Goal: Task Accomplishment & Management: Manage account settings

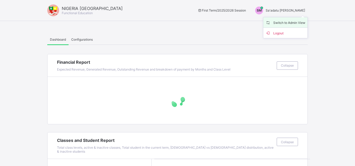
click at [288, 23] on span "Switch to Admin View" at bounding box center [285, 22] width 40 height 6
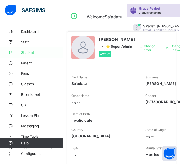
click at [28, 54] on span "Student" at bounding box center [42, 52] width 42 height 4
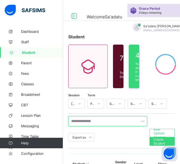
click at [92, 122] on input "text" at bounding box center [107, 121] width 79 height 10
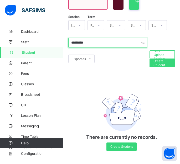
scroll to position [79, 0]
type input "*********"
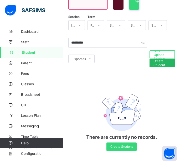
click at [159, 62] on span "Create Student" at bounding box center [161, 63] width 17 height 8
select select "**"
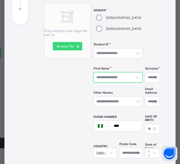
click at [120, 75] on input "text" at bounding box center [117, 77] width 49 height 10
click at [109, 47] on div "Student ID" at bounding box center [117, 54] width 49 height 22
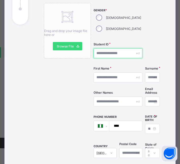
click at [112, 53] on input "text" at bounding box center [117, 53] width 49 height 10
click at [121, 53] on input "**********" at bounding box center [107, 53] width 28 height 10
type input "**********"
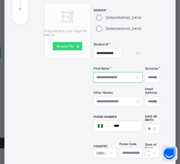
click at [117, 78] on input "text" at bounding box center [117, 77] width 49 height 10
type input "*"
type input "**********"
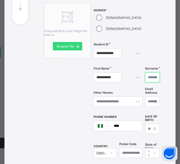
scroll to position [0, 0]
type input "*********"
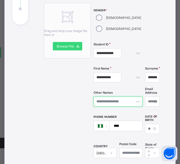
click at [109, 102] on input "text" at bounding box center [117, 102] width 49 height 10
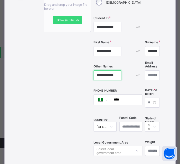
type input "**********"
click at [145, 99] on input at bounding box center [152, 103] width 15 height 10
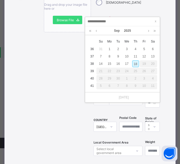
type input "*"
type input "**********"
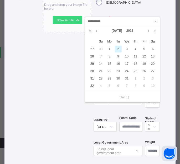
type input "**********"
click at [116, 49] on div "2" at bounding box center [118, 49] width 7 height 7
type input "**********"
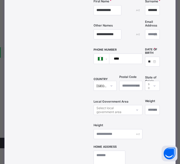
scroll to position [158, 0]
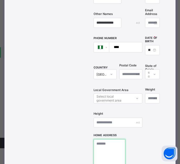
click at [121, 150] on textarea at bounding box center [109, 165] width 32 height 53
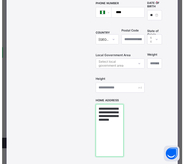
scroll to position [237, 0]
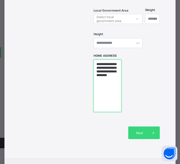
type textarea "**********"
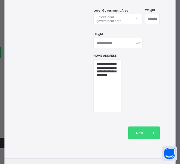
click at [139, 132] on span "Next" at bounding box center [139, 133] width 15 height 4
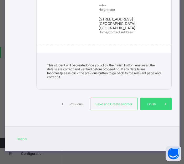
scroll to position [197, 0]
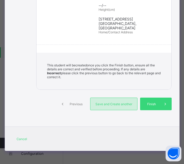
click at [115, 105] on span "Save and Create another" at bounding box center [113, 104] width 39 height 4
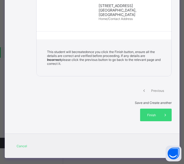
select select "**"
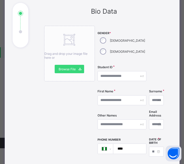
scroll to position [53, 0]
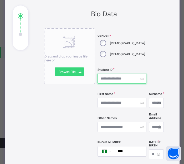
click at [116, 77] on input "text" at bounding box center [121, 79] width 49 height 10
type input "**********"
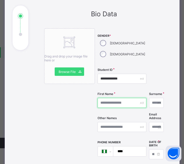
click at [120, 103] on input "text" at bounding box center [121, 103] width 49 height 10
type input "*******"
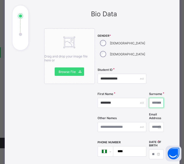
click at [149, 103] on input "text" at bounding box center [156, 103] width 15 height 10
click at [149, 103] on input "*********" at bounding box center [156, 103] width 15 height 10
type input "*********"
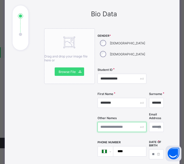
click at [112, 126] on input "text" at bounding box center [121, 127] width 49 height 10
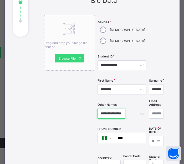
scroll to position [80, 0]
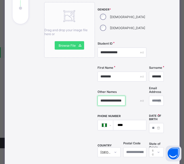
type input "**********"
click at [149, 126] on input at bounding box center [156, 128] width 15 height 10
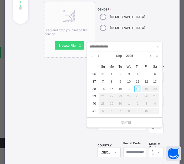
type input "**********"
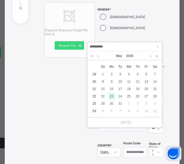
type input "**********"
click at [110, 96] on div "23" at bounding box center [111, 96] width 7 height 7
type input "**********"
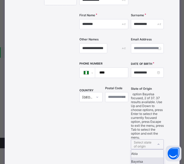
scroll to position [154, 0]
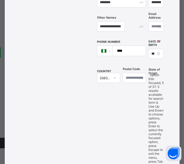
type input "**"
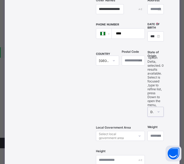
scroll to position [180, 0]
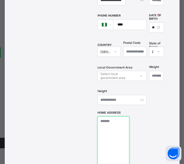
click at [116, 128] on textarea at bounding box center [113, 143] width 32 height 53
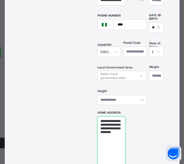
scroll to position [206, 0]
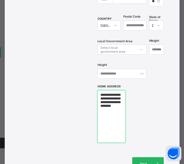
type textarea "**********"
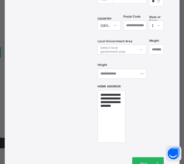
click at [143, 162] on span "Next" at bounding box center [143, 164] width 15 height 4
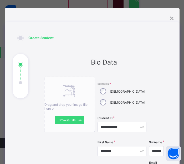
scroll to position [0, 0]
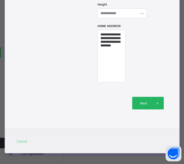
click at [144, 98] on div "Next" at bounding box center [148, 103] width 32 height 13
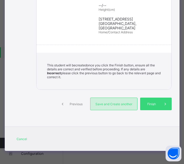
click at [114, 103] on span "Save and Create another" at bounding box center [113, 104] width 39 height 4
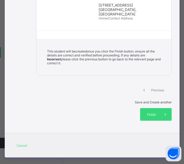
select select "**"
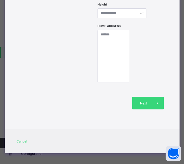
scroll to position [83, 0]
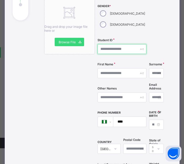
click at [117, 50] on input "text" at bounding box center [121, 49] width 49 height 10
type input "**********"
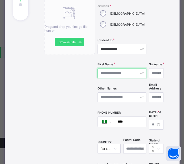
click at [112, 72] on input "text" at bounding box center [121, 73] width 49 height 10
type input "*********"
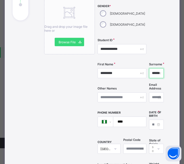
type input "******"
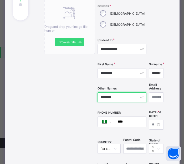
type input "*******"
click at [149, 122] on input at bounding box center [156, 125] width 15 height 10
click at [138, 122] on body "Welcome Sa'adatu Grace Period 21 days remaining First Term / 2025-2026 Sa'adatu…" at bounding box center [92, 42] width 184 height 243
click at [149, 124] on input at bounding box center [156, 125] width 15 height 10
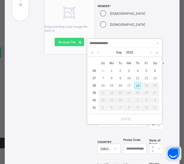
type input "**********"
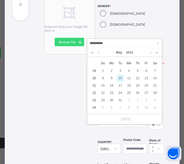
type input "**********"
click at [118, 79] on div "10" at bounding box center [120, 78] width 7 height 7
type input "**********"
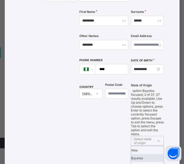
scroll to position [154, 0]
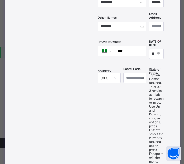
type input "***"
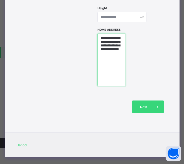
scroll to position [263, 0]
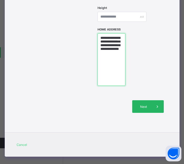
type textarea "**********"
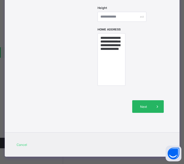
click at [139, 105] on span "Next" at bounding box center [143, 107] width 15 height 4
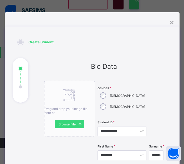
scroll to position [0, 0]
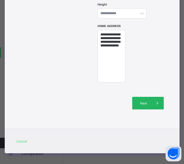
click at [141, 103] on div "Next" at bounding box center [148, 103] width 32 height 13
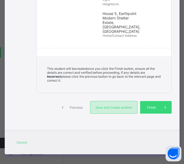
click at [111, 106] on span "Save and Create another" at bounding box center [113, 108] width 39 height 4
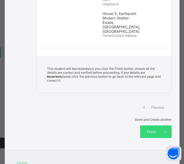
select select "**"
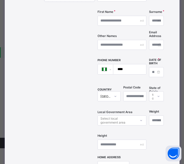
scroll to position [30, 0]
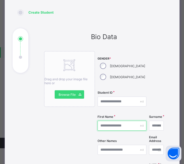
click at [115, 124] on input "text" at bounding box center [121, 126] width 49 height 10
type input "********"
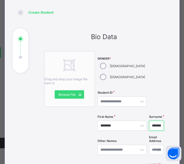
type input "*******"
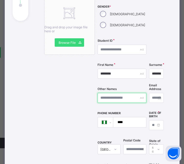
scroll to position [83, 0]
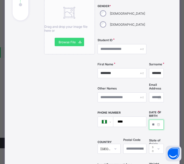
click at [149, 121] on input at bounding box center [156, 125] width 15 height 10
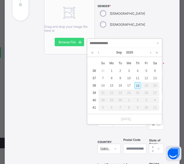
type input "**********"
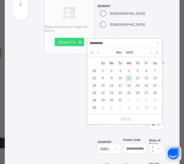
type input "**********"
click at [128, 78] on div "11" at bounding box center [129, 78] width 7 height 7
type input "**********"
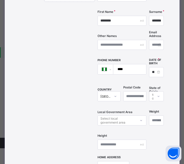
scroll to position [154, 0]
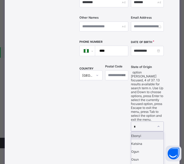
type input "**"
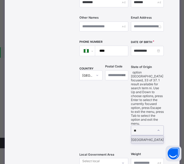
drag, startPoint x: 145, startPoint y: 88, endPoint x: 139, endPoint y: 100, distance: 13.2
click at [145, 136] on div "Niger" at bounding box center [147, 140] width 32 height 8
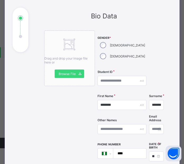
scroll to position [49, 0]
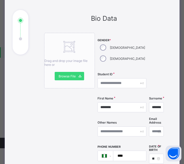
type textarea "**********"
click at [120, 85] on input "text" at bounding box center [121, 83] width 49 height 10
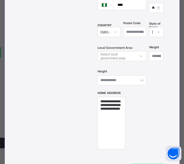
scroll to position [267, 0]
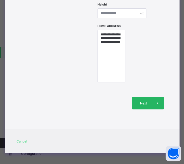
type input "**********"
click at [154, 101] on icon at bounding box center [157, 103] width 6 height 5
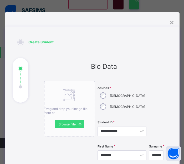
scroll to position [0, 0]
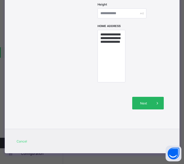
click at [140, 102] on span "Next" at bounding box center [143, 103] width 15 height 4
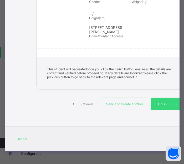
scroll to position [189, 0]
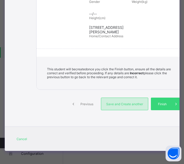
click at [106, 105] on span "Save and Create another" at bounding box center [124, 104] width 39 height 4
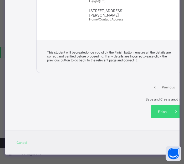
select select "**"
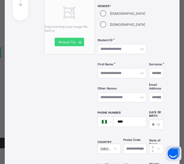
scroll to position [57, 0]
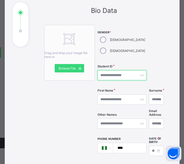
click at [112, 74] on input "text" at bounding box center [121, 75] width 49 height 10
type input "**********"
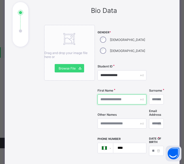
click at [115, 96] on input "text" at bounding box center [121, 100] width 49 height 10
type input "******"
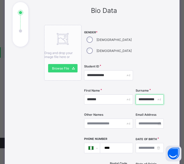
scroll to position [0, 0]
type input "*"
type input "*********"
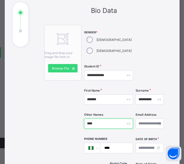
type input "****"
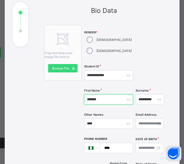
drag, startPoint x: 120, startPoint y: 100, endPoint x: 72, endPoint y: 100, distance: 47.5
type input "*********"
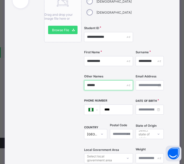
scroll to position [109, 0]
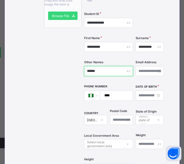
type input "******"
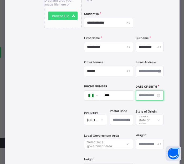
click at [139, 94] on input at bounding box center [149, 96] width 28 height 10
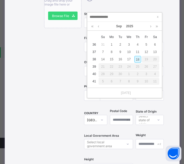
type input "*"
type input "**********"
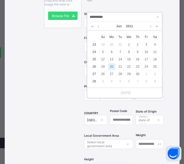
type input "**********"
click at [112, 67] on div "20" at bounding box center [111, 66] width 7 height 7
type input "**********"
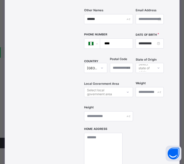
scroll to position [162, 0]
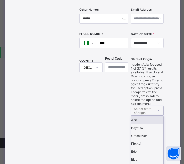
click at [144, 106] on div "Select state of origin" at bounding box center [143, 111] width 19 height 10
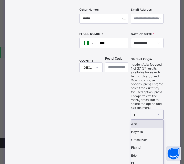
type input "**"
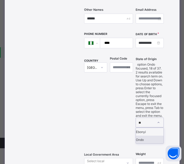
click at [140, 136] on div "Ondo" at bounding box center [149, 140] width 27 height 8
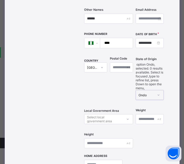
scroll to position [188, 0]
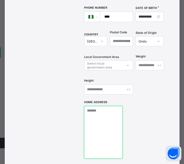
click at [113, 128] on textarea at bounding box center [103, 132] width 38 height 53
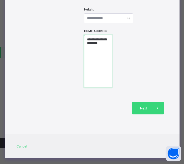
scroll to position [267, 0]
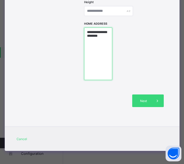
type textarea "**********"
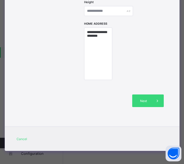
click at [143, 104] on div "Next" at bounding box center [148, 101] width 32 height 13
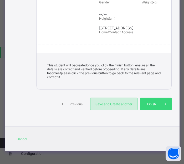
click at [117, 107] on div "Save and Create another" at bounding box center [113, 104] width 47 height 13
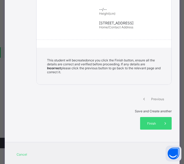
select select "**"
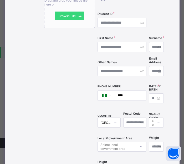
scroll to position [4, 0]
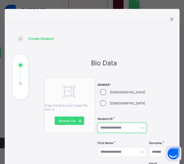
click at [114, 124] on input "text" at bounding box center [121, 128] width 49 height 10
type input "**********"
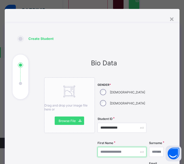
click at [112, 149] on input "text" at bounding box center [121, 152] width 49 height 10
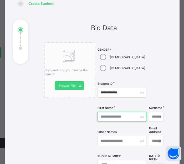
scroll to position [30, 0]
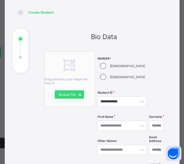
drag, startPoint x: 146, startPoint y: 70, endPoint x: 148, endPoint y: 83, distance: 13.5
click at [149, 70] on div at bounding box center [156, 69] width 15 height 37
click at [114, 124] on input "text" at bounding box center [121, 126] width 49 height 10
type input "*****"
type input "****"
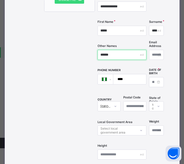
scroll to position [135, 0]
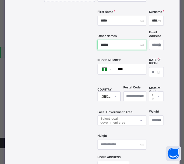
type input "******"
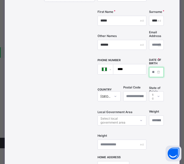
click at [149, 69] on input at bounding box center [156, 72] width 15 height 10
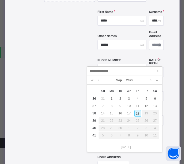
type input "**********"
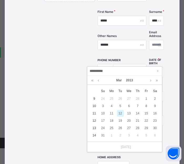
type input "**********"
click at [121, 113] on div "12" at bounding box center [120, 113] width 7 height 7
type input "**********"
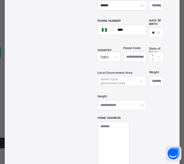
scroll to position [188, 0]
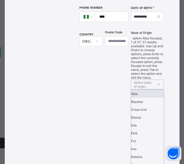
click at [143, 80] on div "Select state of origin" at bounding box center [143, 85] width 19 height 10
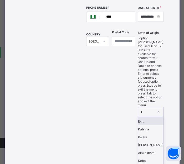
type input "**"
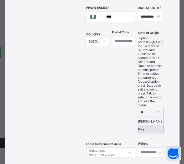
click at [145, 125] on div "Kogi" at bounding box center [150, 129] width 25 height 8
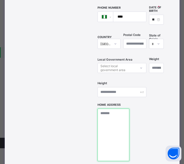
click at [112, 119] on textarea at bounding box center [113, 135] width 32 height 53
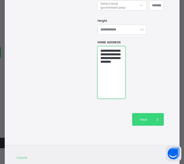
scroll to position [267, 0]
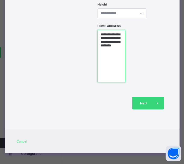
type textarea "**********"
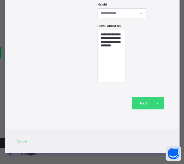
click at [136, 101] on span "Next" at bounding box center [143, 103] width 15 height 4
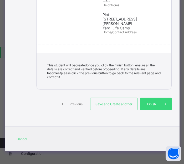
scroll to position [193, 0]
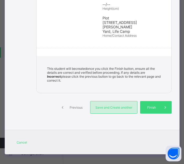
click at [109, 101] on div "Save and Create another" at bounding box center [113, 107] width 47 height 13
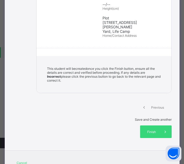
select select "**"
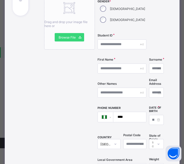
scroll to position [57, 0]
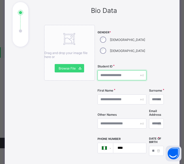
click at [111, 75] on input "text" at bounding box center [121, 75] width 49 height 10
type input "**********"
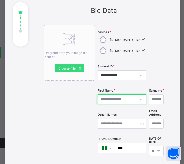
click at [117, 100] on input "text" at bounding box center [121, 100] width 49 height 10
type input "*****"
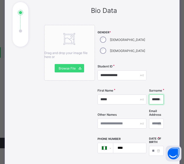
type input "******"
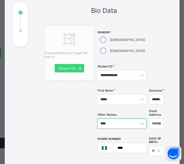
type input "********"
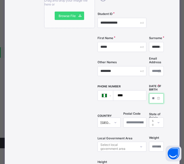
click at [149, 96] on input at bounding box center [156, 98] width 15 height 10
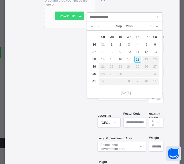
type input "**********"
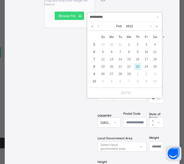
type input "**********"
click at [138, 67] on div "23" at bounding box center [137, 66] width 7 height 7
type input "**********"
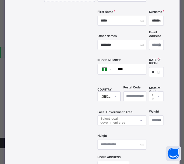
scroll to position [154, 0]
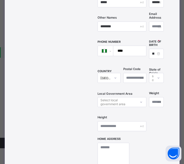
click at [149, 83] on div "Select state of origin" at bounding box center [156, 78] width 15 height 10
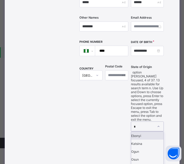
type input "**"
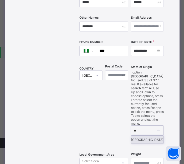
click at [146, 136] on div "Niger" at bounding box center [147, 140] width 32 height 8
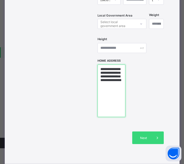
scroll to position [233, 0]
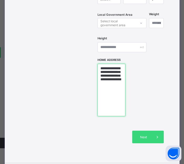
type textarea "**********"
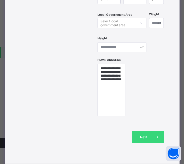
click at [66, 123] on div "Drag and drop your image file here or Browse File" at bounding box center [69, 0] width 51 height 302
click at [142, 135] on span "Next" at bounding box center [143, 137] width 15 height 4
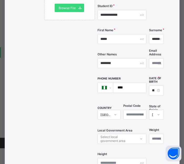
scroll to position [49, 0]
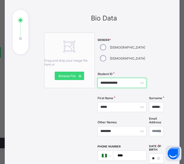
click at [129, 83] on div "**********" at bounding box center [121, 83] width 49 height 10
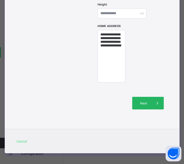
type input "**********"
click at [146, 101] on span "Next" at bounding box center [143, 103] width 15 height 4
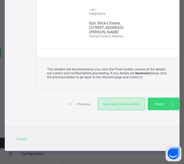
click at [117, 105] on span "Save and Create another" at bounding box center [121, 104] width 39 height 4
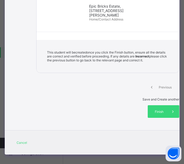
select select "**"
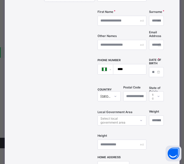
scroll to position [57, 0]
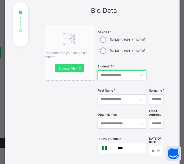
click at [116, 76] on input "text" at bounding box center [121, 75] width 49 height 10
type input "**********"
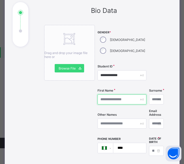
click at [114, 101] on input "text" at bounding box center [121, 100] width 49 height 10
type input "*****"
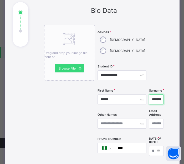
type input "******"
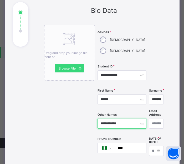
type input "**********"
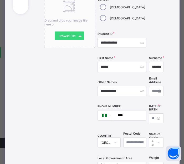
scroll to position [135, 0]
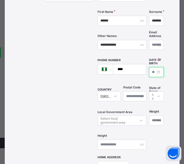
click at [149, 70] on input at bounding box center [156, 72] width 15 height 10
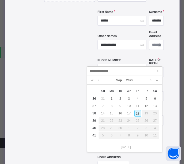
type input "**********"
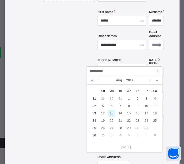
type input "**********"
click at [113, 112] on div "13" at bounding box center [111, 113] width 7 height 7
type input "**********"
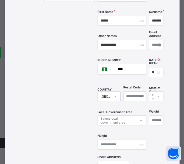
scroll to position [154, 0]
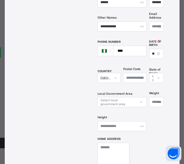
click at [149, 83] on div "Select state of origin" at bounding box center [156, 78] width 15 height 10
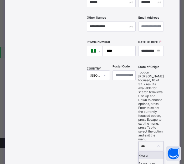
type input "****"
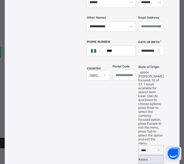
click at [144, 155] on div "Kwara" at bounding box center [150, 159] width 25 height 8
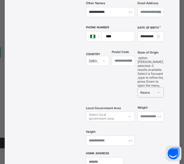
scroll to position [180, 0]
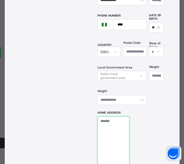
click at [114, 126] on textarea at bounding box center [113, 143] width 32 height 53
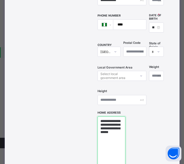
type textarea "**********"
click at [64, 61] on div "Drag and drop your image file here or Browse File" at bounding box center [69, 53] width 51 height 302
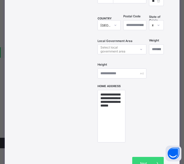
scroll to position [267, 0]
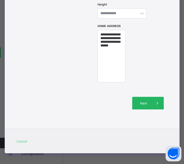
click at [144, 101] on span "Next" at bounding box center [143, 103] width 15 height 4
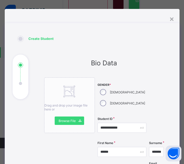
scroll to position [0, 0]
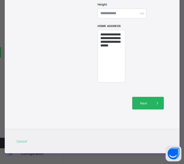
click at [136, 103] on div "Next" at bounding box center [148, 103] width 32 height 13
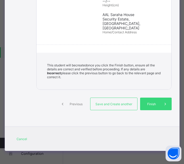
scroll to position [193, 0]
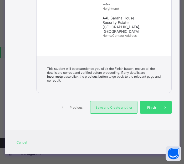
click at [117, 106] on span "Save and Create another" at bounding box center [113, 108] width 39 height 4
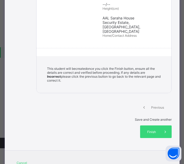
select select "**"
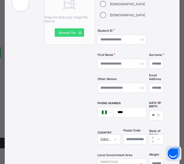
scroll to position [83, 0]
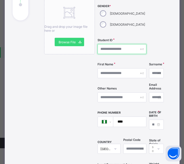
click at [115, 51] on input "text" at bounding box center [121, 49] width 49 height 10
type input "**********"
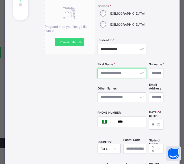
click at [114, 74] on input "text" at bounding box center [121, 73] width 49 height 10
type input "******"
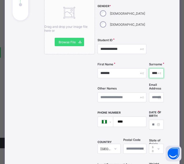
type input "****"
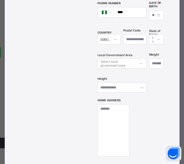
scroll to position [214, 0]
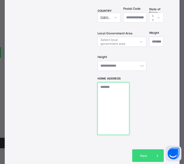
click at [111, 100] on textarea at bounding box center [113, 108] width 32 height 53
paste textarea "**********"
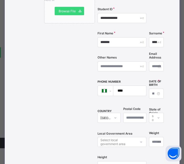
scroll to position [109, 0]
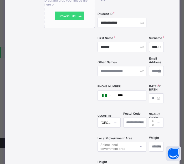
type textarea "**********"
click at [149, 96] on input at bounding box center [156, 98] width 15 height 10
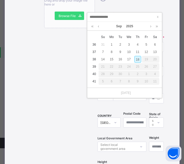
click at [91, 17] on input at bounding box center [124, 17] width 71 height 6
type input "*"
type input "**********"
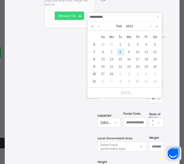
type input "**********"
click at [119, 51] on div "8" at bounding box center [120, 52] width 7 height 7
type input "**********"
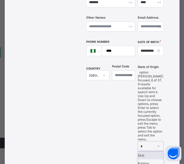
type input "**"
click at [145, 159] on div "Kogi" at bounding box center [150, 163] width 25 height 8
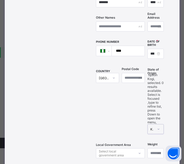
scroll to position [101, 0]
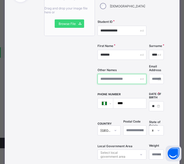
click at [108, 77] on input "text" at bounding box center [121, 79] width 49 height 10
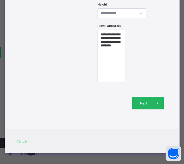
type input "*******"
click at [138, 98] on div "Next" at bounding box center [148, 103] width 32 height 13
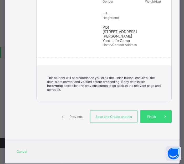
scroll to position [158, 0]
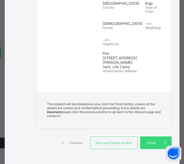
click at [72, 144] on div "Previous" at bounding box center [72, 143] width 32 height 13
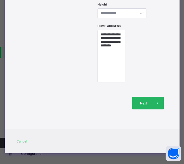
click at [141, 98] on div "Next" at bounding box center [148, 103] width 32 height 13
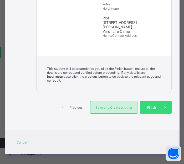
click at [108, 101] on div "Save and Create another" at bounding box center [113, 107] width 47 height 13
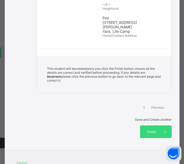
select select "**"
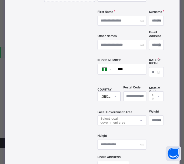
scroll to position [83, 0]
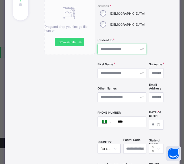
click at [114, 47] on input "text" at bounding box center [121, 49] width 49 height 10
type input "**********"
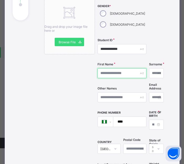
click at [110, 75] on input "text" at bounding box center [121, 73] width 49 height 10
type input "*****"
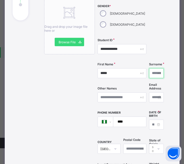
type input "*"
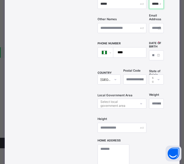
scroll to position [162, 0]
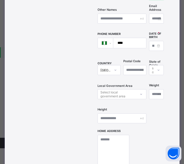
type input "*****"
click at [118, 143] on textarea at bounding box center [113, 161] width 32 height 53
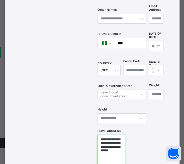
type textarea "**********"
click at [149, 41] on input at bounding box center [156, 46] width 15 height 10
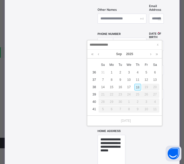
type input "**********"
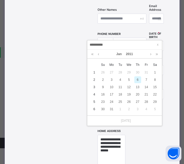
type input "**********"
click at [137, 78] on div "6" at bounding box center [137, 79] width 7 height 7
type input "**********"
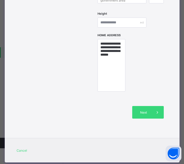
scroll to position [267, 0]
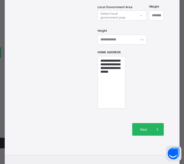
click at [139, 123] on div "Next" at bounding box center [148, 129] width 32 height 13
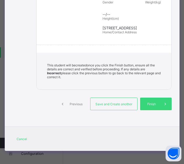
scroll to position [189, 0]
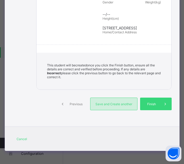
click at [104, 102] on span "Save and Create another" at bounding box center [113, 104] width 39 height 4
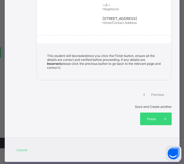
select select "**"
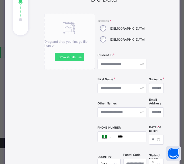
scroll to position [57, 0]
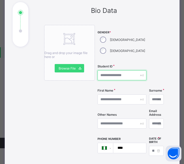
click at [114, 77] on input "text" at bounding box center [121, 75] width 49 height 10
click at [120, 74] on input "**********" at bounding box center [121, 75] width 49 height 10
type input "**********"
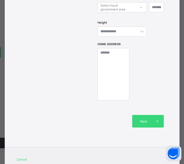
scroll to position [267, 0]
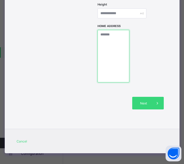
click at [112, 54] on textarea at bounding box center [113, 56] width 32 height 53
paste textarea "**********"
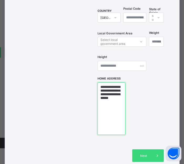
scroll to position [188, 0]
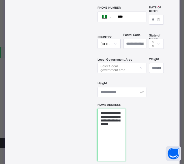
type textarea "**********"
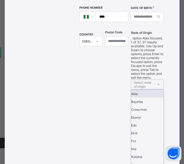
click at [148, 80] on div "Select state of origin" at bounding box center [143, 85] width 19 height 10
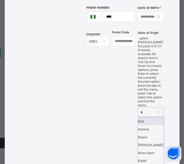
type input "**"
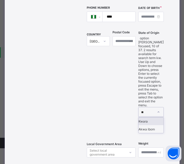
click at [142, 117] on div "Kwara" at bounding box center [150, 121] width 25 height 8
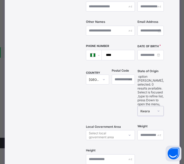
scroll to position [135, 0]
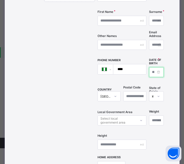
click at [149, 69] on input at bounding box center [156, 72] width 15 height 10
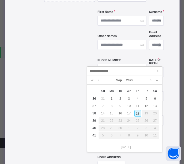
type input "**********"
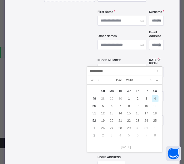
type input "**********"
click at [155, 99] on div "4" at bounding box center [154, 98] width 7 height 7
type input "**********"
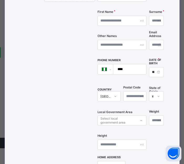
scroll to position [83, 0]
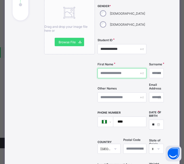
click at [112, 74] on input "text" at bounding box center [121, 73] width 49 height 10
type input "**********"
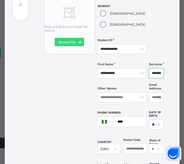
type input "******"
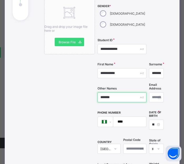
type input "**********"
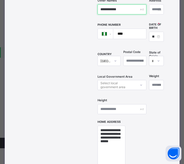
scroll to position [267, 0]
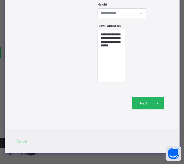
click at [140, 101] on span "Next" at bounding box center [143, 103] width 15 height 4
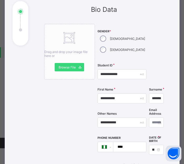
scroll to position [57, 0]
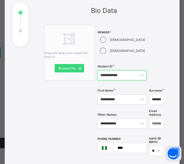
click at [112, 76] on input "**********" at bounding box center [121, 75] width 49 height 10
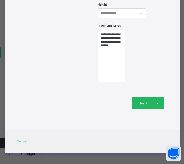
click at [139, 97] on div "Next" at bounding box center [148, 103] width 32 height 13
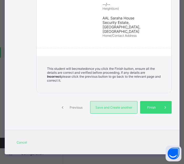
click at [119, 106] on span "Save and Create another" at bounding box center [113, 108] width 39 height 4
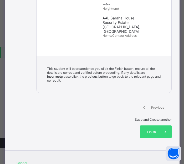
select select "**"
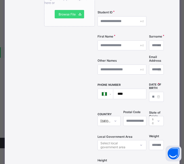
scroll to position [109, 0]
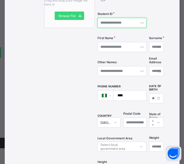
click at [112, 25] on input "text" at bounding box center [121, 23] width 49 height 10
paste input "**********"
type input "**********"
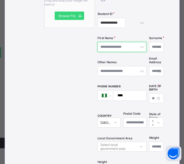
click at [118, 46] on input "text" at bounding box center [121, 47] width 49 height 10
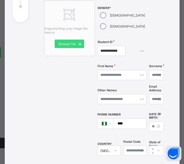
scroll to position [109, 0]
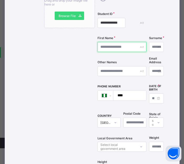
click at [108, 48] on input "text" at bounding box center [121, 47] width 49 height 10
type input "********"
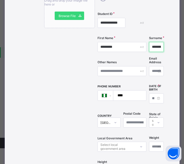
type input "********"
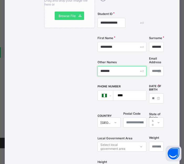
type input "*******"
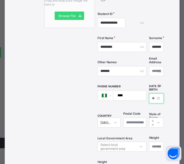
click at [149, 96] on input at bounding box center [156, 98] width 15 height 10
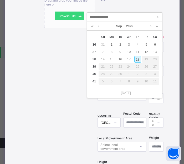
click at [138, 59] on div "18" at bounding box center [137, 59] width 7 height 7
type input "**********"
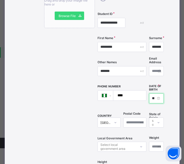
click at [149, 94] on input "**********" at bounding box center [156, 98] width 15 height 10
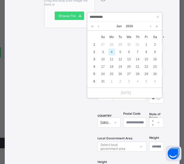
type input "**********"
click at [110, 51] on div "4" at bounding box center [111, 52] width 7 height 7
type input "**********"
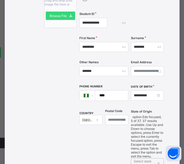
scroll to position [154, 0]
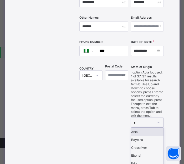
type input "**"
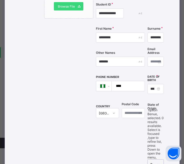
scroll to position [101, 0]
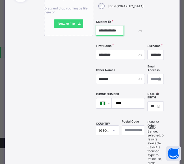
click at [120, 32] on input "**********" at bounding box center [110, 31] width 28 height 10
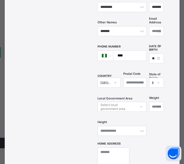
scroll to position [233, 0]
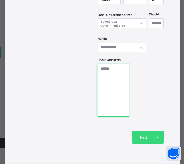
click at [111, 82] on textarea at bounding box center [113, 90] width 32 height 53
paste textarea "**********"
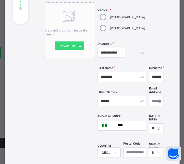
scroll to position [75, 0]
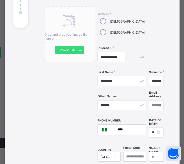
type textarea "**********"
click at [114, 58] on input "**********" at bounding box center [111, 57] width 28 height 10
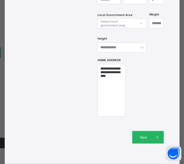
click at [143, 135] on span "Next" at bounding box center [143, 137] width 15 height 4
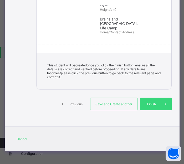
scroll to position [184, 0]
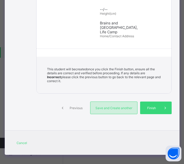
click at [114, 107] on div "Save and Create another" at bounding box center [113, 108] width 47 height 13
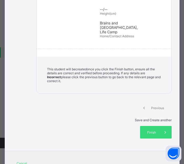
select select "**"
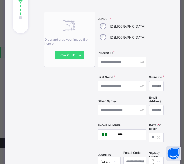
scroll to position [49, 0]
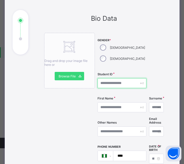
click at [114, 82] on input "text" at bounding box center [121, 83] width 49 height 10
paste input "**********"
type input "**********"
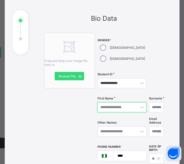
click at [120, 107] on input "text" at bounding box center [121, 107] width 49 height 10
click at [120, 106] on input "******" at bounding box center [121, 107] width 49 height 10
type input "******"
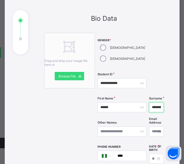
type input "*******"
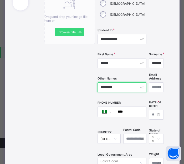
scroll to position [101, 0]
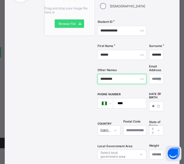
type input "********"
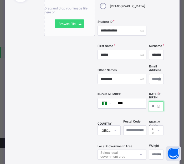
click at [149, 106] on input at bounding box center [156, 106] width 15 height 10
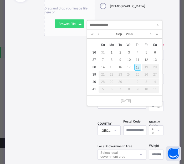
type input "**********"
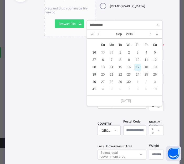
type input "**********"
click at [137, 65] on div "17" at bounding box center [137, 67] width 7 height 7
type input "**********"
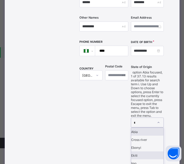
type input "**"
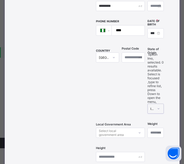
scroll to position [180, 0]
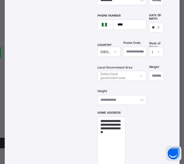
click at [62, 102] on div "Drag and drop your image file here or Browse File" at bounding box center [69, 53] width 51 height 302
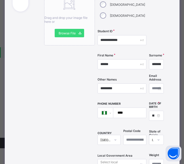
scroll to position [83, 0]
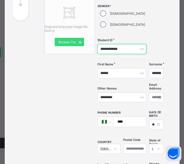
click at [115, 47] on input "**********" at bounding box center [121, 49] width 49 height 10
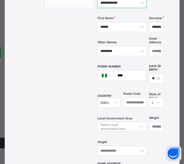
scroll to position [214, 0]
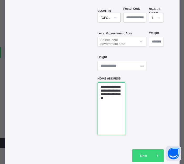
click at [125, 97] on textarea "**********" at bounding box center [111, 108] width 28 height 53
type textarea "**********"
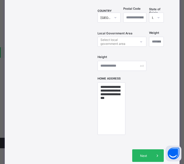
click at [139, 154] on span "Next" at bounding box center [143, 156] width 15 height 4
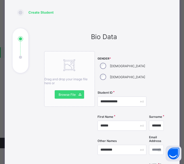
scroll to position [4, 0]
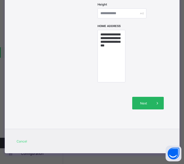
click at [145, 101] on span "Next" at bounding box center [143, 103] width 15 height 4
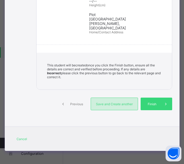
click at [117, 105] on span "Save and Create another" at bounding box center [114, 104] width 39 height 4
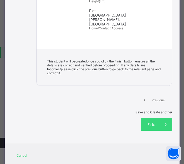
select select "**"
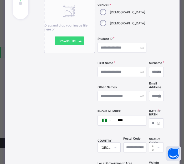
scroll to position [83, 0]
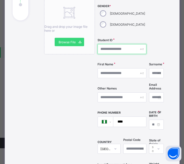
click at [115, 47] on input "text" at bounding box center [121, 49] width 49 height 10
paste input "**********"
type input "**********"
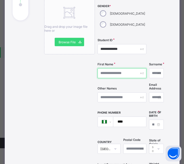
click at [111, 74] on input "text" at bounding box center [121, 73] width 49 height 10
type input "**********"
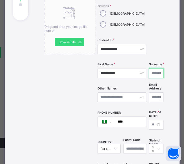
click at [149, 72] on input "text" at bounding box center [156, 73] width 15 height 10
type input "******"
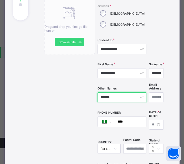
type input "********"
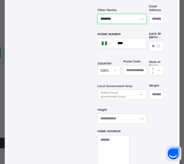
scroll to position [162, 0]
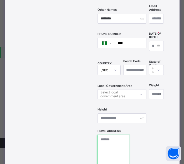
click at [112, 142] on textarea at bounding box center [113, 161] width 32 height 53
type textarea "**********"
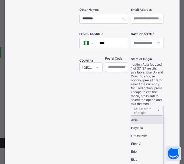
click at [140, 106] on div "Select state of origin" at bounding box center [143, 111] width 19 height 10
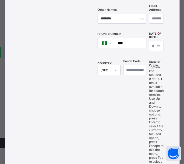
type input "***"
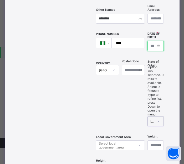
click at [147, 43] on input at bounding box center [155, 46] width 16 height 10
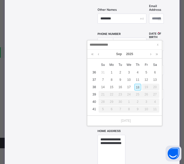
type input "**********"
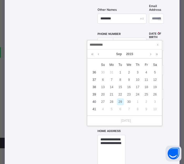
type input "**********"
click at [121, 101] on div "29" at bounding box center [120, 101] width 7 height 7
type input "**********"
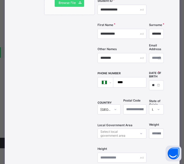
scroll to position [241, 0]
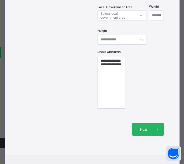
click at [144, 129] on span "Next" at bounding box center [143, 130] width 15 height 4
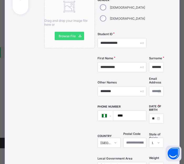
scroll to position [83, 0]
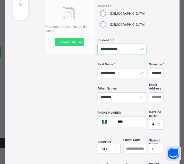
click at [127, 48] on div "**********" at bounding box center [121, 49] width 49 height 10
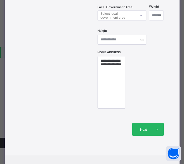
type input "**********"
click at [151, 128] on span at bounding box center [157, 129] width 13 height 13
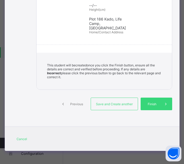
scroll to position [184, 0]
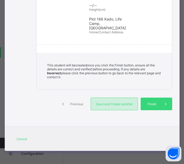
click at [114, 108] on div "Save and Create another" at bounding box center [114, 104] width 47 height 13
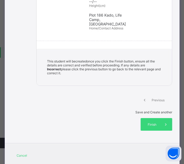
select select "**"
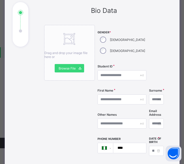
scroll to position [30, 0]
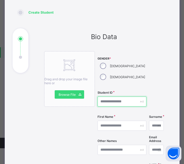
click at [112, 101] on input "text" at bounding box center [121, 102] width 49 height 10
paste input "**********"
type input "**********"
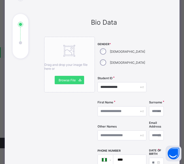
scroll to position [57, 0]
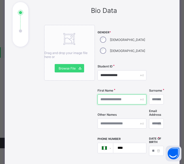
click at [109, 100] on input "text" at bounding box center [121, 100] width 49 height 10
type input "*****"
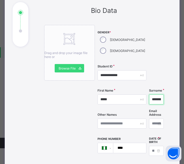
type input "********"
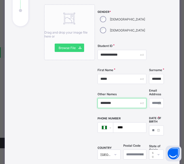
scroll to position [109, 0]
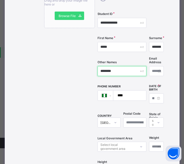
type input "*******"
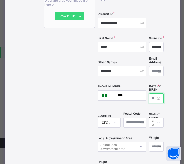
click at [149, 95] on input at bounding box center [156, 98] width 15 height 10
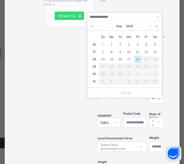
type input "**********"
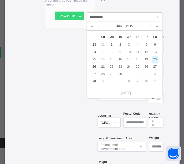
type input "**********"
click at [154, 59] on div "20" at bounding box center [154, 59] width 7 height 7
type input "**********"
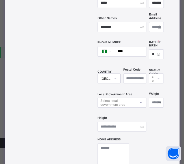
scroll to position [188, 0]
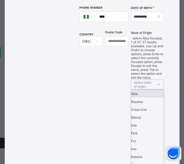
click at [140, 80] on div "Select state of origin" at bounding box center [143, 85] width 19 height 10
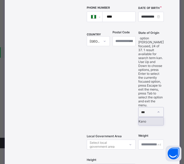
type input "****"
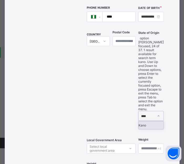
click at [144, 121] on div "Kano" at bounding box center [150, 125] width 25 height 8
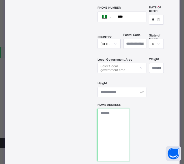
click at [111, 117] on textarea at bounding box center [113, 135] width 32 height 53
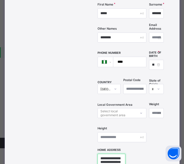
scroll to position [57, 0]
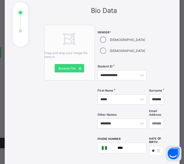
type textarea "**********"
click at [112, 73] on input "**********" at bounding box center [121, 75] width 49 height 10
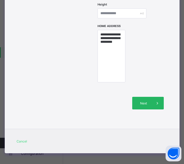
click at [147, 102] on span "Next" at bounding box center [143, 103] width 15 height 4
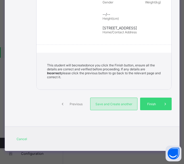
click at [116, 106] on div "Save and Create another" at bounding box center [113, 104] width 47 height 13
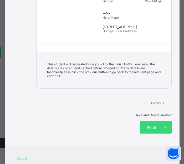
select select "**"
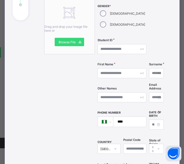
scroll to position [30, 0]
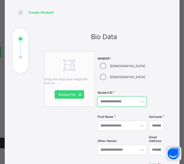
click at [115, 101] on input "text" at bounding box center [121, 102] width 49 height 10
paste input "**********"
type input "**********"
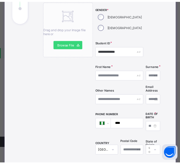
scroll to position [83, 0]
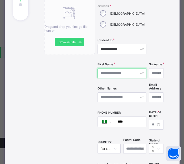
click at [115, 72] on input "text" at bounding box center [121, 73] width 49 height 10
click at [109, 75] on input "text" at bounding box center [121, 73] width 49 height 10
type input "********"
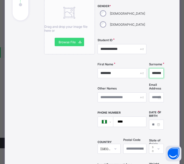
type input "******"
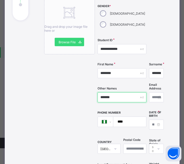
type input "*******"
click at [149, 121] on input at bounding box center [156, 125] width 15 height 10
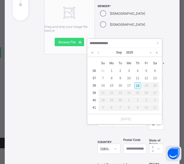
type input "**********"
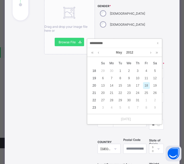
type input "**********"
click at [143, 86] on div "18" at bounding box center [146, 85] width 7 height 7
type input "**********"
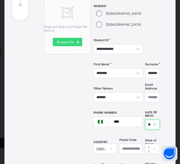
click at [145, 122] on input "**********" at bounding box center [152, 125] width 15 height 10
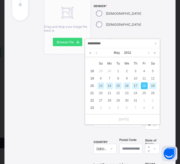
click at [44, 88] on div "Drag and drop your image file here or Browse File" at bounding box center [67, 150] width 47 height 302
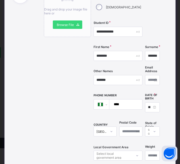
scroll to position [109, 0]
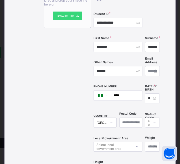
click at [145, 120] on div "Select state of origin" at bounding box center [152, 123] width 15 height 10
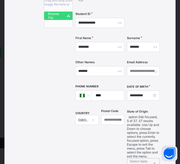
scroll to position [154, 0]
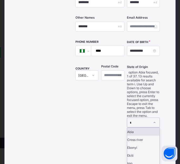
type input "**"
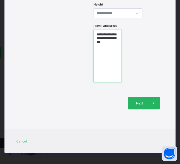
type textarea "**********"
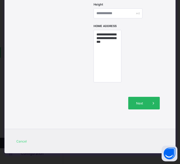
click at [148, 97] on span at bounding box center [153, 103] width 13 height 13
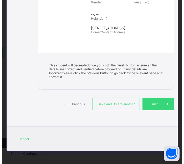
scroll to position [184, 0]
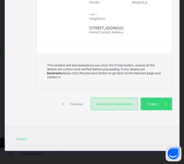
click at [101, 102] on span "Save and Create another" at bounding box center [114, 104] width 39 height 4
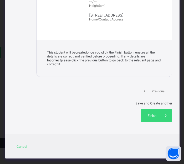
select select "**"
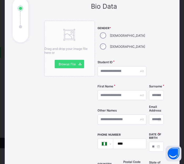
scroll to position [57, 0]
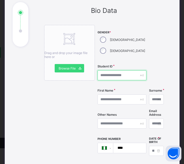
click at [112, 76] on input "text" at bounding box center [121, 75] width 49 height 10
paste input "**********"
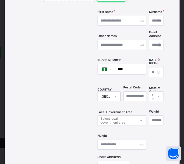
scroll to position [83, 0]
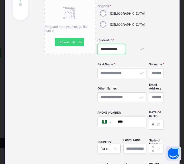
type input "**********"
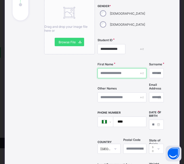
click at [117, 70] on input "text" at bounding box center [121, 73] width 49 height 10
type input "******"
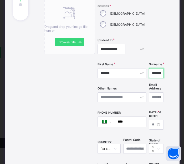
type input "********"
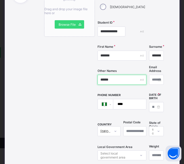
scroll to position [109, 0]
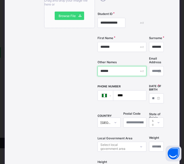
type input "******"
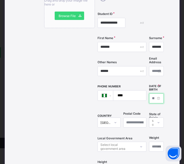
click at [149, 94] on input at bounding box center [156, 98] width 15 height 10
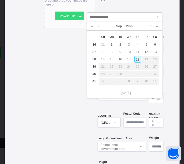
type input "*"
type input "**********"
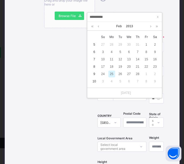
type input "**********"
click at [111, 74] on div "25" at bounding box center [111, 74] width 7 height 7
type input "**********"
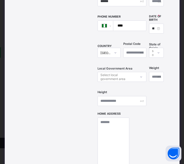
scroll to position [188, 0]
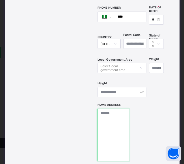
click at [121, 122] on textarea at bounding box center [113, 135] width 32 height 53
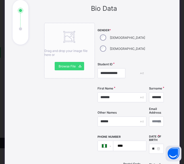
scroll to position [57, 0]
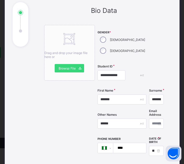
type textarea "**********"
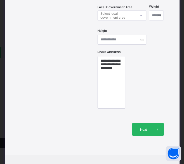
click at [139, 128] on span "Next" at bounding box center [143, 130] width 15 height 4
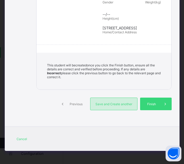
click at [109, 103] on span "Save and Create another" at bounding box center [113, 104] width 39 height 4
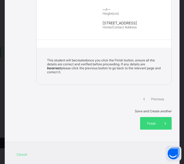
select select "**"
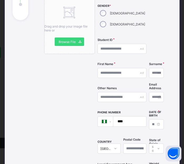
scroll to position [83, 0]
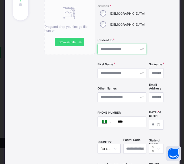
click at [113, 50] on input "text" at bounding box center [121, 49] width 49 height 10
type input "**********"
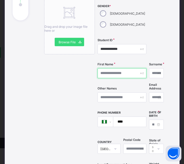
click at [109, 71] on input "text" at bounding box center [121, 73] width 49 height 10
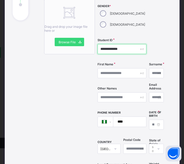
click at [112, 51] on input "**********" at bounding box center [121, 49] width 49 height 10
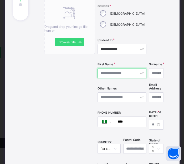
click at [116, 73] on input "text" at bounding box center [121, 73] width 49 height 10
type input "******"
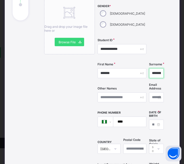
type input "********"
click at [149, 120] on input at bounding box center [156, 125] width 15 height 10
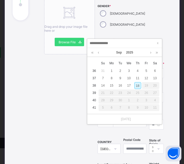
type input "**********"
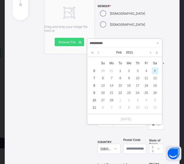
type input "**********"
click at [156, 70] on div "5" at bounding box center [154, 70] width 7 height 7
type input "**********"
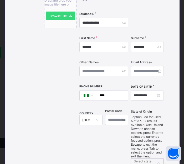
scroll to position [154, 0]
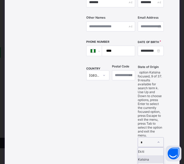
type input "**"
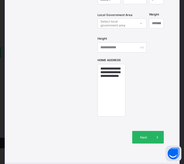
click at [138, 135] on span "Next" at bounding box center [143, 137] width 15 height 4
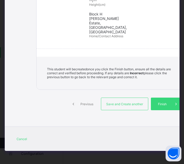
scroll to position [189, 0]
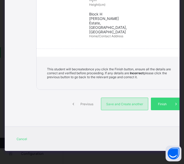
click at [111, 107] on div "Save and Create another" at bounding box center [124, 104] width 47 height 13
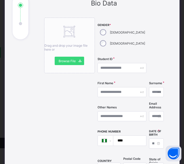
scroll to position [49, 0]
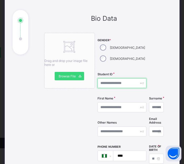
click at [113, 81] on input "text" at bounding box center [121, 83] width 49 height 10
paste input "**********"
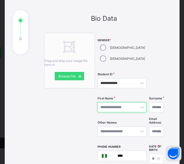
click at [113, 107] on input "text" at bounding box center [121, 107] width 49 height 10
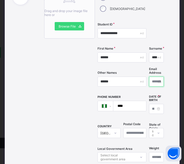
scroll to position [101, 0]
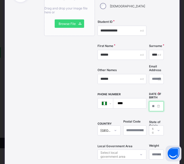
click at [149, 103] on input at bounding box center [156, 106] width 15 height 10
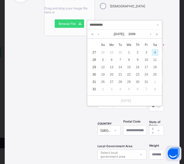
click at [153, 52] on div "4" at bounding box center [154, 52] width 7 height 7
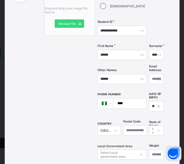
click at [149, 129] on div "Select state of origin" at bounding box center [156, 131] width 15 height 10
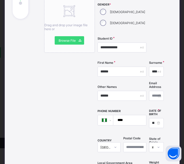
scroll to position [75, 0]
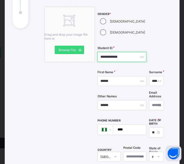
click at [117, 56] on input "**********" at bounding box center [121, 57] width 49 height 10
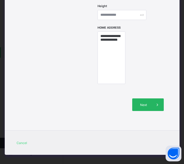
scroll to position [267, 0]
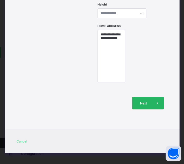
click at [142, 102] on span "Next" at bounding box center [143, 103] width 15 height 4
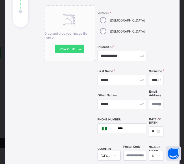
scroll to position [30, 0]
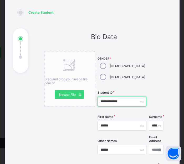
click at [128, 102] on div "**********" at bounding box center [121, 102] width 49 height 10
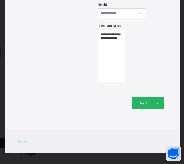
click at [142, 97] on div "Next" at bounding box center [148, 103] width 32 height 13
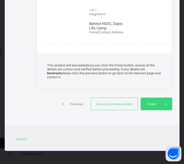
scroll to position [184, 0]
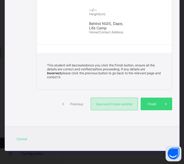
click at [114, 101] on div "Save and Create another" at bounding box center [114, 104] width 47 height 13
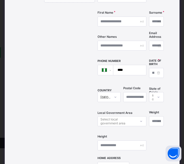
scroll to position [109, 0]
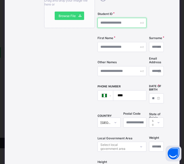
click at [115, 24] on input "text" at bounding box center [121, 23] width 49 height 10
paste input "**********"
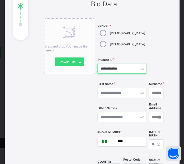
scroll to position [57, 0]
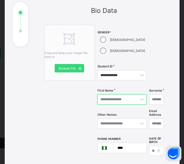
click at [113, 102] on input "text" at bounding box center [121, 100] width 49 height 10
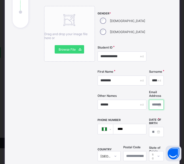
scroll to position [109, 0]
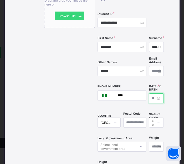
click at [149, 95] on input at bounding box center [156, 98] width 15 height 10
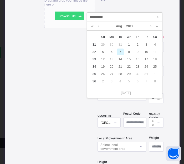
click at [120, 52] on div "7" at bounding box center [120, 52] width 7 height 7
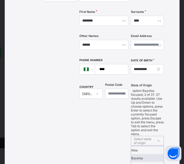
scroll to position [154, 0]
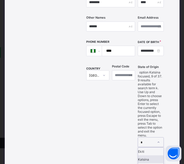
click at [143, 155] on div "Katsina" at bounding box center [150, 159] width 25 height 8
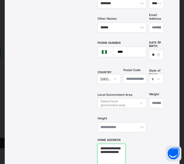
scroll to position [233, 0]
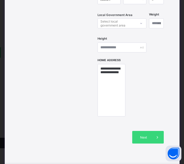
click at [62, 102] on div "Drag and drop your image file here or Browse File" at bounding box center [69, 0] width 51 height 302
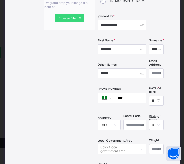
scroll to position [101, 0]
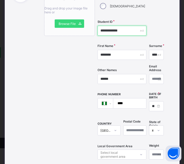
click at [117, 33] on input "**********" at bounding box center [121, 31] width 49 height 10
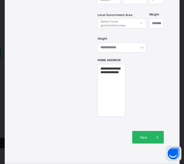
click at [144, 135] on span "Next" at bounding box center [143, 137] width 15 height 4
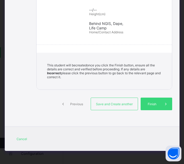
scroll to position [184, 0]
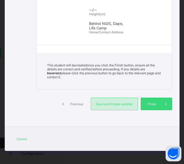
click at [106, 104] on span "Save and Create another" at bounding box center [114, 104] width 39 height 4
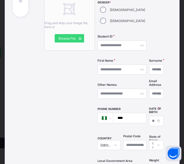
scroll to position [75, 0]
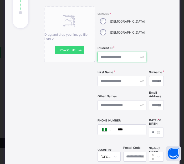
click at [111, 58] on input "text" at bounding box center [121, 57] width 49 height 10
paste input "**********"
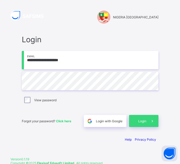
click at [95, 40] on span "Login" at bounding box center [90, 39] width 137 height 9
click at [151, 123] on span at bounding box center [152, 121] width 12 height 12
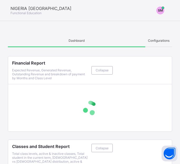
click at [163, 9] on span "SM" at bounding box center [160, 10] width 5 height 4
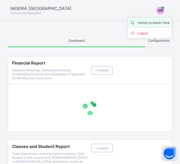
click at [155, 22] on span "Switch to Admin View" at bounding box center [150, 22] width 40 height 6
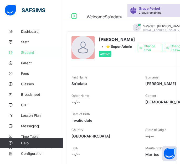
click at [24, 50] on link "Student" at bounding box center [31, 52] width 63 height 11
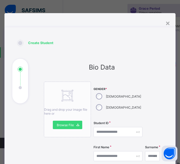
scroll to position [26, 0]
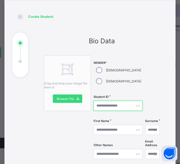
click at [112, 106] on input "text" at bounding box center [117, 106] width 49 height 10
paste input "**********"
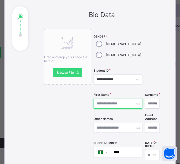
click at [108, 106] on input "text" at bounding box center [117, 104] width 49 height 10
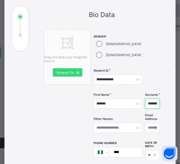
click at [154, 103] on div "********" at bounding box center [152, 104] width 15 height 10
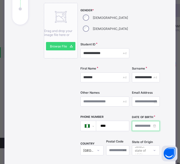
scroll to position [0, 0]
click at [137, 124] on input at bounding box center [146, 126] width 28 height 10
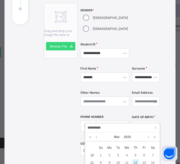
click at [135, 161] on div "12" at bounding box center [135, 162] width 7 height 7
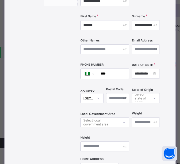
scroll to position [131, 0]
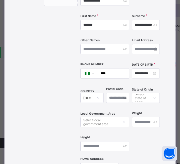
click at [142, 100] on div "Select state of origin" at bounding box center [146, 98] width 28 height 10
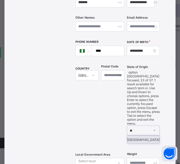
click at [147, 136] on div "Niger" at bounding box center [143, 140] width 32 height 8
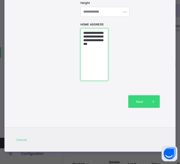
scroll to position [267, 0]
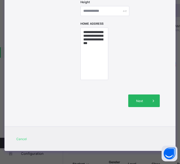
click at [137, 100] on span "Next" at bounding box center [139, 101] width 15 height 4
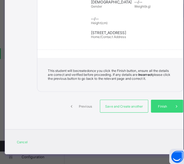
scroll to position [193, 0]
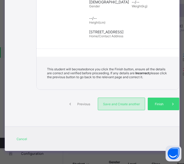
click at [110, 101] on div "Save and Create another" at bounding box center [121, 104] width 47 height 13
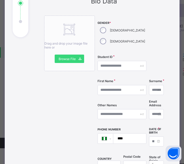
scroll to position [58, 0]
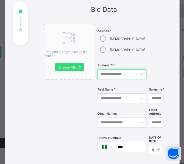
click at [115, 73] on input "text" at bounding box center [121, 74] width 49 height 10
paste input "**********"
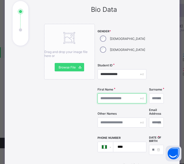
click at [116, 100] on input "text" at bounding box center [121, 98] width 49 height 10
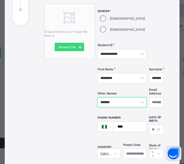
scroll to position [110, 0]
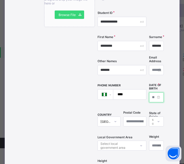
click at [149, 93] on input at bounding box center [156, 97] width 15 height 10
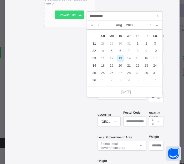
scroll to position [163, 0]
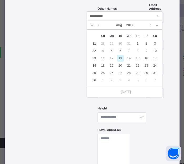
click at [119, 59] on div "13" at bounding box center [120, 58] width 7 height 7
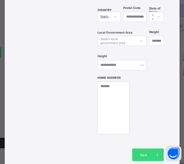
scroll to position [215, 0]
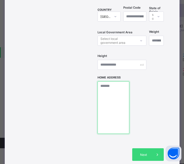
click at [121, 108] on textarea at bounding box center [113, 107] width 32 height 53
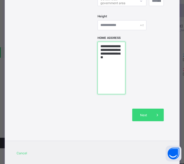
scroll to position [267, 0]
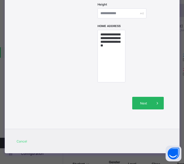
click at [138, 101] on span "Next" at bounding box center [143, 103] width 15 height 4
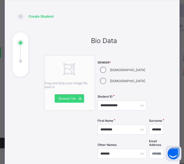
scroll to position [30, 0]
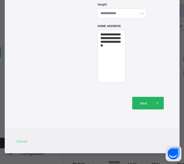
click at [136, 101] on span "Next" at bounding box center [143, 103] width 15 height 4
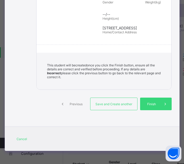
scroll to position [197, 0]
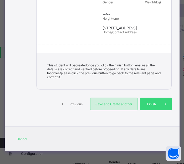
click at [106, 102] on span "Save and Create another" at bounding box center [113, 104] width 39 height 4
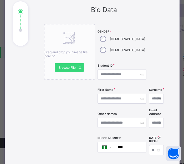
scroll to position [57, 0]
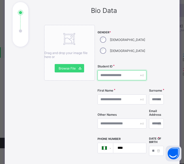
click at [112, 75] on input "text" at bounding box center [121, 75] width 49 height 10
paste input "**********"
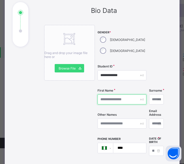
click at [114, 98] on input "text" at bounding box center [121, 100] width 49 height 10
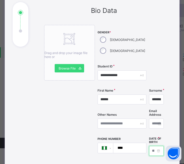
click at [149, 150] on input at bounding box center [156, 151] width 15 height 10
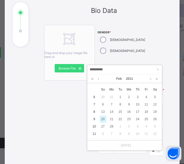
click at [101, 118] on div "20" at bounding box center [103, 119] width 7 height 7
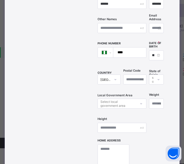
scroll to position [162, 0]
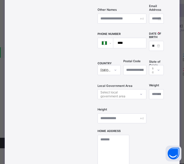
click at [152, 67] on div "Select state of origin" at bounding box center [156, 70] width 9 height 10
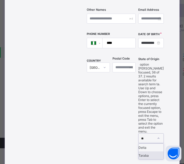
click at [149, 151] on div "Taraba" at bounding box center [150, 155] width 25 height 8
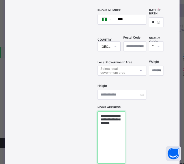
scroll to position [214, 0]
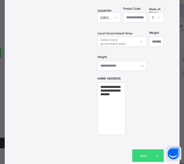
click at [78, 99] on div "Drag and drop your image file here or Browse File" at bounding box center [69, 18] width 51 height 302
click at [145, 154] on span "Next" at bounding box center [143, 156] width 15 height 4
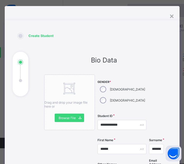
scroll to position [4, 0]
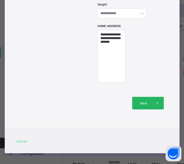
click at [140, 102] on span "Next" at bounding box center [143, 103] width 15 height 4
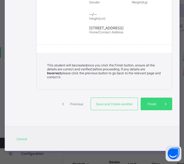
scroll to position [184, 0]
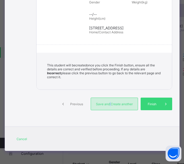
click at [108, 103] on span "Save and Create another" at bounding box center [114, 104] width 39 height 4
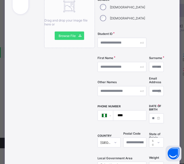
scroll to position [57, 0]
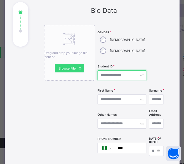
click at [110, 74] on input "text" at bounding box center [121, 75] width 49 height 10
paste input "**********"
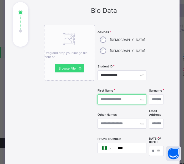
click at [118, 100] on input "text" at bounding box center [121, 100] width 49 height 10
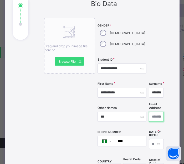
scroll to position [83, 0]
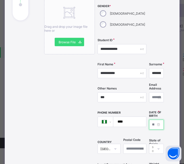
click at [149, 121] on input at bounding box center [156, 125] width 15 height 10
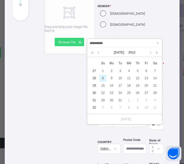
click at [101, 78] on div "8" at bounding box center [103, 78] width 7 height 7
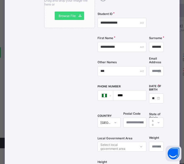
scroll to position [154, 0]
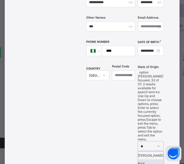
click at [143, 159] on div "Kogi" at bounding box center [150, 163] width 25 height 8
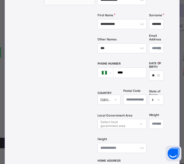
scroll to position [80, 0]
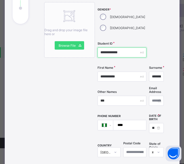
click at [123, 53] on input "**********" at bounding box center [121, 53] width 49 height 10
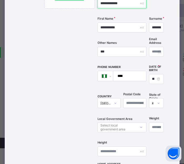
scroll to position [237, 0]
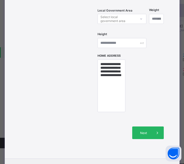
click at [151, 132] on span at bounding box center [157, 133] width 13 height 13
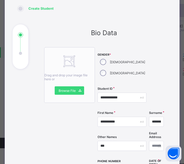
scroll to position [1, 0]
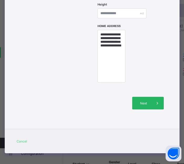
click at [143, 97] on div "Next" at bounding box center [148, 103] width 32 height 13
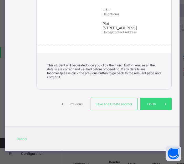
scroll to position [197, 0]
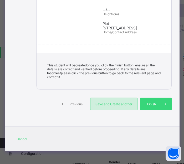
click at [103, 103] on span "Save and Create another" at bounding box center [113, 104] width 39 height 4
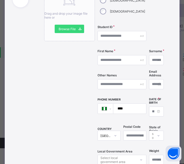
scroll to position [83, 0]
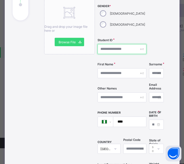
click at [114, 48] on input "text" at bounding box center [121, 49] width 49 height 10
paste input "**********"
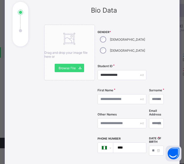
scroll to position [57, 0]
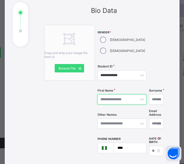
click at [114, 99] on input "text" at bounding box center [121, 100] width 49 height 10
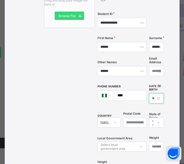
click at [149, 96] on input at bounding box center [156, 98] width 15 height 10
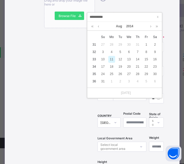
click at [112, 59] on div "11" at bounding box center [111, 59] width 7 height 7
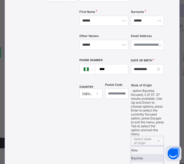
scroll to position [154, 0]
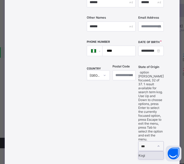
click at [145, 151] on div "Kogi" at bounding box center [150, 155] width 25 height 8
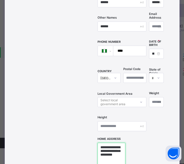
scroll to position [101, 0]
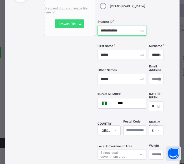
click at [119, 32] on input "**********" at bounding box center [121, 31] width 49 height 10
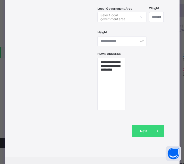
scroll to position [259, 0]
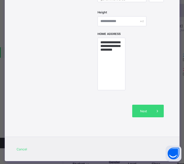
click at [143, 101] on div "Next" at bounding box center [130, 111] width 66 height 28
click at [144, 105] on div "Next" at bounding box center [148, 111] width 32 height 13
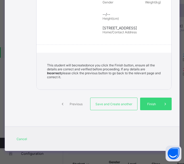
scroll to position [189, 0]
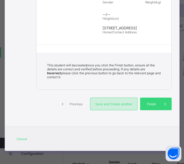
click at [104, 104] on span "Save and Create another" at bounding box center [113, 104] width 39 height 4
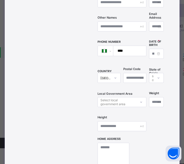
scroll to position [101, 0]
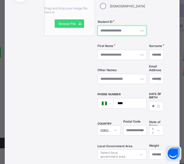
click at [113, 31] on input "text" at bounding box center [121, 31] width 49 height 10
paste input "**********"
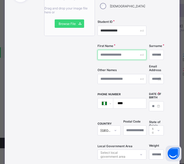
click at [121, 56] on input "text" at bounding box center [121, 55] width 49 height 10
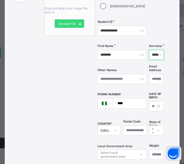
drag, startPoint x: 149, startPoint y: 54, endPoint x: 128, endPoint y: 57, distance: 21.4
click at [128, 57] on div "**********" at bounding box center [130, 84] width 66 height 209
click at [149, 104] on input at bounding box center [156, 106] width 15 height 10
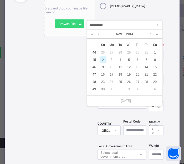
click at [102, 58] on div "2" at bounding box center [103, 59] width 7 height 7
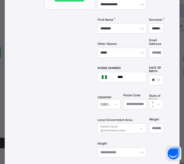
scroll to position [154, 0]
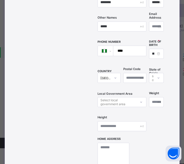
click at [149, 83] on div "Select state of origin" at bounding box center [156, 78] width 15 height 10
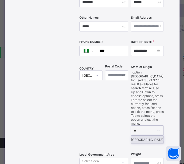
drag, startPoint x: 147, startPoint y: 87, endPoint x: 142, endPoint y: 105, distance: 18.5
click at [147, 136] on div "Niger" at bounding box center [147, 140] width 32 height 8
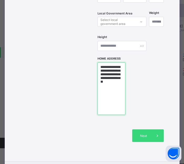
scroll to position [237, 0]
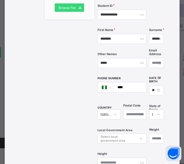
scroll to position [53, 0]
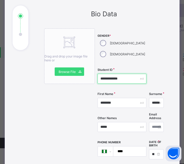
click at [114, 79] on input "**********" at bounding box center [121, 79] width 49 height 10
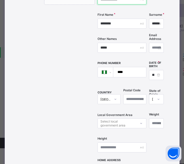
scroll to position [211, 0]
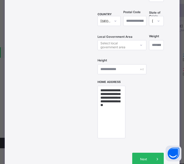
click at [141, 157] on span "Next" at bounding box center [143, 159] width 15 height 4
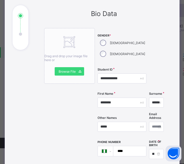
scroll to position [53, 0]
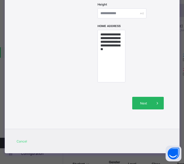
click at [143, 98] on div "Next" at bounding box center [148, 103] width 32 height 13
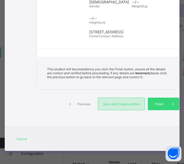
click at [111, 102] on div "Save and Create another" at bounding box center [121, 104] width 47 height 13
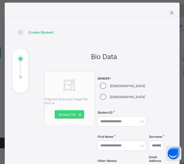
scroll to position [4, 0]
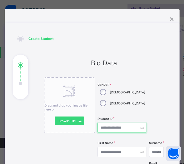
click at [112, 128] on input "text" at bounding box center [121, 128] width 49 height 10
paste input "**********"
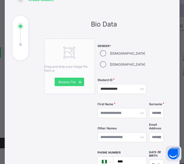
scroll to position [57, 0]
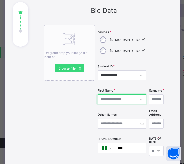
click at [112, 100] on input "text" at bounding box center [121, 100] width 49 height 10
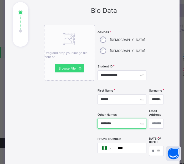
scroll to position [109, 0]
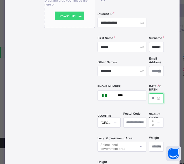
click at [149, 97] on input at bounding box center [156, 98] width 15 height 10
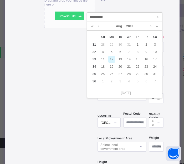
click at [114, 59] on div "12" at bounding box center [111, 59] width 7 height 7
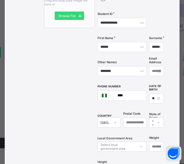
scroll to position [154, 0]
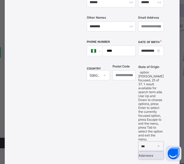
click at [140, 151] on div "Adamawa" at bounding box center [150, 155] width 25 height 8
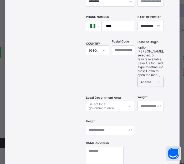
scroll to position [180, 0]
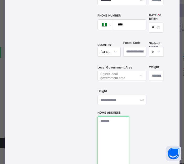
click at [111, 126] on textarea at bounding box center [113, 143] width 32 height 53
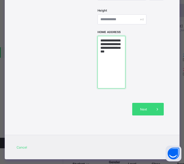
scroll to position [267, 0]
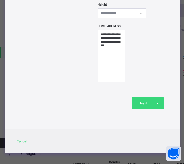
click at [146, 97] on div "Next" at bounding box center [148, 103] width 32 height 13
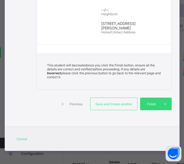
scroll to position [189, 0]
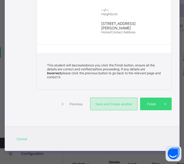
click at [110, 101] on div "Save and Create another" at bounding box center [113, 104] width 47 height 13
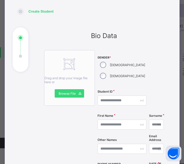
scroll to position [30, 0]
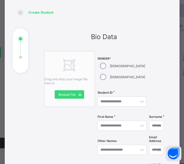
click at [110, 71] on div "[DEMOGRAPHIC_DATA]" at bounding box center [121, 76] width 49 height 11
click at [116, 102] on input "text" at bounding box center [121, 102] width 49 height 10
paste input "**********"
click at [128, 101] on div "**********" at bounding box center [121, 102] width 49 height 10
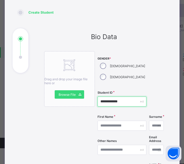
scroll to position [57, 0]
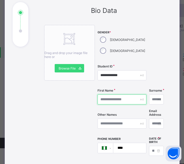
click at [115, 101] on input "text" at bounding box center [121, 100] width 49 height 10
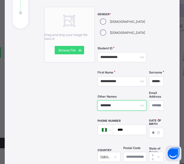
scroll to position [83, 0]
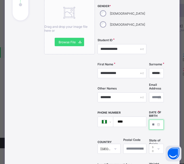
click at [149, 121] on input at bounding box center [156, 125] width 15 height 10
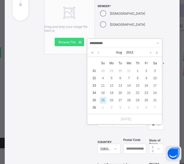
click at [103, 99] on div "25" at bounding box center [103, 100] width 7 height 7
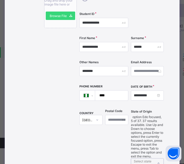
scroll to position [154, 0]
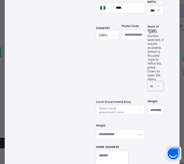
scroll to position [180, 0]
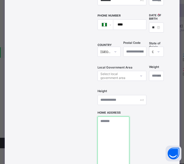
click at [116, 119] on textarea at bounding box center [113, 143] width 32 height 53
click at [124, 121] on textarea "**********" at bounding box center [111, 143] width 28 height 53
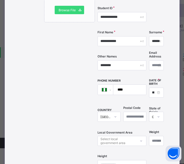
scroll to position [23, 0]
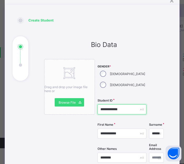
click at [113, 107] on input "**********" at bounding box center [121, 110] width 49 height 10
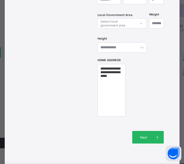
click at [146, 135] on span "Next" at bounding box center [143, 137] width 15 height 4
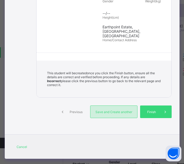
click at [112, 110] on span "Save and Create another" at bounding box center [113, 112] width 39 height 4
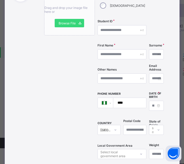
scroll to position [101, 0]
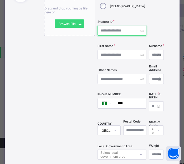
click at [114, 29] on input "text" at bounding box center [121, 31] width 49 height 10
paste input "**********"
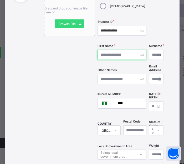
click at [115, 54] on input "text" at bounding box center [121, 55] width 49 height 10
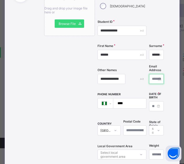
scroll to position [0, 0]
click at [149, 106] on input at bounding box center [156, 106] width 15 height 10
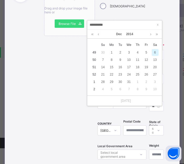
click at [154, 53] on div "6" at bounding box center [154, 52] width 7 height 7
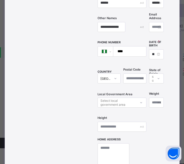
scroll to position [154, 0]
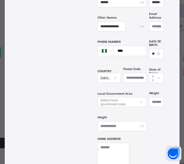
click at [152, 76] on div "Select state of origin" at bounding box center [156, 78] width 9 height 10
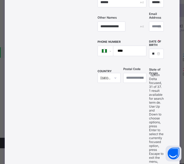
drag, startPoint x: 145, startPoint y: 85, endPoint x: 132, endPoint y: 107, distance: 25.6
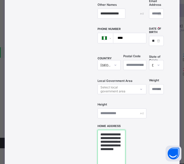
scroll to position [114, 0]
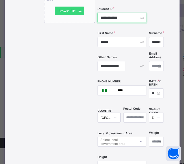
click at [122, 17] on input "**********" at bounding box center [121, 18] width 49 height 10
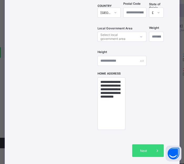
scroll to position [267, 0]
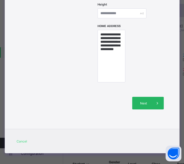
click at [142, 102] on span "Next" at bounding box center [143, 103] width 15 height 4
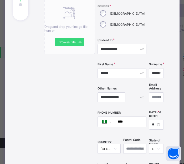
scroll to position [241, 0]
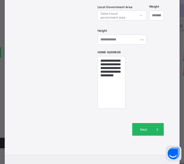
click at [144, 124] on div "Next" at bounding box center [148, 129] width 32 height 13
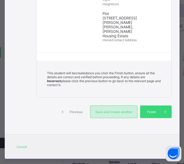
click at [112, 110] on span "Save and Create another" at bounding box center [113, 112] width 39 height 4
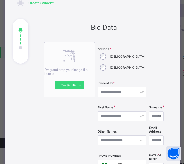
scroll to position [30, 0]
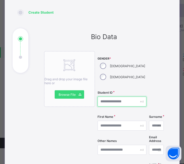
click at [115, 102] on input "text" at bounding box center [121, 102] width 49 height 10
paste input "**********"
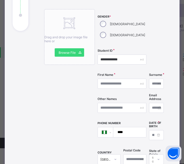
scroll to position [83, 0]
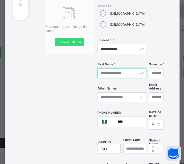
click at [113, 72] on input "text" at bounding box center [121, 73] width 49 height 10
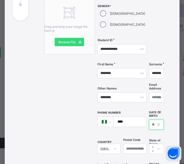
click at [149, 120] on input at bounding box center [156, 125] width 15 height 10
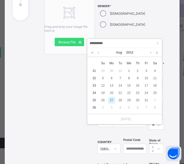
click at [112, 98] on div "27" at bounding box center [111, 100] width 7 height 7
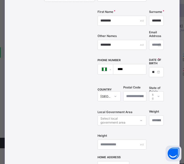
scroll to position [154, 0]
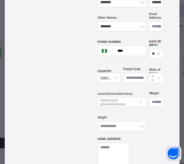
click at [149, 83] on div "Select state of origin" at bounding box center [156, 78] width 15 height 10
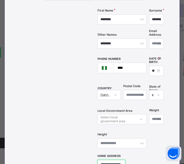
scroll to position [128, 0]
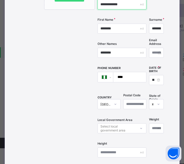
click at [116, 6] on input "**********" at bounding box center [121, 4] width 49 height 10
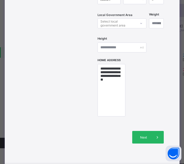
click at [146, 137] on span "Next" at bounding box center [143, 137] width 15 height 4
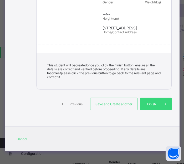
scroll to position [189, 0]
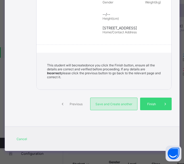
click at [119, 106] on span "Save and Create another" at bounding box center [113, 104] width 39 height 4
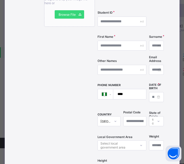
scroll to position [101, 0]
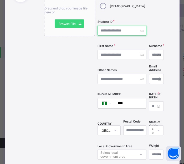
click at [116, 32] on input "text" at bounding box center [121, 31] width 49 height 10
paste input "**********"
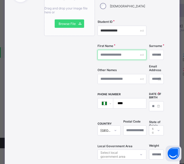
click at [121, 56] on input "text" at bounding box center [121, 55] width 49 height 10
click at [118, 53] on input "***" at bounding box center [121, 55] width 49 height 10
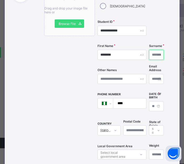
click at [149, 56] on input "text" at bounding box center [156, 55] width 15 height 10
click at [149, 103] on input at bounding box center [156, 106] width 15 height 10
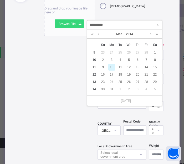
click at [112, 66] on div "10" at bounding box center [111, 67] width 7 height 7
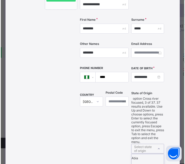
scroll to position [154, 0]
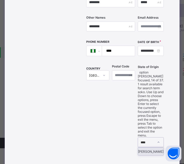
click at [150, 148] on div "Sokoto" at bounding box center [150, 152] width 25 height 8
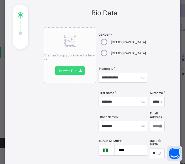
scroll to position [49, 0]
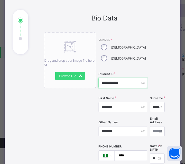
click at [115, 83] on input "**********" at bounding box center [123, 83] width 49 height 10
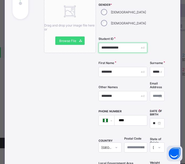
scroll to position [75, 0]
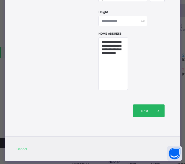
click at [142, 110] on span "Next" at bounding box center [144, 111] width 15 height 4
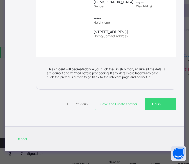
scroll to position [189, 0]
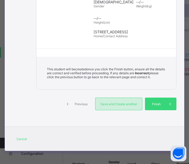
click at [123, 105] on span "Save and Create another" at bounding box center [119, 104] width 39 height 4
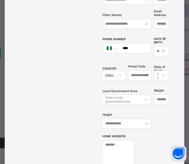
scroll to position [102, 0]
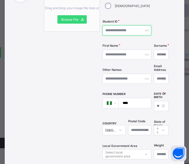
click at [114, 32] on input "text" at bounding box center [127, 30] width 49 height 10
paste input "**********"
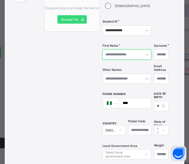
click at [117, 57] on input "text" at bounding box center [127, 55] width 49 height 10
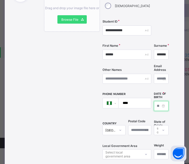
click at [154, 104] on input at bounding box center [161, 106] width 15 height 10
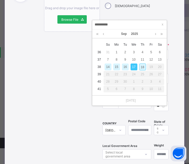
drag, startPoint x: 113, startPoint y: 23, endPoint x: 65, endPoint y: 19, distance: 48.0
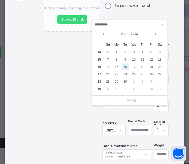
click at [127, 67] on div "16" at bounding box center [125, 67] width 7 height 7
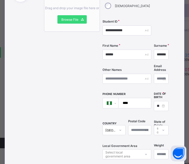
scroll to position [154, 0]
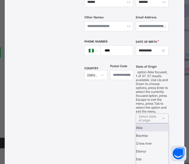
click at [144, 113] on div "Select state of origin" at bounding box center [148, 118] width 19 height 10
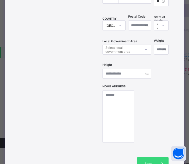
scroll to position [207, 0]
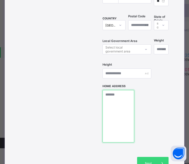
click at [126, 101] on textarea at bounding box center [119, 116] width 32 height 53
click at [122, 98] on textarea at bounding box center [119, 116] width 32 height 53
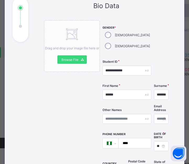
scroll to position [49, 0]
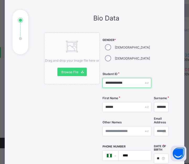
click at [120, 83] on input "**********" at bounding box center [127, 83] width 49 height 10
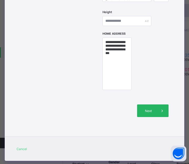
click at [148, 109] on span "Next" at bounding box center [148, 111] width 15 height 4
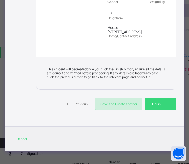
click at [122, 103] on span "Save and Create another" at bounding box center [119, 104] width 39 height 4
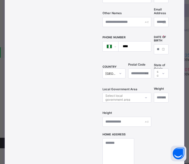
scroll to position [27, 0]
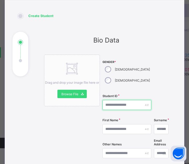
click at [116, 102] on input "text" at bounding box center [127, 105] width 49 height 10
paste input "**********"
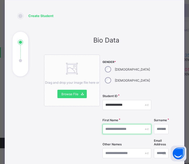
click at [120, 129] on input "text" at bounding box center [127, 129] width 49 height 10
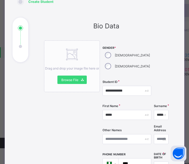
scroll to position [53, 0]
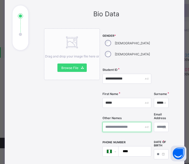
click at [117, 131] on input "text" at bounding box center [127, 127] width 49 height 10
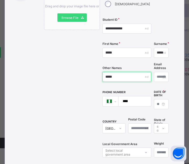
scroll to position [106, 0]
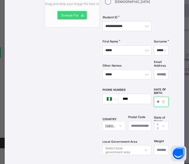
click at [154, 99] on input at bounding box center [161, 102] width 15 height 10
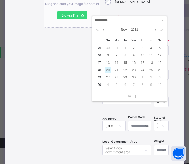
click at [108, 71] on div "20" at bounding box center [108, 70] width 7 height 7
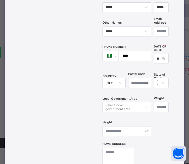
scroll to position [158, 0]
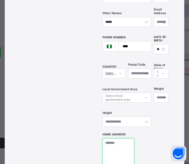
click at [116, 145] on textarea at bounding box center [119, 164] width 32 height 53
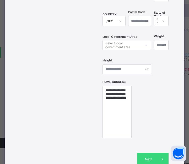
scroll to position [80, 0]
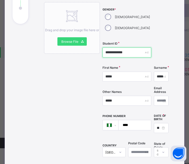
click at [121, 53] on input "**********" at bounding box center [127, 53] width 49 height 10
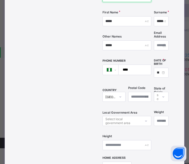
scroll to position [211, 0]
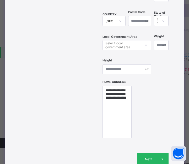
click at [146, 157] on span "Next" at bounding box center [148, 159] width 15 height 4
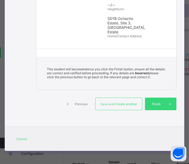
scroll to position [185, 0]
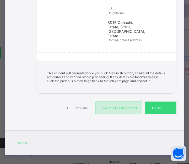
click at [126, 106] on span "Save and Create another" at bounding box center [119, 108] width 39 height 4
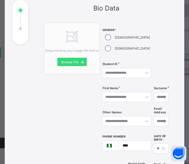
scroll to position [53, 0]
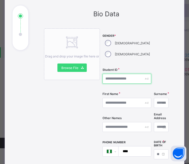
click at [118, 75] on input "text" at bounding box center [127, 79] width 49 height 10
paste input "**********"
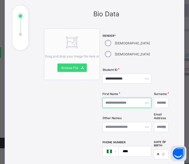
click at [121, 104] on input "text" at bounding box center [127, 103] width 49 height 10
click at [154, 101] on input "text" at bounding box center [161, 103] width 15 height 10
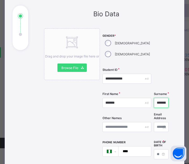
click at [154, 104] on input "********" at bounding box center [161, 103] width 15 height 10
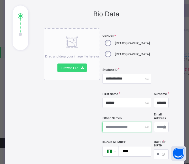
click at [128, 127] on input "text" at bounding box center [127, 127] width 49 height 10
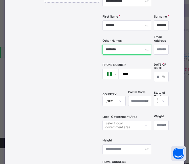
scroll to position [132, 0]
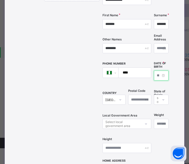
click at [154, 73] on input at bounding box center [161, 76] width 15 height 10
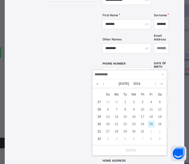
click at [151, 123] on div "25" at bounding box center [151, 124] width 7 height 7
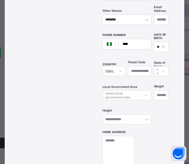
scroll to position [185, 0]
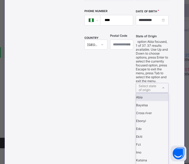
click at [149, 83] on div "Select state of origin" at bounding box center [148, 88] width 19 height 10
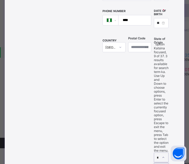
drag, startPoint x: 148, startPoint y: 55, endPoint x: 135, endPoint y: 79, distance: 26.8
click at [154, 163] on div "Katsina" at bounding box center [161, 167] width 14 height 8
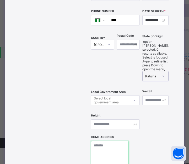
click at [113, 141] on textarea at bounding box center [110, 167] width 38 height 53
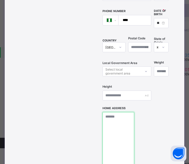
click at [115, 122] on textarea at bounding box center [119, 138] width 32 height 53
paste textarea "**********"
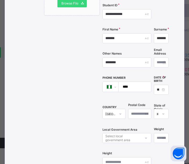
scroll to position [109, 0]
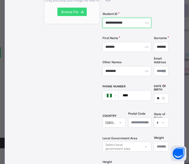
click at [126, 21] on input "**********" at bounding box center [127, 23] width 49 height 10
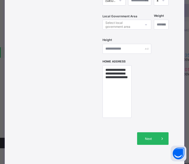
scroll to position [241, 0]
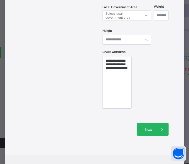
click at [147, 129] on span "Next" at bounding box center [148, 130] width 15 height 4
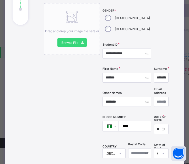
scroll to position [30, 0]
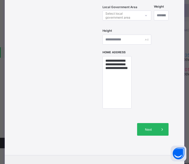
click at [142, 128] on span "Next" at bounding box center [148, 130] width 15 height 4
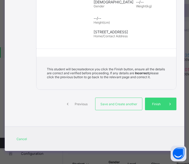
scroll to position [185, 0]
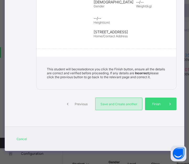
click at [116, 105] on span "Save and Create another" at bounding box center [119, 104] width 39 height 4
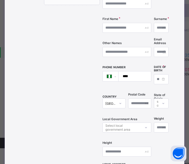
scroll to position [109, 0]
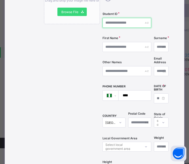
click at [116, 22] on input "text" at bounding box center [127, 23] width 49 height 10
paste input "**********"
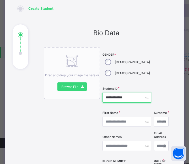
scroll to position [30, 0]
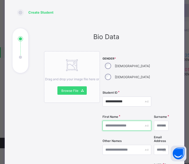
click at [121, 126] on input "text" at bounding box center [127, 126] width 49 height 10
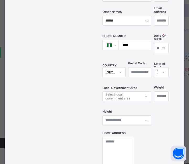
scroll to position [162, 0]
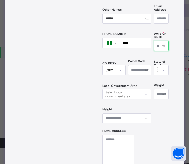
click at [154, 41] on input at bounding box center [161, 46] width 15 height 10
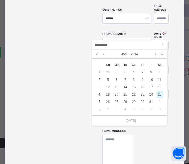
click at [161, 92] on div "25" at bounding box center [160, 94] width 7 height 7
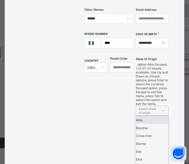
click at [149, 106] on div "Select state of origin" at bounding box center [148, 111] width 19 height 10
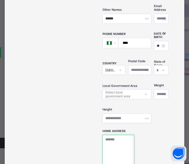
click at [114, 148] on textarea at bounding box center [119, 161] width 32 height 53
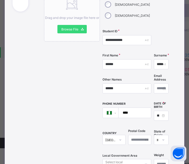
scroll to position [57, 0]
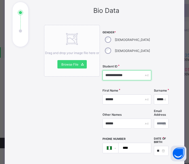
click at [117, 76] on input "**********" at bounding box center [127, 75] width 49 height 10
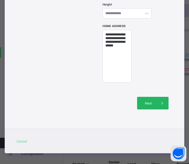
click at [145, 102] on span "Next" at bounding box center [148, 103] width 15 height 4
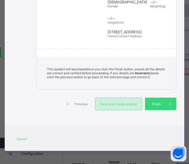
click at [106, 100] on div "Save and Create another" at bounding box center [118, 104] width 47 height 13
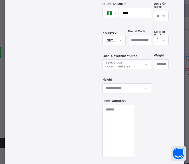
scroll to position [83, 0]
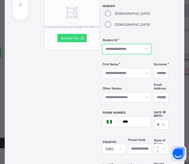
click at [114, 46] on input "text" at bounding box center [127, 49] width 49 height 10
paste input "**********"
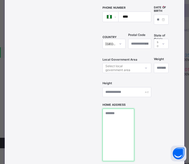
click at [119, 117] on textarea at bounding box center [119, 135] width 32 height 53
paste textarea "**********"
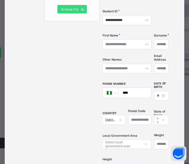
scroll to position [57, 0]
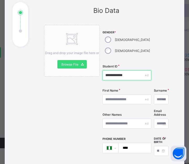
click at [125, 72] on input "**********" at bounding box center [127, 75] width 49 height 10
click at [112, 47] on div "[DEMOGRAPHIC_DATA]" at bounding box center [127, 50] width 49 height 11
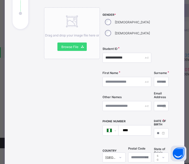
scroll to position [83, 0]
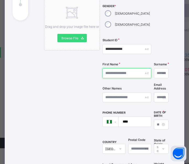
click at [123, 74] on input "text" at bounding box center [127, 73] width 49 height 10
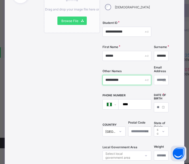
scroll to position [135, 0]
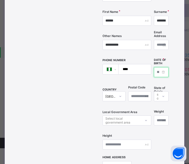
click at [154, 71] on input at bounding box center [161, 72] width 15 height 10
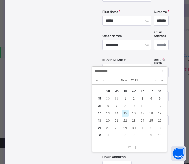
click at [125, 113] on div "15" at bounding box center [125, 113] width 7 height 7
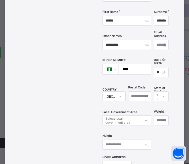
scroll to position [30, 0]
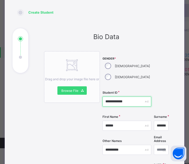
click at [118, 102] on input "**********" at bounding box center [127, 102] width 49 height 10
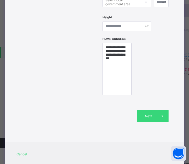
scroll to position [267, 0]
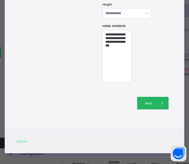
click at [144, 101] on span "Next" at bounding box center [148, 103] width 15 height 4
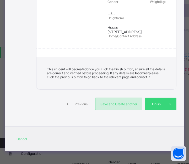
click at [121, 105] on span "Save and Create another" at bounding box center [119, 104] width 39 height 4
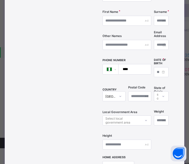
scroll to position [57, 0]
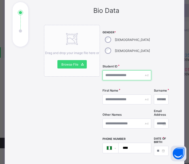
click at [111, 73] on input "text" at bounding box center [127, 75] width 49 height 10
paste input "**********"
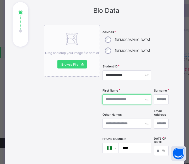
click at [118, 101] on input "text" at bounding box center [127, 100] width 49 height 10
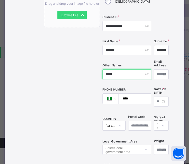
scroll to position [109, 0]
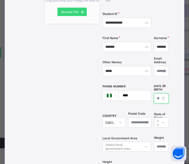
click at [154, 94] on input at bounding box center [161, 98] width 15 height 10
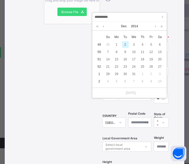
click at [127, 44] on div "2" at bounding box center [125, 44] width 7 height 7
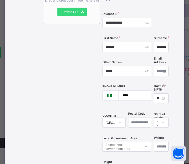
scroll to position [135, 0]
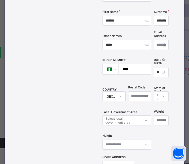
click at [154, 93] on div "Select state of origin" at bounding box center [161, 96] width 15 height 10
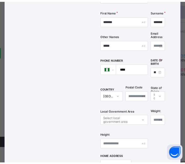
scroll to position [154, 0]
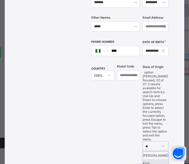
click at [148, 159] on div "Kogi" at bounding box center [155, 163] width 25 height 8
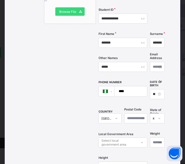
scroll to position [49, 0]
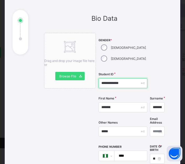
click at [114, 84] on input "**********" at bounding box center [123, 83] width 49 height 10
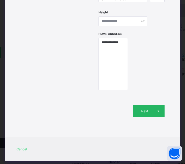
click at [150, 106] on div "Next" at bounding box center [149, 111] width 32 height 13
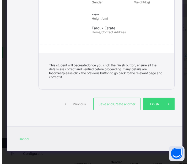
scroll to position [171, 0]
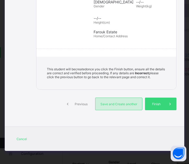
click at [118, 103] on span "Save and Create another" at bounding box center [119, 104] width 39 height 4
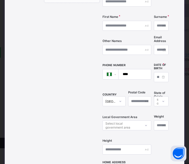
scroll to position [101, 0]
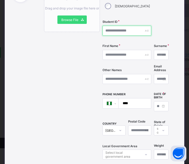
click at [114, 29] on input "text" at bounding box center [127, 31] width 49 height 10
paste input "**********"
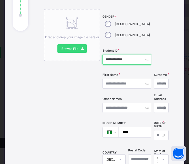
scroll to position [49, 0]
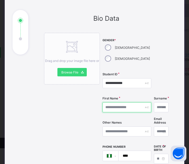
click at [115, 103] on input "text" at bounding box center [127, 107] width 49 height 10
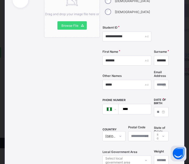
scroll to position [101, 0]
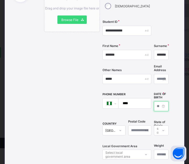
click at [154, 106] on input at bounding box center [161, 106] width 15 height 10
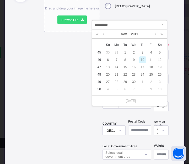
click at [144, 59] on div "10" at bounding box center [142, 59] width 7 height 7
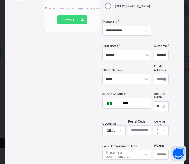
scroll to position [154, 0]
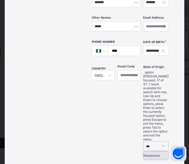
click at [150, 151] on div "Nassarawa" at bounding box center [156, 155] width 25 height 8
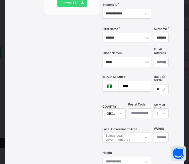
scroll to position [128, 0]
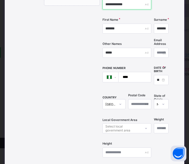
click at [114, 5] on input "**********" at bounding box center [127, 4] width 49 height 10
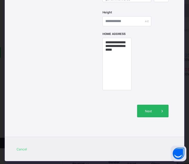
click at [150, 106] on div "Next" at bounding box center [153, 111] width 32 height 13
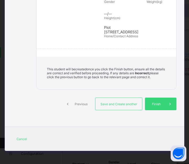
scroll to position [180, 0]
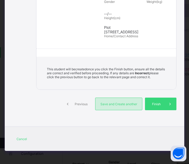
click at [106, 102] on span "Save and Create another" at bounding box center [119, 104] width 39 height 4
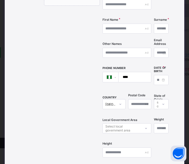
scroll to position [75, 0]
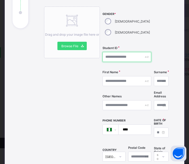
click at [119, 58] on input "text" at bounding box center [127, 57] width 49 height 10
paste input "**********"
click at [131, 57] on div "**********" at bounding box center [127, 57] width 49 height 10
click at [131, 56] on div "**********" at bounding box center [127, 57] width 49 height 10
click at [131, 54] on input "**********" at bounding box center [127, 57] width 49 height 10
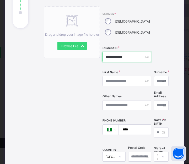
paste input "text"
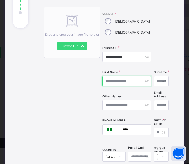
click at [118, 83] on input "text" at bounding box center [127, 81] width 49 height 10
click at [154, 80] on input "text" at bounding box center [161, 81] width 15 height 10
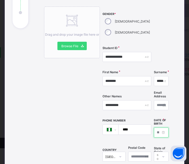
click at [154, 130] on input at bounding box center [161, 133] width 15 height 10
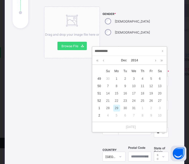
click at [117, 108] on div "29" at bounding box center [116, 108] width 7 height 7
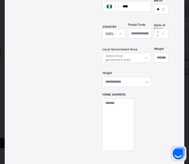
scroll to position [206, 0]
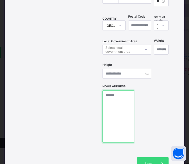
click at [115, 103] on textarea at bounding box center [119, 116] width 32 height 53
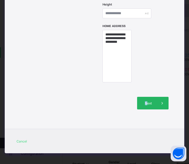
click at [146, 101] on span "Next" at bounding box center [148, 103] width 15 height 4
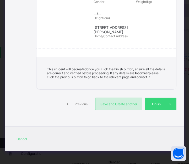
click at [114, 102] on span "Save and Create another" at bounding box center [119, 104] width 39 height 4
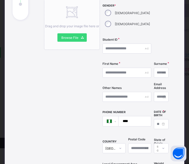
scroll to position [0, 0]
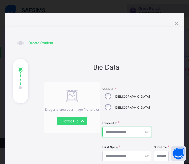
click at [116, 130] on input "text" at bounding box center [127, 132] width 49 height 10
paste input "**********"
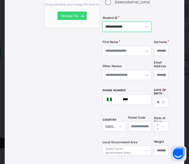
scroll to position [105, 0]
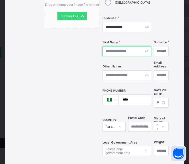
click at [122, 51] on input "text" at bounding box center [127, 51] width 49 height 10
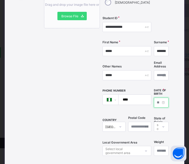
click at [154, 100] on input at bounding box center [161, 103] width 15 height 10
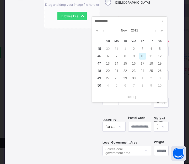
click at [143, 54] on div "10" at bounding box center [142, 56] width 7 height 7
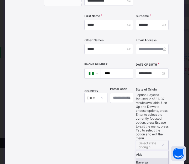
scroll to position [154, 0]
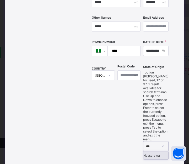
click at [152, 151] on div "Nassarawa" at bounding box center [156, 155] width 25 height 8
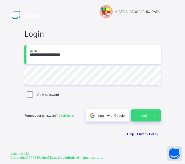
scroll to position [12, 0]
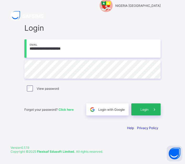
click at [145, 111] on span "Login" at bounding box center [145, 110] width 8 height 4
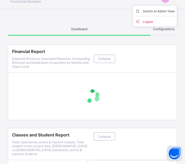
click at [153, 7] on ul "Switch to Admin View Logout" at bounding box center [155, 16] width 45 height 21
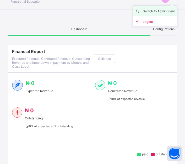
click at [165, 11] on span "Switch to Admin View" at bounding box center [155, 11] width 40 height 6
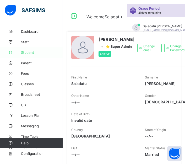
click at [28, 54] on span "Student" at bounding box center [42, 52] width 42 height 4
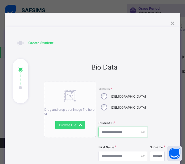
click at [112, 127] on input "text" at bounding box center [123, 132] width 49 height 10
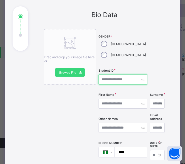
paste input "**********"
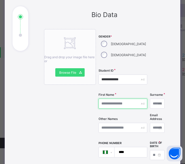
click at [119, 105] on input "text" at bounding box center [123, 104] width 49 height 10
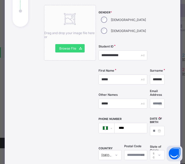
scroll to position [131, 0]
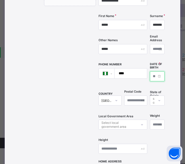
click at [150, 72] on input at bounding box center [157, 76] width 15 height 10
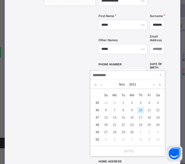
click at [143, 111] on div "10" at bounding box center [141, 110] width 7 height 7
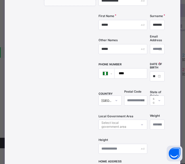
scroll to position [154, 0]
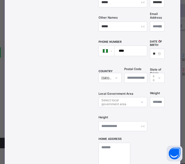
click at [150, 83] on div "Select state of origin" at bounding box center [157, 78] width 15 height 10
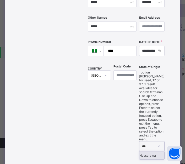
click at [150, 151] on div "Nassarawa" at bounding box center [152, 155] width 25 height 8
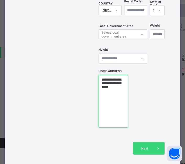
scroll to position [233, 0]
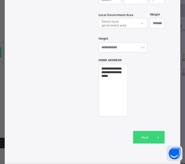
click at [55, 123] on div "Drag and drop your image file here or Browse File" at bounding box center [70, 0] width 52 height 302
click at [138, 134] on div "Next" at bounding box center [149, 137] width 32 height 13
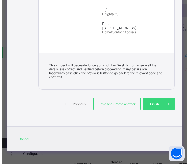
scroll to position [180, 0]
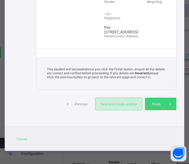
click at [117, 105] on span "Save and Create another" at bounding box center [119, 104] width 39 height 4
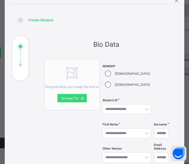
scroll to position [23, 0]
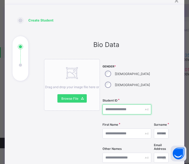
click at [121, 110] on input "text" at bounding box center [127, 110] width 49 height 10
paste input "**********"
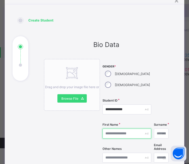
click at [118, 135] on input "text" at bounding box center [127, 134] width 49 height 10
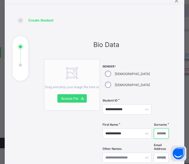
click at [154, 135] on input "text" at bounding box center [161, 134] width 15 height 10
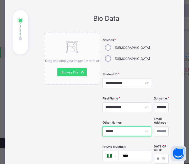
scroll to position [75, 0]
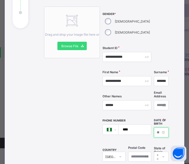
click at [154, 129] on input at bounding box center [161, 133] width 15 height 10
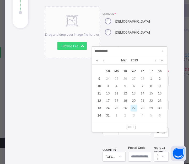
click at [135, 106] on div "27" at bounding box center [134, 108] width 7 height 7
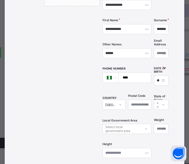
scroll to position [128, 0]
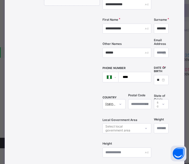
click at [154, 101] on div "Select state of origin" at bounding box center [161, 104] width 15 height 10
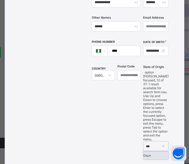
click at [150, 151] on div "Osun" at bounding box center [156, 155] width 25 height 8
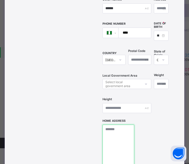
scroll to position [180, 0]
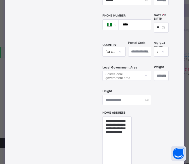
click at [62, 115] on div "Drag and drop your image file here or Browse File" at bounding box center [72, 53] width 56 height 302
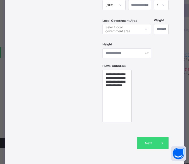
scroll to position [233, 0]
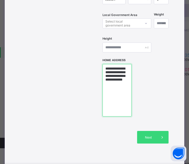
click at [127, 78] on textarea "**********" at bounding box center [117, 90] width 29 height 53
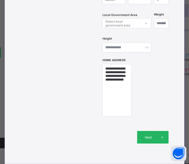
click at [148, 132] on div "Next" at bounding box center [153, 137] width 32 height 13
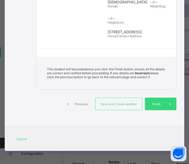
scroll to position [189, 0]
click at [80, 103] on span "Previous" at bounding box center [81, 104] width 14 height 4
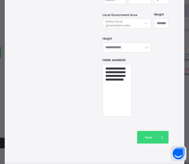
drag, startPoint x: 116, startPoint y: 84, endPoint x: 91, endPoint y: 80, distance: 25.3
click at [91, 80] on div "Drag and drop your image file here or Browse File" at bounding box center [72, 0] width 56 height 302
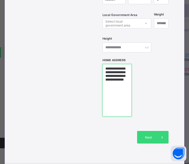
click at [123, 84] on textarea "**********" at bounding box center [117, 90] width 29 height 53
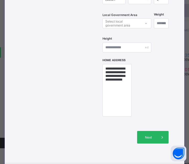
click at [156, 135] on span at bounding box center [162, 137] width 13 height 13
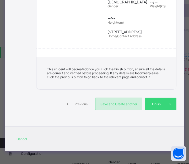
click at [120, 103] on span "Save and Create another" at bounding box center [119, 104] width 39 height 4
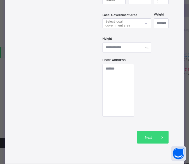
scroll to position [101, 0]
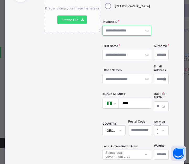
click at [117, 31] on input "text" at bounding box center [127, 31] width 49 height 10
paste input "**********"
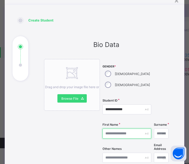
click at [119, 133] on input "text" at bounding box center [127, 134] width 49 height 10
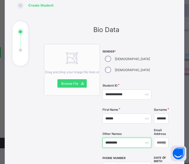
scroll to position [75, 0]
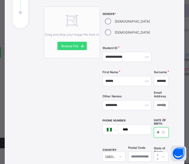
click at [154, 130] on input at bounding box center [161, 133] width 15 height 10
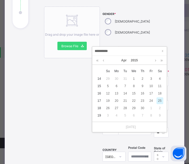
click at [159, 99] on div "25" at bounding box center [160, 100] width 7 height 7
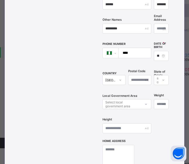
scroll to position [154, 0]
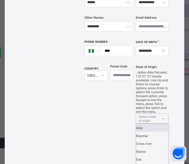
click at [148, 114] on div "Select state of origin" at bounding box center [148, 119] width 19 height 10
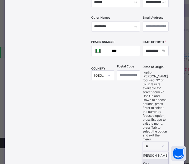
click at [151, 159] on div "Kogi" at bounding box center [155, 163] width 25 height 8
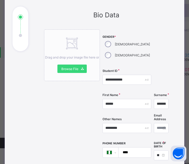
scroll to position [49, 0]
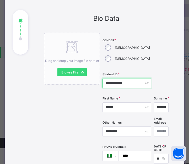
click at [126, 84] on input "**********" at bounding box center [127, 83] width 49 height 10
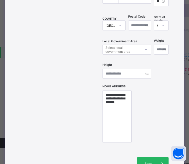
click at [151, 157] on div "Next" at bounding box center [153, 163] width 32 height 13
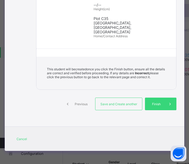
scroll to position [185, 0]
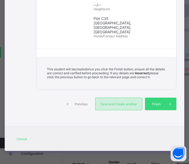
click at [117, 105] on span "Save and Create another" at bounding box center [119, 104] width 39 height 4
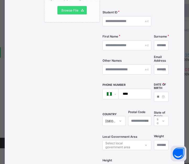
scroll to position [101, 0]
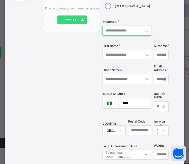
click at [116, 30] on input "text" at bounding box center [127, 31] width 49 height 10
paste input "**********"
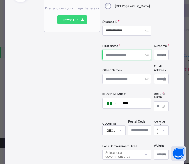
click at [122, 54] on input "text" at bounding box center [127, 55] width 49 height 10
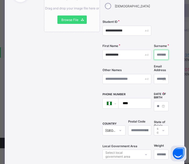
click at [154, 54] on input "text" at bounding box center [161, 55] width 15 height 10
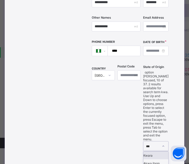
click at [151, 151] on div "Kwara" at bounding box center [156, 155] width 25 height 8
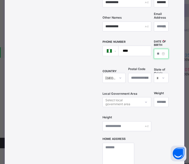
click at [154, 50] on input at bounding box center [161, 54] width 15 height 10
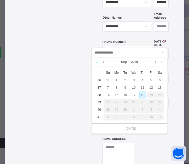
click at [97, 61] on link at bounding box center [97, 62] width 5 height 9
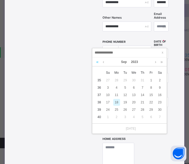
click at [97, 61] on link at bounding box center [97, 62] width 5 height 9
click at [97, 62] on link at bounding box center [97, 62] width 5 height 9
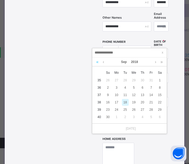
click at [97, 62] on link at bounding box center [97, 62] width 5 height 9
click at [109, 95] on div "13" at bounding box center [108, 95] width 7 height 7
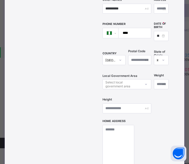
scroll to position [206, 0]
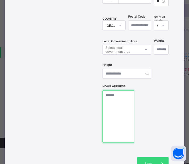
click at [120, 117] on textarea at bounding box center [119, 116] width 32 height 53
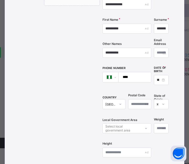
scroll to position [101, 0]
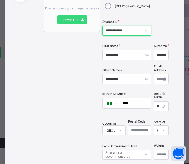
click at [124, 30] on input "**********" at bounding box center [127, 31] width 49 height 10
click at [128, 31] on input "**********" at bounding box center [127, 31] width 49 height 10
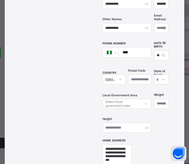
scroll to position [259, 0]
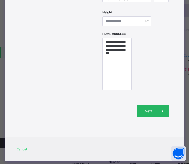
click at [143, 105] on div "Next" at bounding box center [153, 111] width 32 height 13
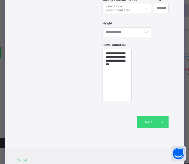
scroll to position [267, 0]
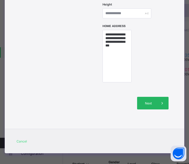
click at [150, 101] on span "Next" at bounding box center [148, 103] width 15 height 4
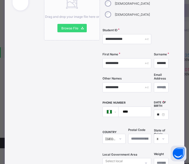
scroll to position [30, 0]
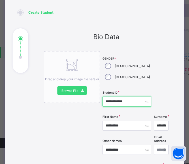
click at [130, 101] on div "**********" at bounding box center [127, 102] width 49 height 10
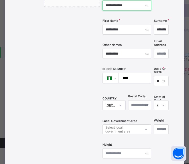
scroll to position [214, 0]
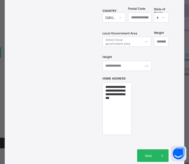
click at [145, 154] on span "Next" at bounding box center [148, 156] width 15 height 4
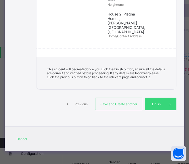
scroll to position [185, 0]
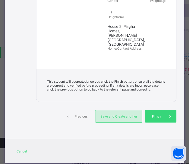
click at [111, 114] on span "Save and Create another" at bounding box center [119, 116] width 39 height 4
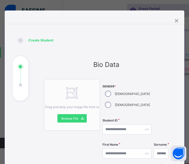
scroll to position [0, 0]
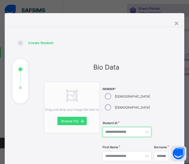
click at [116, 131] on input "text" at bounding box center [127, 132] width 49 height 10
paste input "**********"
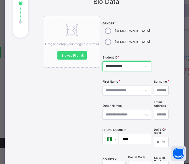
scroll to position [79, 0]
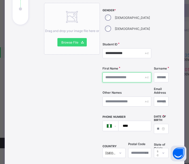
click at [119, 79] on input "text" at bounding box center [127, 77] width 49 height 10
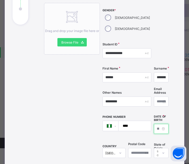
click at [154, 126] on input at bounding box center [161, 129] width 15 height 10
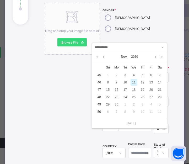
click at [134, 82] on div "11" at bounding box center [134, 82] width 7 height 7
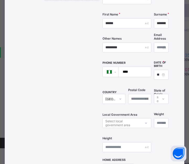
scroll to position [210, 0]
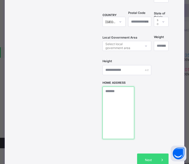
click at [121, 94] on textarea at bounding box center [119, 113] width 32 height 53
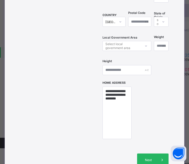
click at [154, 159] on span "Next" at bounding box center [148, 160] width 15 height 4
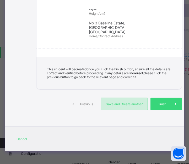
click at [111, 102] on span "Save and Create another" at bounding box center [124, 104] width 39 height 4
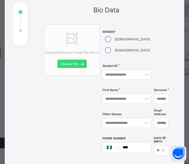
scroll to position [53, 0]
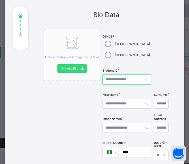
click at [112, 78] on input "text" at bounding box center [127, 80] width 49 height 10
paste input "**********"
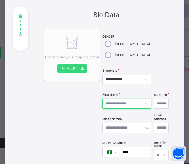
click at [108, 106] on input "text" at bounding box center [127, 104] width 49 height 10
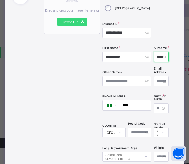
scroll to position [105, 0]
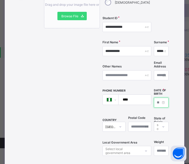
click at [154, 100] on input at bounding box center [161, 103] width 15 height 10
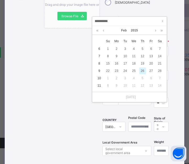
click at [143, 70] on div "26" at bounding box center [142, 70] width 7 height 7
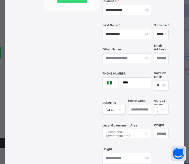
scroll to position [131, 0]
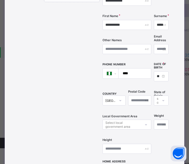
click at [154, 98] on div "Select state of origin" at bounding box center [161, 101] width 15 height 10
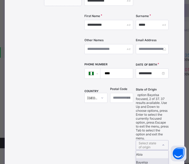
scroll to position [154, 0]
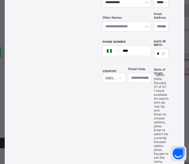
drag, startPoint x: 147, startPoint y: 87, endPoint x: 115, endPoint y: 130, distance: 53.8
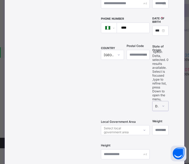
scroll to position [206, 0]
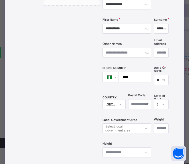
scroll to position [233, 0]
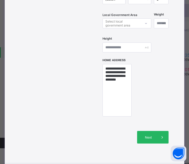
click at [144, 133] on div "Next" at bounding box center [153, 137] width 32 height 13
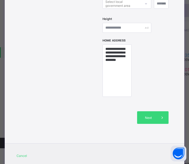
scroll to position [267, 0]
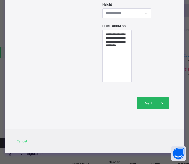
click at [151, 97] on div "Next" at bounding box center [153, 103] width 32 height 13
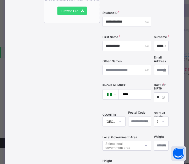
scroll to position [109, 0]
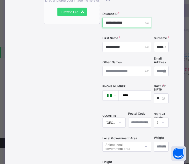
click at [129, 22] on div "**********" at bounding box center [127, 23] width 49 height 10
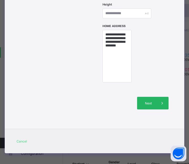
click at [149, 101] on span "Next" at bounding box center [148, 103] width 15 height 4
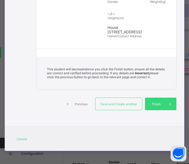
scroll to position [185, 0]
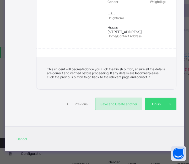
click at [135, 100] on div "Save and Create another" at bounding box center [118, 104] width 47 height 13
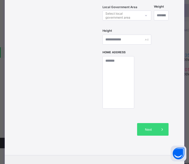
scroll to position [30, 0]
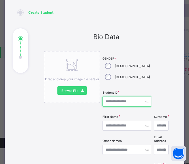
click at [116, 100] on input "text" at bounding box center [127, 102] width 49 height 10
paste input "**********"
paste input "text"
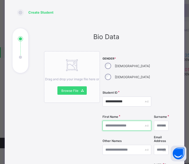
click at [126, 126] on input "text" at bounding box center [127, 126] width 49 height 10
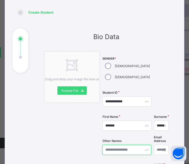
click at [119, 152] on input "text" at bounding box center [127, 150] width 49 height 10
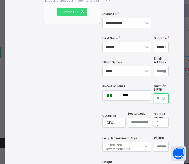
click at [154, 96] on input at bounding box center [161, 98] width 15 height 10
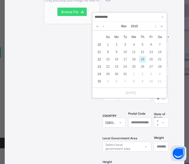
drag, startPoint x: 142, startPoint y: 59, endPoint x: 141, endPoint y: 105, distance: 46.0
click at [143, 59] on div "19" at bounding box center [142, 59] width 7 height 7
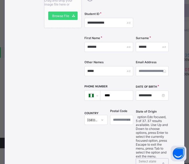
scroll to position [154, 0]
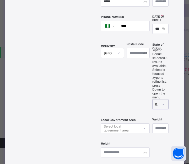
scroll to position [206, 0]
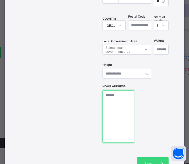
click at [123, 113] on textarea at bounding box center [119, 116] width 32 height 53
click at [123, 129] on textarea at bounding box center [119, 116] width 32 height 53
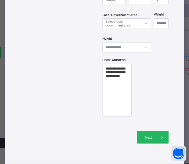
click at [150, 137] on span "Next" at bounding box center [148, 137] width 15 height 4
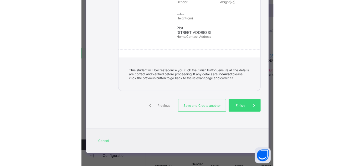
scroll to position [180, 0]
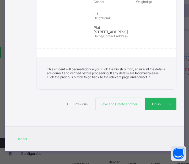
click at [158, 103] on span "Finish" at bounding box center [156, 104] width 15 height 4
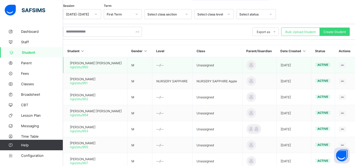
scroll to position [79, 0]
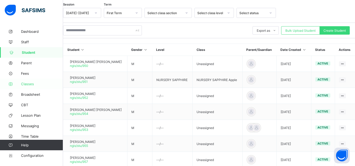
click at [33, 84] on span "Classes" at bounding box center [42, 84] width 42 height 4
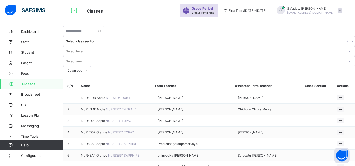
scroll to position [184, 0]
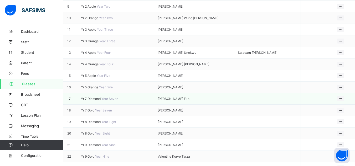
click at [101, 101] on span "Yr 7 Diamond" at bounding box center [91, 99] width 20 height 4
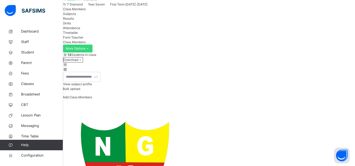
scroll to position [27, 0]
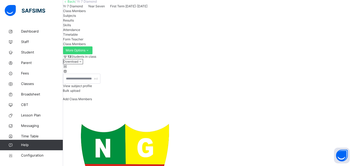
click at [76, 18] on span "Subjects" at bounding box center [69, 16] width 13 height 4
click at [86, 13] on span "Class Members" at bounding box center [74, 11] width 23 height 4
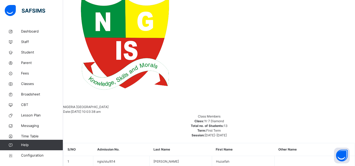
scroll to position [132, 0]
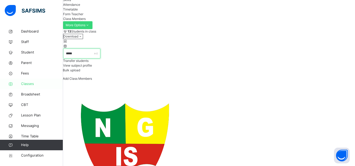
drag, startPoint x: 59, startPoint y: 88, endPoint x: 15, endPoint y: 82, distance: 44.1
drag, startPoint x: 94, startPoint y: 92, endPoint x: 45, endPoint y: 86, distance: 49.5
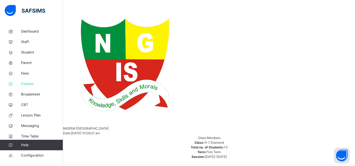
scroll to position [96, 0]
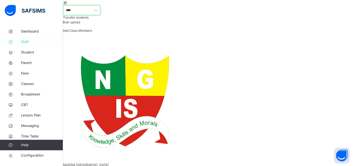
drag, startPoint x: 97, startPoint y: 48, endPoint x: 43, endPoint y: 45, distance: 55.0
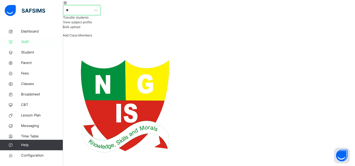
scroll to position [123, 0]
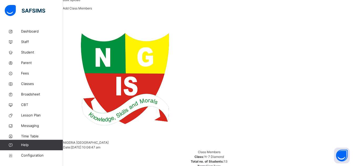
drag, startPoint x: 88, startPoint y: 19, endPoint x: 44, endPoint y: 12, distance: 44.6
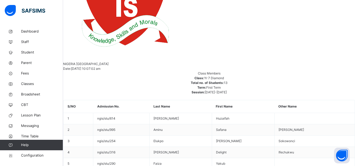
scroll to position [149, 0]
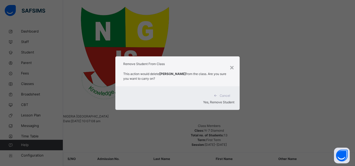
click at [212, 100] on span "Yes, Remove Student" at bounding box center [218, 102] width 31 height 4
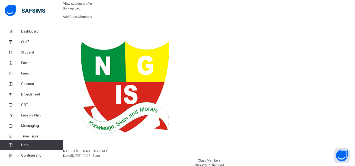
scroll to position [131, 0]
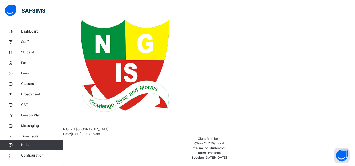
drag, startPoint x: 289, startPoint y: 104, endPoint x: 259, endPoint y: 100, distance: 29.7
click at [0, 0] on div "Remove from Class" at bounding box center [0, 0] width 0 height 0
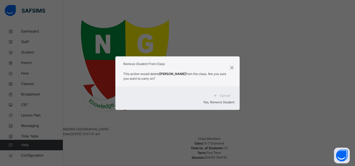
click at [215, 100] on span "Yes, Remove Student" at bounding box center [218, 102] width 31 height 4
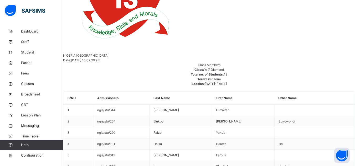
scroll to position [246, 0]
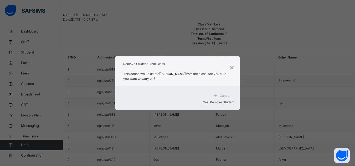
click at [225, 100] on span "Yes, Remove Student" at bounding box center [218, 102] width 31 height 4
click at [223, 100] on span "Yes, Remove Student" at bounding box center [218, 102] width 31 height 4
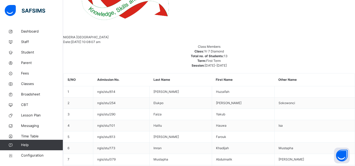
scroll to position [123, 0]
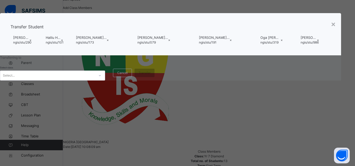
click at [95, 80] on div "Select..." at bounding box center [47, 76] width 95 height 8
click at [331, 29] on div "×" at bounding box center [333, 23] width 5 height 11
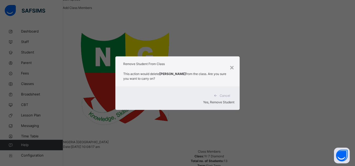
click at [218, 100] on div "Yes, Remove Student" at bounding box center [178, 102] width 114 height 5
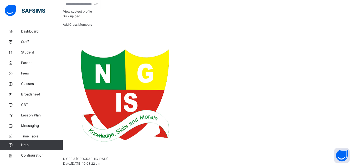
scroll to position [105, 0]
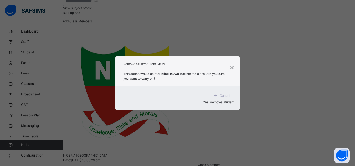
click at [212, 100] on span "Yes, Remove Student" at bounding box center [218, 102] width 31 height 4
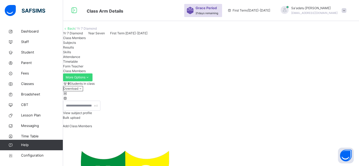
click at [0, 0] on div "Remove from Class" at bounding box center [0, 0] width 0 height 0
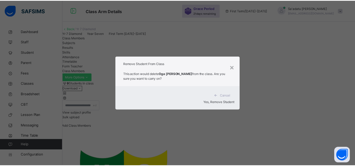
scroll to position [193, 0]
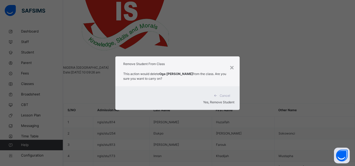
click at [220, 100] on span "Yes, Remove Student" at bounding box center [218, 102] width 31 height 4
click at [216, 100] on div "Yes, Remove Student" at bounding box center [178, 102] width 114 height 5
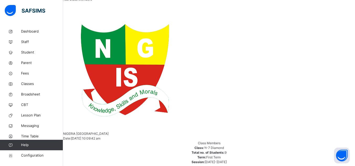
scroll to position [158, 0]
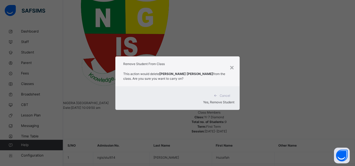
click at [222, 100] on span "Yes, Remove Student" at bounding box center [218, 102] width 31 height 4
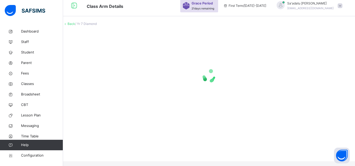
scroll to position [0, 0]
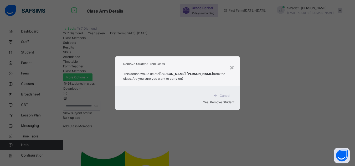
scroll to position [140, 0]
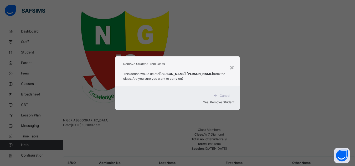
click at [209, 100] on span "Yes, Remove Student" at bounding box center [218, 102] width 31 height 4
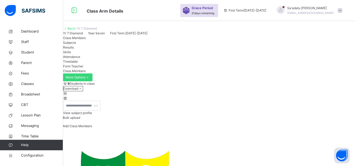
scroll to position [123, 0]
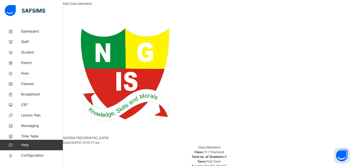
click at [92, 6] on span "Add Class Members" at bounding box center [77, 4] width 29 height 4
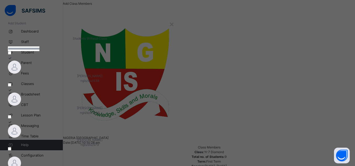
click at [39, 51] on input "text" at bounding box center [24, 48] width 32 height 5
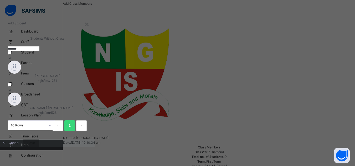
click at [21, 74] on img at bounding box center [14, 67] width 13 height 13
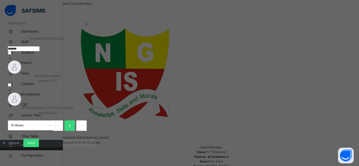
drag, startPoint x: 150, startPoint y: 63, endPoint x: 111, endPoint y: 61, distance: 39.5
click at [87, 61] on div "******* Afolabi Emmanuella Aanuoluwa ngis/stu/1251 Afolabi Ogunride Joshua ngis…" at bounding box center [47, 88] width 79 height 95
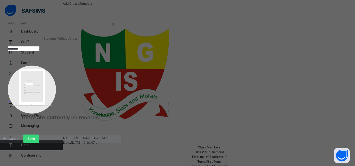
drag, startPoint x: 163, startPoint y: 62, endPoint x: 92, endPoint y: 58, distance: 71.5
click at [92, 58] on div "******** Customers There are currently no records." at bounding box center [60, 86] width 105 height 91
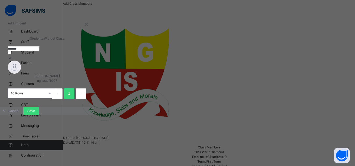
drag, startPoint x: 157, startPoint y: 62, endPoint x: 88, endPoint y: 60, distance: 69.1
click at [86, 60] on div "******* Shuaibu Abdullahi ngis/stu/1007 10 Rows Displaying 1 - 1 out of 1 1" at bounding box center [47, 72] width 78 height 63
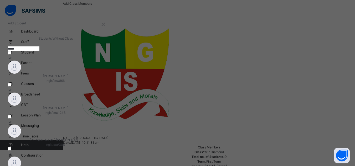
click at [103, 96] on div at bounding box center [55, 99] width 95 height 13
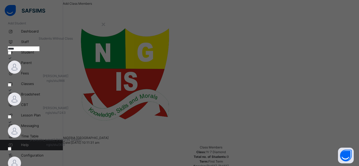
drag, startPoint x: 158, startPoint y: 62, endPoint x: 92, endPoint y: 66, distance: 66.5
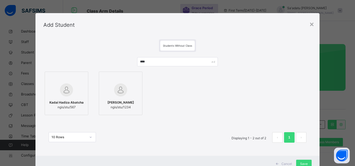
scroll to position [123, 0]
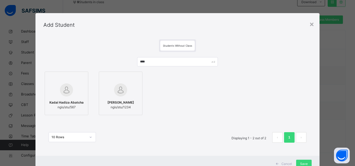
click at [127, 89] on div at bounding box center [121, 89] width 38 height 15
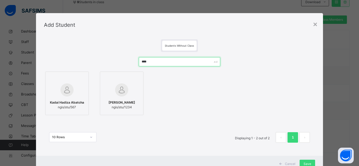
drag, startPoint x: 151, startPoint y: 61, endPoint x: 109, endPoint y: 55, distance: 41.9
click at [109, 55] on div "**** Kadai Hadiza Abatcha ngis/stu/567 Goshi Hadassah Ninma ngis/stu/1234 10 Ro…" at bounding box center [179, 102] width 271 height 101
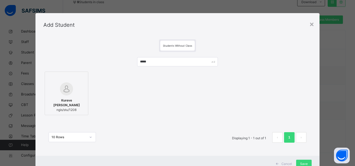
click at [73, 86] on div at bounding box center [67, 88] width 38 height 13
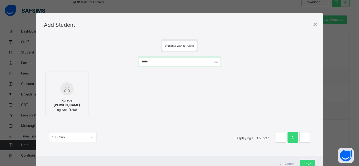
drag, startPoint x: 139, startPoint y: 63, endPoint x: 127, endPoint y: 63, distance: 11.8
click at [127, 63] on div "***** Kureve Abraham Mfeuter ngis/stu/1208 10 Rows Displaying 1 - 1 out of 1 1" at bounding box center [179, 102] width 271 height 101
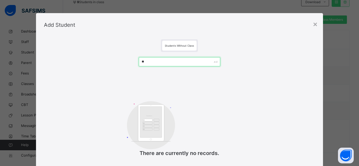
type input "*"
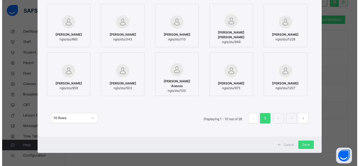
scroll to position [0, 0]
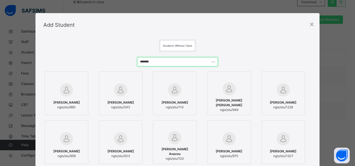
drag, startPoint x: 159, startPoint y: 64, endPoint x: 97, endPoint y: 61, distance: 62.3
click at [97, 61] on div "******* Sani Ibrahim ngis/stu/860 Adamu Ibrahim Musa ngis/stu/343 Musa Ibrahim …" at bounding box center [177, 127] width 268 height 150
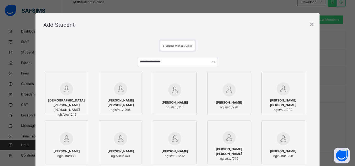
click at [64, 93] on img at bounding box center [66, 88] width 13 height 13
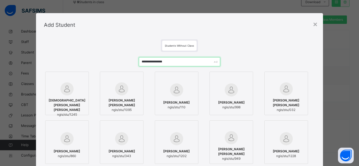
drag, startPoint x: 173, startPoint y: 62, endPoint x: 89, endPoint y: 55, distance: 84.3
click at [89, 55] on div "**********" at bounding box center [179, 127] width 271 height 150
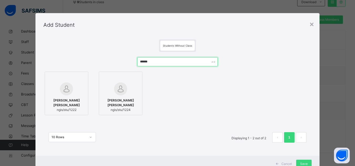
drag, startPoint x: 160, startPoint y: 63, endPoint x: 72, endPoint y: 52, distance: 89.5
click at [72, 52] on div "****** Onuoha Munachimso Michelle ngis/stu/1222 Onuoha Chidindu Michael ngis/st…" at bounding box center [177, 102] width 268 height 101
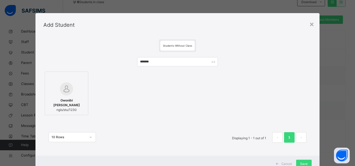
click at [72, 91] on div at bounding box center [67, 88] width 38 height 13
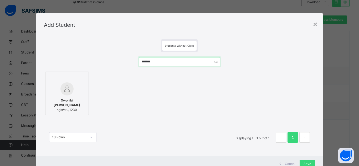
drag, startPoint x: 160, startPoint y: 62, endPoint x: 79, endPoint y: 59, distance: 81.8
click at [79, 59] on div "******* Owonibi Adedamola Russell ngis/stu/1230 10 Rows Displaying 1 - 1 out of…" at bounding box center [179, 102] width 271 height 101
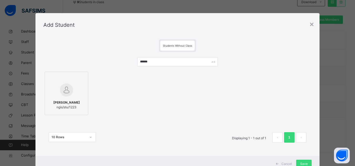
click at [67, 85] on img at bounding box center [66, 89] width 13 height 13
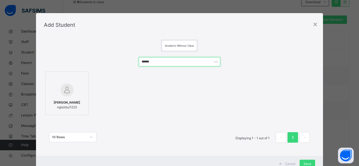
drag, startPoint x: 156, startPoint y: 61, endPoint x: 125, endPoint y: 61, distance: 31.2
click at [125, 61] on div "****** Sulaiman Aisha Nabilah ngis/stu/1223 10 Rows Displaying 1 - 1 out of 1 1" at bounding box center [179, 102] width 271 height 101
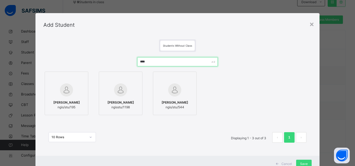
type input "****"
click at [115, 92] on img at bounding box center [120, 89] width 13 height 13
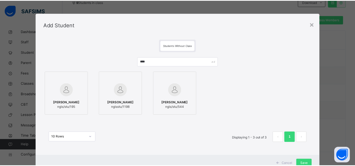
scroll to position [19, 0]
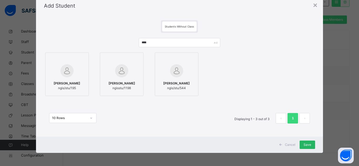
click at [304, 147] on span "Save" at bounding box center [307, 145] width 8 height 5
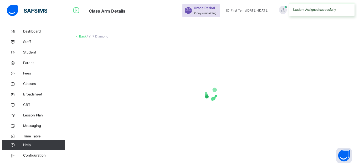
scroll to position [0, 0]
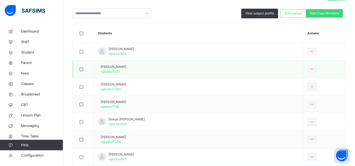
scroll to position [106, 0]
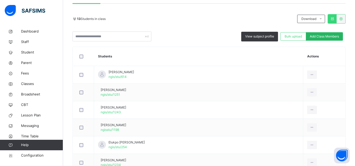
click at [326, 38] on span "Add Class Members" at bounding box center [324, 36] width 29 height 5
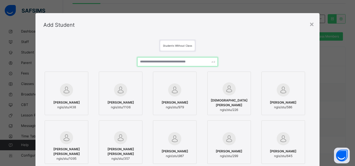
click at [183, 62] on input "text" at bounding box center [177, 61] width 80 height 9
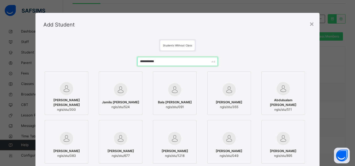
scroll to position [0, 0]
click at [311, 26] on div "×" at bounding box center [311, 23] width 5 height 11
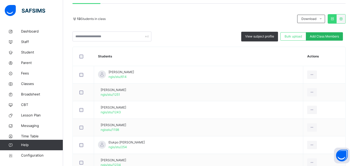
click at [329, 38] on span "Add Class Members" at bounding box center [324, 36] width 29 height 5
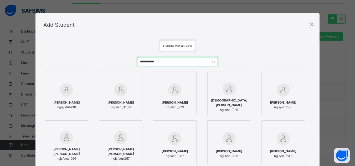
drag, startPoint x: 161, startPoint y: 61, endPoint x: 135, endPoint y: 60, distance: 25.5
click at [137, 60] on input "**********" at bounding box center [177, 61] width 80 height 9
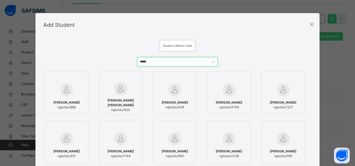
scroll to position [26, 0]
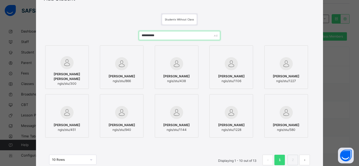
type input "**********"
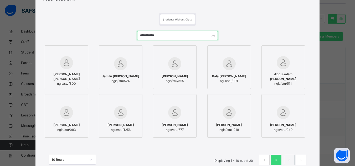
scroll to position [53, 0]
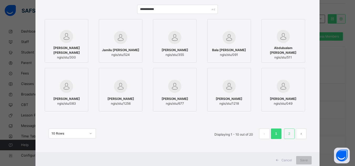
click at [291, 137] on link "2" at bounding box center [288, 133] width 5 height 7
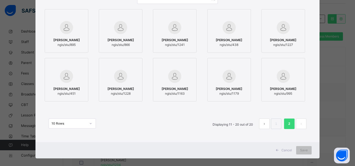
scroll to position [68, 0]
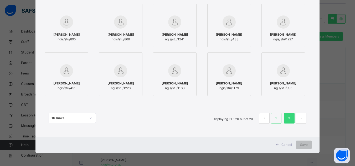
click at [276, 122] on li "1" at bounding box center [276, 118] width 11 height 11
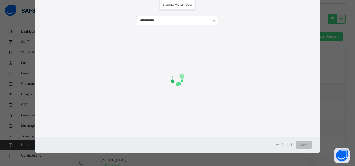
scroll to position [0, 0]
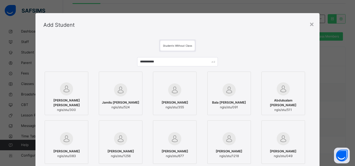
drag, startPoint x: 313, startPoint y: 24, endPoint x: 69, endPoint y: 8, distance: 243.9
click at [312, 24] on div "×" at bounding box center [311, 23] width 5 height 11
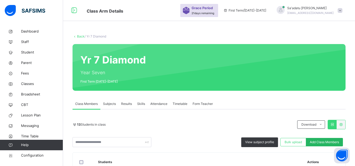
click at [326, 140] on span "Add Class Members" at bounding box center [324, 142] width 29 height 5
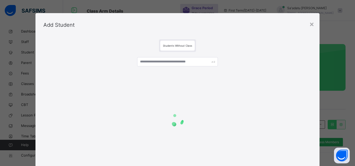
scroll to position [79, 0]
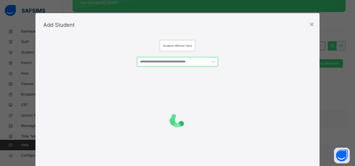
click at [160, 61] on input "text" at bounding box center [177, 61] width 80 height 9
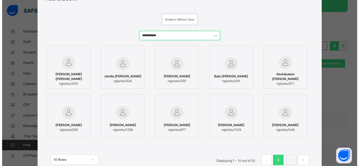
scroll to position [53, 0]
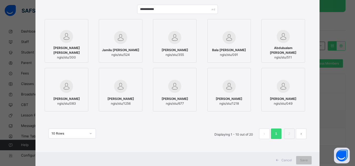
click at [115, 87] on img at bounding box center [120, 86] width 13 height 13
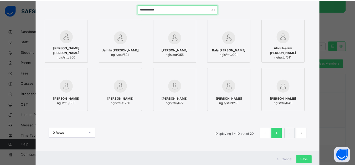
scroll to position [34, 0]
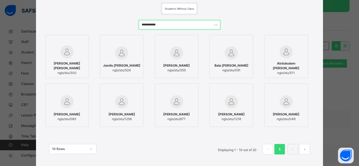
drag, startPoint x: 161, startPoint y: 11, endPoint x: 66, endPoint y: 3, distance: 95.1
click at [66, 3] on div "**********" at bounding box center [179, 84] width 287 height 168
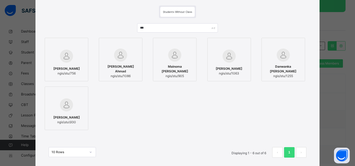
click at [281, 63] on div "Danwanka Maimunatu Shuaibu ngis/stu/1255" at bounding box center [283, 71] width 38 height 19
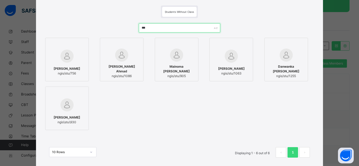
drag, startPoint x: 156, startPoint y: 26, endPoint x: 120, endPoint y: 27, distance: 35.5
click at [120, 27] on div "*** Ibrahim Maimuna ngis/stu/756 Sani Maimunah Ahmad ngis/stu/1086 Mainoma Mary…" at bounding box center [179, 93] width 271 height 150
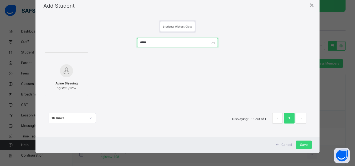
scroll to position [19, 0]
drag, startPoint x: 155, startPoint y: 44, endPoint x: 66, endPoint y: 37, distance: 89.0
click at [66, 37] on div "***** Avine Blessing ngis/stu/1257 10 Rows Displaying 1 - 1 out of 1 1" at bounding box center [177, 83] width 268 height 101
type input "*****"
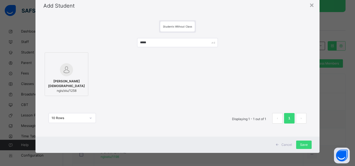
click at [60, 69] on img at bounding box center [66, 69] width 13 height 13
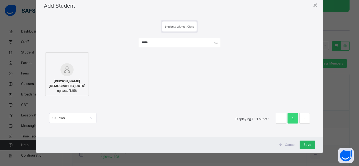
click at [307, 143] on span "Save" at bounding box center [307, 145] width 8 height 5
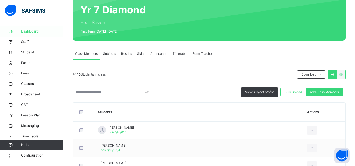
scroll to position [1, 0]
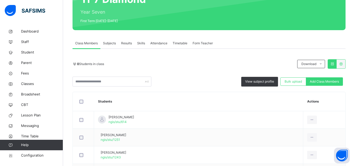
scroll to position [54, 0]
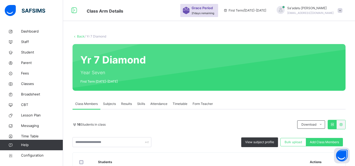
scroll to position [105, 0]
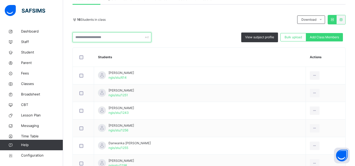
click at [95, 39] on input "text" at bounding box center [111, 37] width 79 height 10
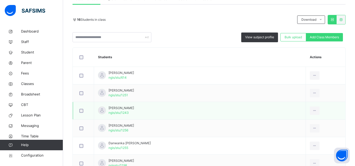
click at [215, 103] on td "Aminu Aisha Safana ngis/stu/1243" at bounding box center [200, 111] width 212 height 18
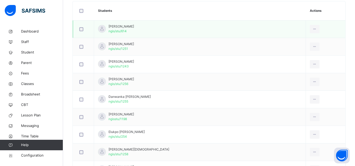
scroll to position [131, 0]
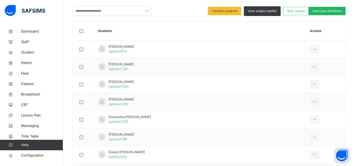
click at [326, 12] on span "Add Class Members" at bounding box center [326, 11] width 29 height 5
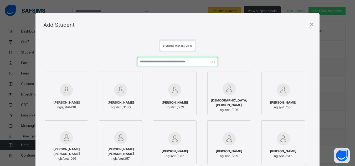
click at [155, 63] on input "text" at bounding box center [177, 61] width 80 height 9
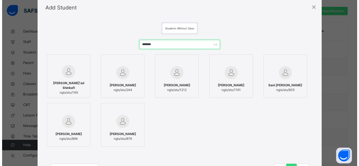
scroll to position [26, 0]
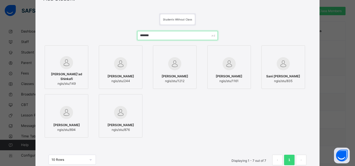
type input "*******"
click at [180, 70] on img at bounding box center [174, 63] width 13 height 13
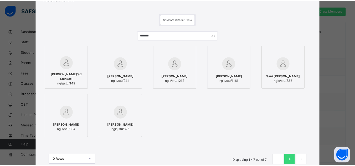
scroll to position [53, 0]
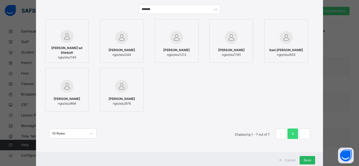
click at [307, 158] on span "Save" at bounding box center [307, 160] width 8 height 5
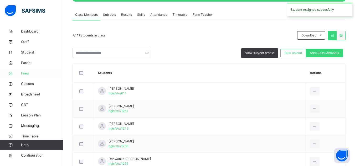
scroll to position [105, 0]
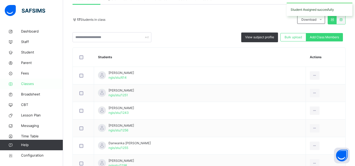
click at [24, 84] on span "Classes" at bounding box center [42, 83] width 42 height 5
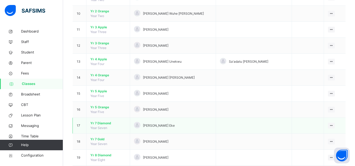
scroll to position [210, 0]
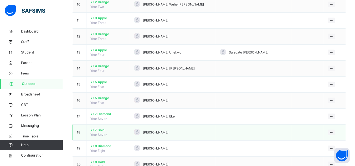
click at [101, 131] on span "Yr 7 Gold" at bounding box center [107, 130] width 35 height 5
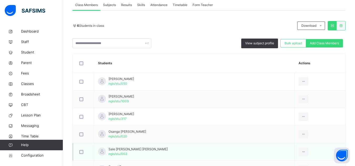
scroll to position [140, 0]
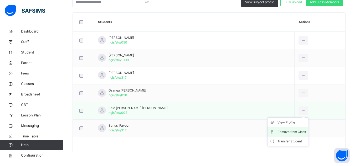
click at [291, 130] on div "Remove from Class" at bounding box center [291, 131] width 28 height 5
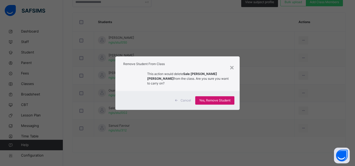
click at [224, 98] on div "Yes, Remove Student" at bounding box center [214, 100] width 39 height 8
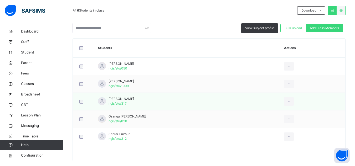
scroll to position [123, 0]
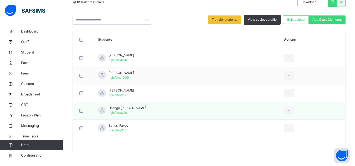
click at [79, 113] on div at bounding box center [83, 110] width 13 height 11
click at [275, 96] on div "Remove from Class" at bounding box center [277, 96] width 28 height 5
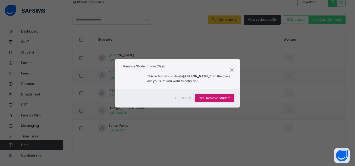
click at [213, 96] on span "Yes, Remove Student" at bounding box center [214, 98] width 31 height 5
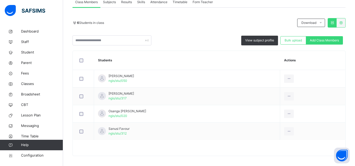
scroll to position [105, 0]
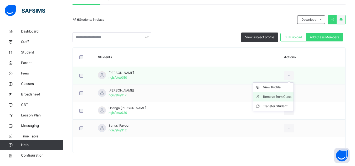
click at [284, 99] on div "Remove from Class" at bounding box center [277, 96] width 28 height 5
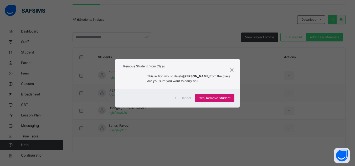
click at [222, 97] on span "Yes, Remove Student" at bounding box center [214, 98] width 31 height 5
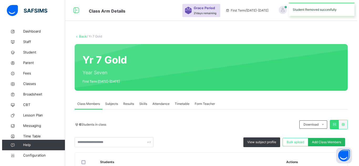
scroll to position [53, 0]
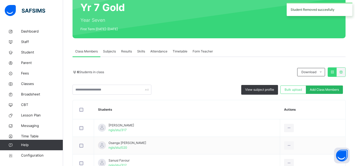
click at [322, 90] on span "Add Class Members" at bounding box center [324, 89] width 29 height 5
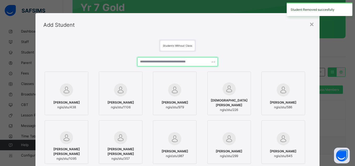
click at [153, 62] on input "text" at bounding box center [177, 61] width 80 height 9
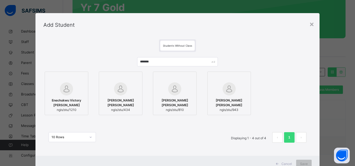
click at [66, 88] on img at bounding box center [66, 88] width 13 height 13
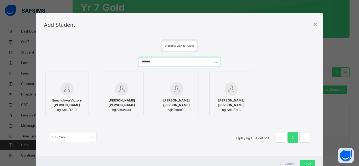
drag, startPoint x: 161, startPoint y: 60, endPoint x: 80, endPoint y: 58, distance: 80.7
click at [80, 58] on div "******* Enechukwu Victory Chidinma Ayomide ngis/stu/1210 Oguntuase Shalom Victo…" at bounding box center [179, 102] width 271 height 101
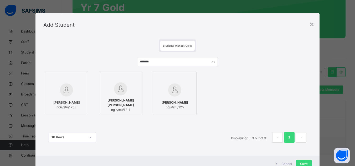
click at [66, 88] on img at bounding box center [66, 89] width 13 height 13
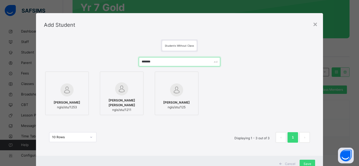
drag, startPoint x: 157, startPoint y: 61, endPoint x: 109, endPoint y: 61, distance: 47.8
click at [109, 61] on div "******* Alele Jessica-Mae ngis/stu/1253 Manger Kumawuese Jessica ngis/stu/1211 …" at bounding box center [179, 102] width 271 height 101
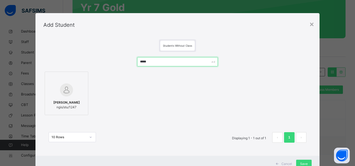
type input "*****"
click at [66, 98] on div "Felix Emmanuel Munachimso ngis/stu/1247" at bounding box center [67, 105] width 38 height 15
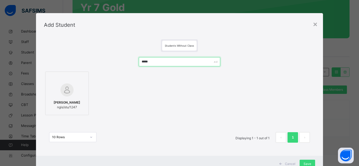
drag, startPoint x: 143, startPoint y: 63, endPoint x: 112, endPoint y: 63, distance: 30.5
click at [112, 63] on div "***** Felix Emmanuel Munachimso ngis/stu/1247 10 Rows Displaying 1 - 1 out of 1…" at bounding box center [179, 102] width 271 height 101
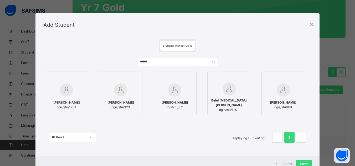
click at [67, 85] on img at bounding box center [66, 89] width 13 height 13
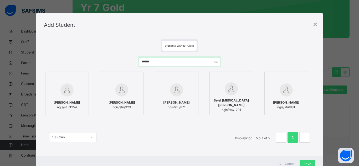
drag, startPoint x: 157, startPoint y: 62, endPoint x: 101, endPoint y: 60, distance: 56.0
click at [101, 60] on div "****** Joesph Bethel Egaji ngis/stu/1254 Daye Bethany Adejire ngis/stu/323 Bele…" at bounding box center [179, 102] width 271 height 101
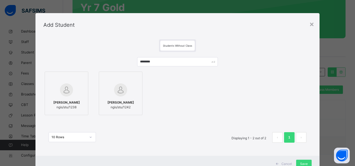
click at [111, 103] on span "Suleiman Ibrahim Dantakai" at bounding box center [120, 102] width 27 height 5
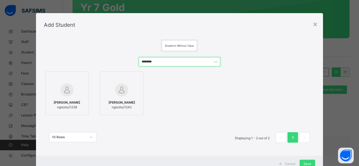
click at [115, 62] on div "******** Sulaiman Abubakar Dantakai ngis/stu/1238 Suleiman Ibrahim Dantakai ngi…" at bounding box center [179, 102] width 271 height 101
drag, startPoint x: 164, startPoint y: 61, endPoint x: 108, endPoint y: 59, distance: 55.7
click at [108, 59] on div "******** Sulaiman Abubakar Dantakai ngis/stu/1238 Suleiman Ibrahim Dantakai ngi…" at bounding box center [179, 102] width 271 height 101
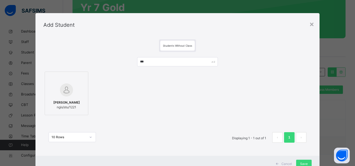
click at [72, 89] on div at bounding box center [67, 89] width 38 height 15
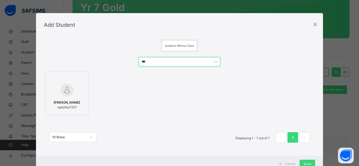
drag, startPoint x: 153, startPoint y: 62, endPoint x: 90, endPoint y: 56, distance: 63.0
click at [90, 56] on div "*** Jeffrey Obinna Macaulay ngis/stu/1221 10 Rows Displaying 1 - 1 out of 1 1" at bounding box center [179, 102] width 271 height 101
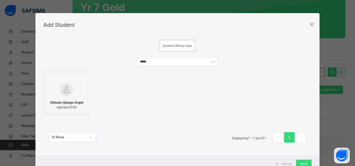
click at [72, 93] on div at bounding box center [67, 89] width 38 height 15
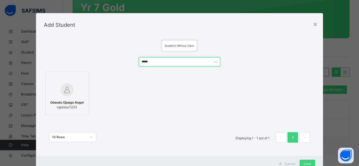
drag, startPoint x: 155, startPoint y: 61, endPoint x: 101, endPoint y: 57, distance: 54.3
click at [101, 57] on div "***** Odaudu Ojoago Angel ngis/stu/1233 10 Rows Displaying 1 - 1 out of 1 1" at bounding box center [179, 102] width 271 height 101
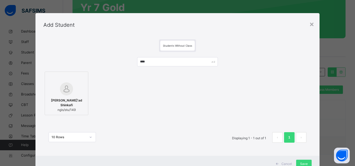
click at [60, 88] on img at bounding box center [66, 88] width 13 height 13
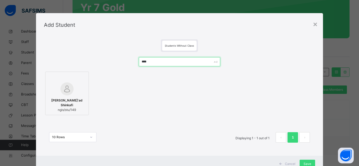
drag, startPoint x: 156, startPoint y: 64, endPoint x: 115, endPoint y: 60, distance: 41.1
click at [115, 60] on div "**** Ismaila Fu'ad Shinkafi ngis/stu/149 10 Rows Displaying 1 - 1 out of 1 1" at bounding box center [179, 102] width 271 height 101
click at [83, 78] on icon at bounding box center [83, 78] width 0 height 0
drag, startPoint x: 151, startPoint y: 62, endPoint x: 121, endPoint y: 56, distance: 30.2
click at [121, 56] on div "**** Ismaila Fu'ad Shinkafi ngis/stu/149 10 Rows Displaying 1 - 1 out of 1 1" at bounding box center [179, 102] width 271 height 101
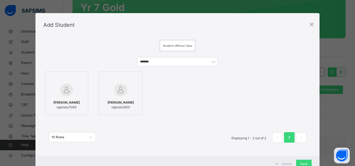
click at [74, 105] on span "Mai Kudi Suleiman Muhammed" at bounding box center [66, 102] width 27 height 5
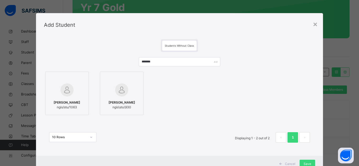
click at [74, 105] on span "Mai Kudi Suleiman Muhammed" at bounding box center [67, 102] width 27 height 5
click at [126, 86] on img at bounding box center [121, 89] width 13 height 13
drag, startPoint x: 155, startPoint y: 61, endPoint x: 120, endPoint y: 58, distance: 35.3
click at [120, 58] on div "******* Mai Kudi Suleiman Muhammed ngis/stu/1063 Muhammad Halima Maikudi ngis\s…" at bounding box center [179, 102] width 271 height 101
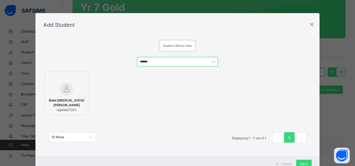
type input "******"
click at [72, 88] on div at bounding box center [67, 88] width 38 height 13
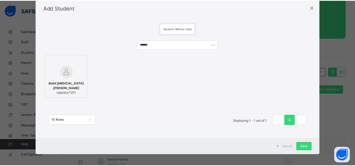
scroll to position [19, 0]
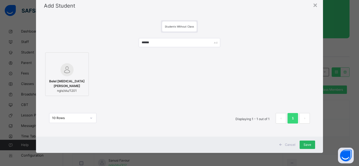
click at [306, 144] on span "Save" at bounding box center [307, 145] width 8 height 5
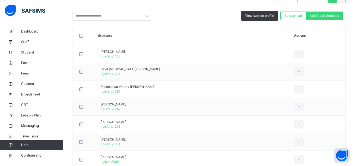
scroll to position [88, 0]
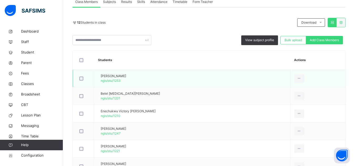
scroll to position [114, 0]
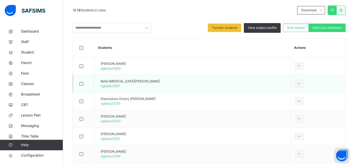
click at [80, 82] on div at bounding box center [83, 84] width 10 height 4
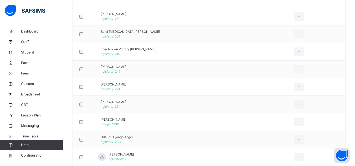
scroll to position [141, 0]
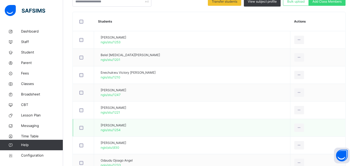
click at [84, 128] on div at bounding box center [83, 128] width 10 height 4
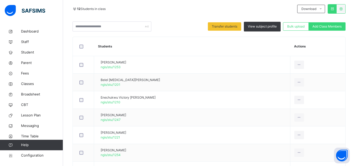
scroll to position [88, 0]
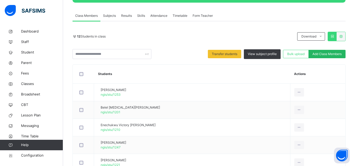
click at [318, 55] on span "Add Class Members" at bounding box center [326, 54] width 29 height 5
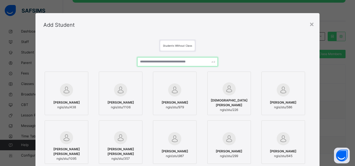
click at [178, 61] on input "text" at bounding box center [177, 61] width 80 height 9
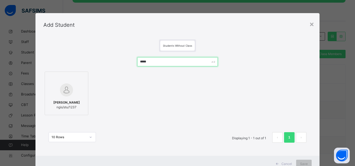
type input "*****"
click at [75, 105] on span "Odega Joseph Chukwuedoziem" at bounding box center [66, 102] width 27 height 5
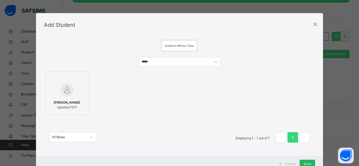
click at [306, 162] on span "Save" at bounding box center [307, 164] width 8 height 5
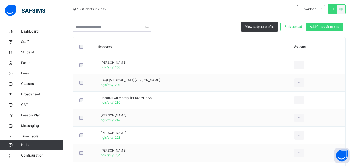
scroll to position [53, 0]
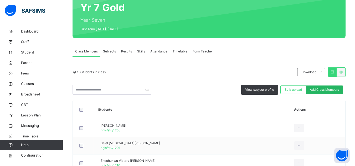
click at [332, 90] on span "Add Class Members" at bounding box center [324, 89] width 29 height 5
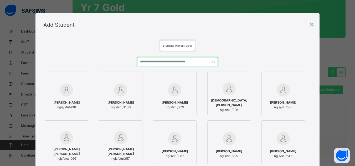
click at [179, 62] on input "text" at bounding box center [177, 61] width 80 height 9
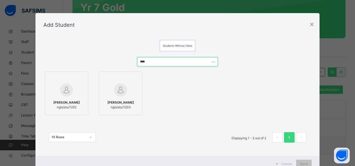
type input "****"
click at [116, 107] on span "ngis/stu/1203" at bounding box center [120, 107] width 27 height 5
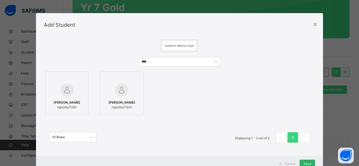
click at [304, 163] on span "Save" at bounding box center [307, 164] width 8 height 5
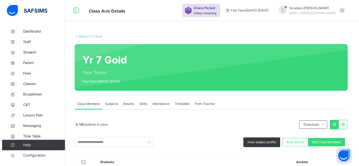
scroll to position [105, 0]
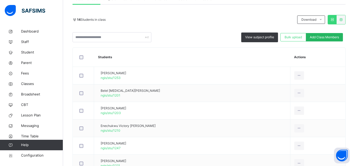
click at [322, 36] on span "Add Class Members" at bounding box center [324, 37] width 29 height 5
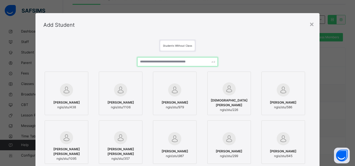
click at [165, 62] on input "text" at bounding box center [177, 61] width 80 height 9
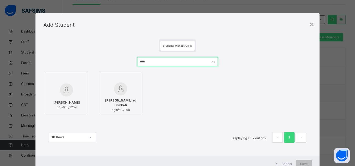
type input "****"
click at [59, 98] on div "Muhammad Fuad Ismail ngis/stu/1259" at bounding box center [67, 105] width 38 height 15
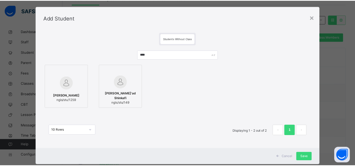
scroll to position [19, 0]
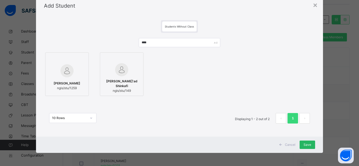
click at [308, 145] on span "Save" at bounding box center [307, 145] width 8 height 5
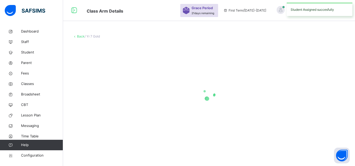
scroll to position [0, 0]
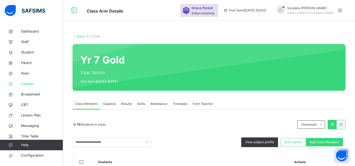
click at [27, 83] on span "Classes" at bounding box center [42, 83] width 42 height 5
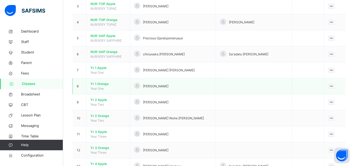
scroll to position [105, 0]
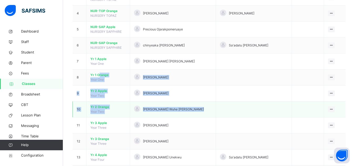
drag, startPoint x: 99, startPoint y: 76, endPoint x: 277, endPoint y: 107, distance: 180.7
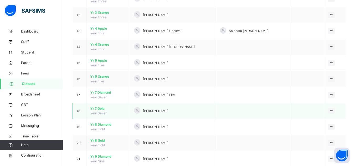
scroll to position [236, 0]
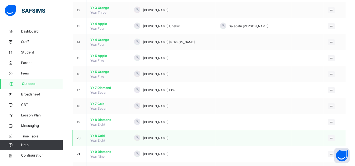
click at [101, 135] on span "Yr 8 Gold" at bounding box center [107, 136] width 35 height 5
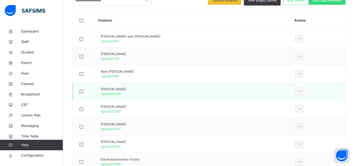
scroll to position [89, 0]
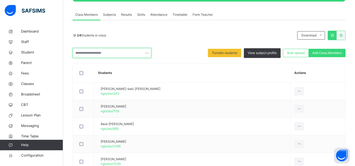
click at [90, 53] on input "text" at bounding box center [111, 53] width 79 height 10
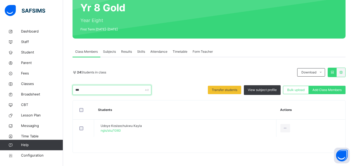
scroll to position [52, 0]
drag, startPoint x: 86, startPoint y: 91, endPoint x: 48, endPoint y: 91, distance: 37.8
click at [48, 91] on div "Class Arm Details Grace Period 21 days remaining First Term / 2025-2026 Sa'adat…" at bounding box center [177, 57] width 355 height 218
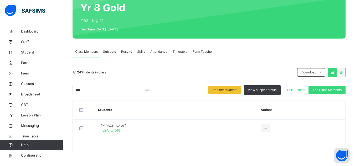
click at [165, 113] on th "Students" at bounding box center [175, 110] width 163 height 19
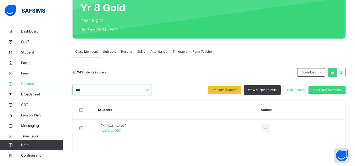
drag, startPoint x: 90, startPoint y: 91, endPoint x: 4, endPoint y: 81, distance: 87.3
click at [4, 81] on div "Class Arm Details Grace Period 21 days remaining First Term / 2025-2026 Sa'adat…" at bounding box center [177, 57] width 355 height 218
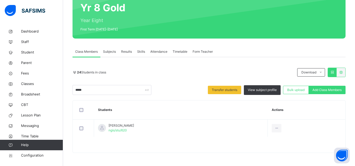
click at [174, 110] on th "Students" at bounding box center [181, 110] width 174 height 19
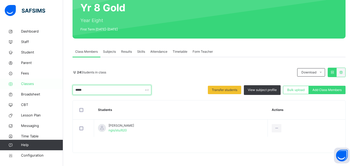
drag, startPoint x: 87, startPoint y: 90, endPoint x: 35, endPoint y: 82, distance: 52.9
click at [35, 82] on div "Class Arm Details Grace Period 21 days remaining First Term / 2025-2026 Sa'adat…" at bounding box center [177, 57] width 355 height 218
drag, startPoint x: 86, startPoint y: 90, endPoint x: 58, endPoint y: 88, distance: 27.9
click at [58, 88] on div "Class Arm Details Grace Period 21 days remaining First Term / 2025-2026 Sa'adat…" at bounding box center [177, 57] width 355 height 218
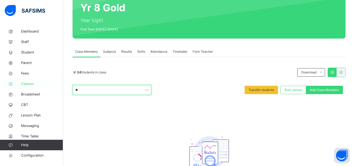
type input "*"
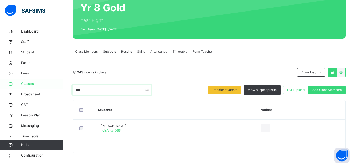
drag, startPoint x: 95, startPoint y: 91, endPoint x: 28, endPoint y: 89, distance: 67.3
click at [28, 89] on div "Class Arm Details Grace Period 21 days remaining First Term / 2025-2026 Sa'adat…" at bounding box center [177, 57] width 355 height 218
drag, startPoint x: 84, startPoint y: 89, endPoint x: 62, endPoint y: 93, distance: 21.9
click at [62, 93] on div "Class Arm Details Grace Period 21 days remaining First Term / 2025-2026 Sa'adat…" at bounding box center [177, 57] width 355 height 218
drag, startPoint x: 86, startPoint y: 91, endPoint x: 52, endPoint y: 87, distance: 34.2
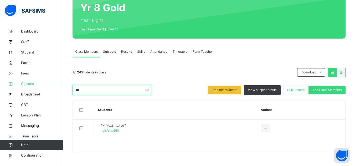
click at [52, 87] on div "Class Arm Details Grace Period 21 days remaining First Term / 2025-2026 Sa'adat…" at bounding box center [177, 57] width 355 height 218
drag, startPoint x: 86, startPoint y: 89, endPoint x: 57, endPoint y: 89, distance: 29.4
click at [57, 89] on div "Class Arm Details Grace Period 21 days remaining First Term / 2025-2026 Sa'adat…" at bounding box center [177, 57] width 355 height 218
drag, startPoint x: 85, startPoint y: 88, endPoint x: 49, endPoint y: 82, distance: 36.3
click at [49, 82] on div "Class Arm Details Grace Period 21 days remaining First Term / 2025-2026 Sa'adat…" at bounding box center [177, 57] width 355 height 218
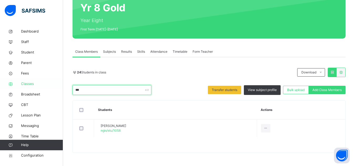
drag, startPoint x: 84, startPoint y: 90, endPoint x: 51, endPoint y: 83, distance: 33.9
click at [51, 83] on div "Class Arm Details Grace Period 21 days remaining First Term / 2025-2026 Sa'adat…" at bounding box center [177, 57] width 355 height 218
drag, startPoint x: 87, startPoint y: 89, endPoint x: 47, endPoint y: 89, distance: 39.9
click at [47, 89] on div "Class Arm Details Grace Period 21 days remaining First Term / 2025-2026 Sa'adat…" at bounding box center [177, 57] width 355 height 218
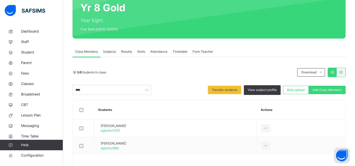
click at [185, 115] on th "Students" at bounding box center [175, 110] width 163 height 19
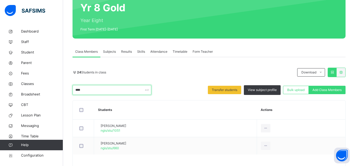
drag, startPoint x: 90, startPoint y: 92, endPoint x: 63, endPoint y: 91, distance: 26.8
click at [63, 91] on div "Back / Yr 8 Gold Yr 8 Gold Year Eight First Term 2025-2026 Class Members Subjec…" at bounding box center [209, 79] width 292 height 210
drag, startPoint x: 88, startPoint y: 90, endPoint x: 0, endPoint y: 76, distance: 89.1
click at [0, 76] on div "Class Arm Details Grace Period 21 days remaining First Term / 2025-2026 Sa'adat…" at bounding box center [177, 57] width 355 height 218
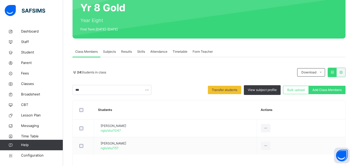
click at [177, 74] on div "24 Students in class" at bounding box center [183, 72] width 222 height 5
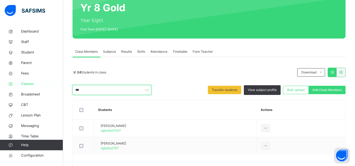
drag, startPoint x: 90, startPoint y: 91, endPoint x: 63, endPoint y: 88, distance: 27.5
click at [63, 88] on div "Class Arm Details Grace Period 21 days remaining First Term / 2025-2026 Sa'adat…" at bounding box center [177, 66] width 355 height 236
type input "*"
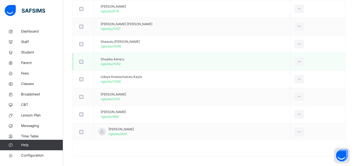
scroll to position [457, 0]
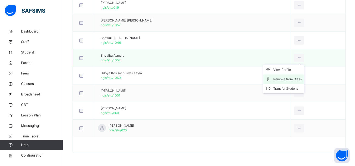
click at [293, 79] on div "Remove from Class" at bounding box center [287, 79] width 28 height 5
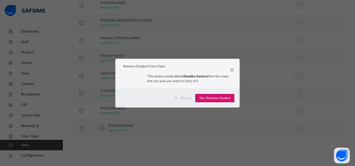
click at [219, 97] on span "Yes, Remove Student" at bounding box center [214, 98] width 31 height 5
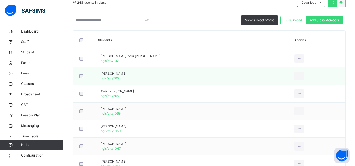
scroll to position [131, 0]
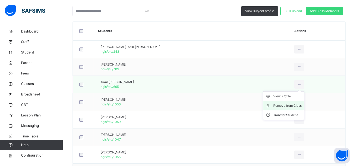
click at [289, 103] on div "Remove from Class" at bounding box center [287, 105] width 28 height 5
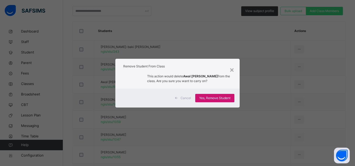
click at [221, 100] on span "Yes, Remove Student" at bounding box center [214, 98] width 31 height 5
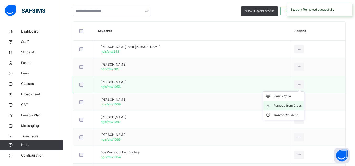
click at [288, 105] on div "Remove from Class" at bounding box center [287, 105] width 28 height 5
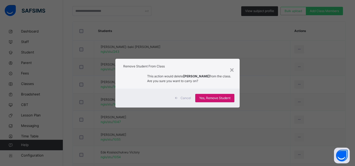
click at [199, 96] on span "Yes, Remove Student" at bounding box center [214, 98] width 31 height 5
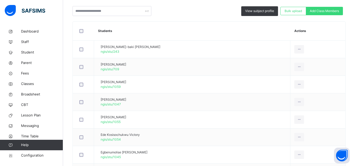
drag, startPoint x: 291, startPoint y: 106, endPoint x: 271, endPoint y: 99, distance: 20.7
click at [0, 0] on div "Remove from Class" at bounding box center [0, 0] width 0 height 0
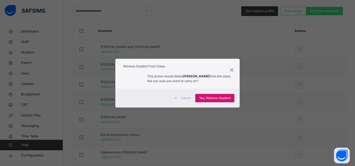
click at [224, 95] on div "Yes, Remove Student" at bounding box center [214, 98] width 39 height 8
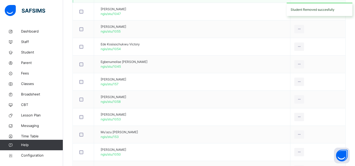
scroll to position [210, 0]
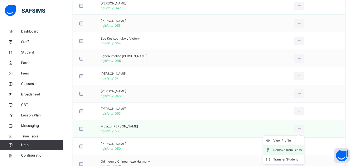
click at [292, 150] on div "Remove from Class" at bounding box center [287, 150] width 28 height 5
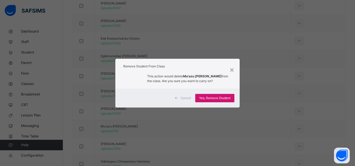
click at [226, 98] on span "Yes, Remove Student" at bounding box center [214, 98] width 31 height 5
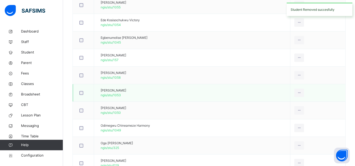
scroll to position [263, 0]
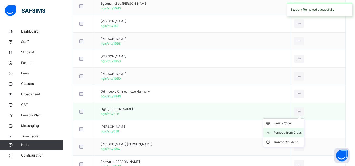
click at [293, 133] on div "Remove from Class" at bounding box center [287, 132] width 28 height 5
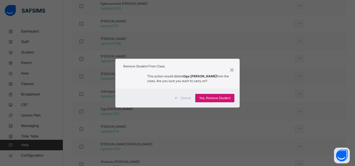
click at [224, 99] on span "Yes, Remove Student" at bounding box center [214, 98] width 31 height 5
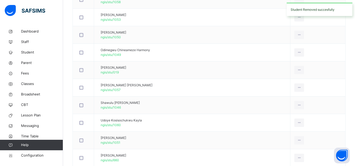
scroll to position [341, 0]
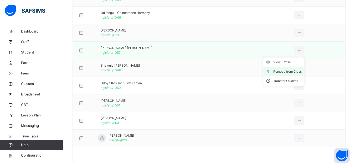
click at [294, 72] on div "Remove from Class" at bounding box center [287, 71] width 28 height 5
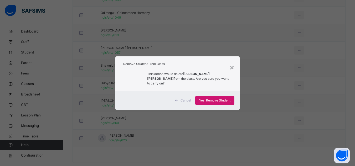
click at [230, 96] on div "Yes, Remove Student" at bounding box center [214, 100] width 39 height 8
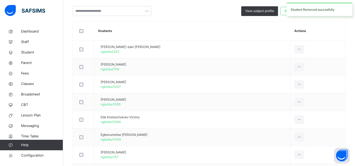
scroll to position [53, 0]
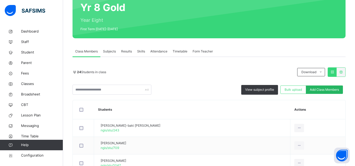
click at [325, 90] on span "Add Class Members" at bounding box center [324, 89] width 29 height 5
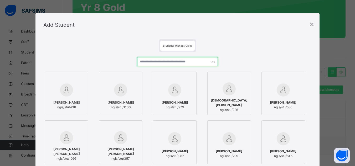
click at [169, 61] on input "text" at bounding box center [177, 61] width 80 height 9
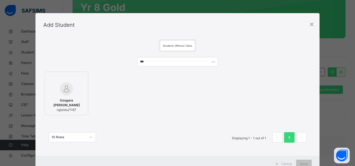
click at [61, 94] on img at bounding box center [66, 88] width 13 height 13
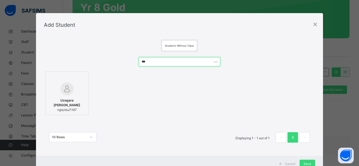
drag, startPoint x: 153, startPoint y: 64, endPoint x: 103, endPoint y: 61, distance: 49.9
click at [103, 61] on div "*** Uzogara Chimezie Daniel ngis/stu/1167 10 Rows Displaying 1 - 1 out of 1 1" at bounding box center [179, 102] width 271 height 101
type input "*"
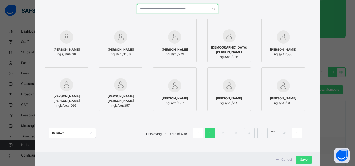
scroll to position [68, 0]
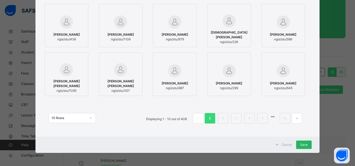
click at [302, 145] on span "Save" at bounding box center [304, 145] width 8 height 5
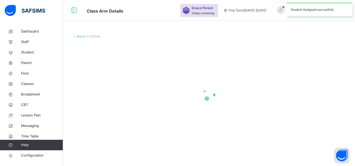
scroll to position [0, 0]
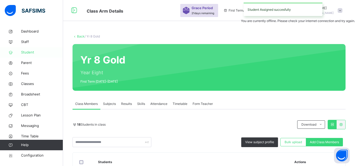
click at [32, 54] on span "Student" at bounding box center [42, 52] width 42 height 5
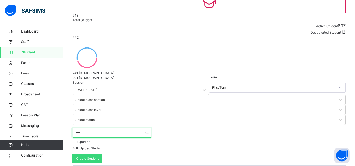
scroll to position [58, 0]
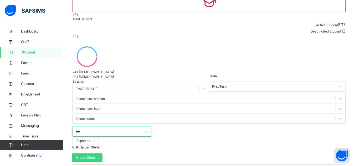
type input "****"
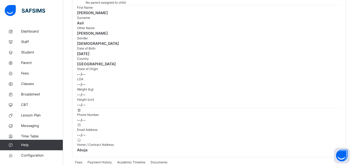
scroll to position [34, 0]
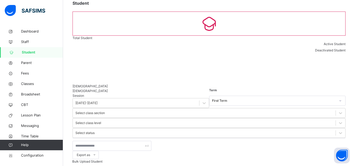
scroll to position [58, 0]
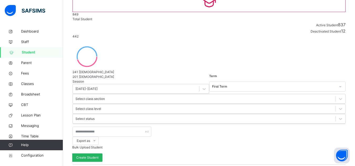
click at [98, 155] on span "Create Student" at bounding box center [87, 157] width 22 height 5
select select "**"
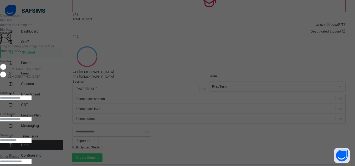
click at [32, 100] on input "text" at bounding box center [16, 98] width 32 height 5
paste input "**********"
type input "**********"
drag, startPoint x: 206, startPoint y: 129, endPoint x: 206, endPoint y: 125, distance: 4.7
click at [32, 122] on input "text" at bounding box center [16, 119] width 32 height 5
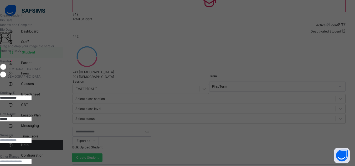
type input "******"
type input "****"
type input "*****"
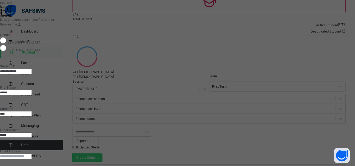
scroll to position [53, 0]
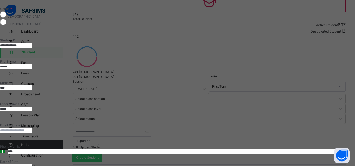
click at [32, 165] on input at bounding box center [16, 167] width 32 height 5
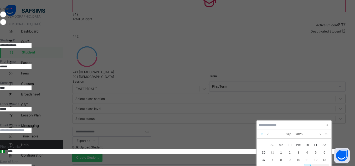
click at [264, 135] on link at bounding box center [261, 134] width 5 height 9
click at [263, 135] on link at bounding box center [261, 134] width 5 height 9
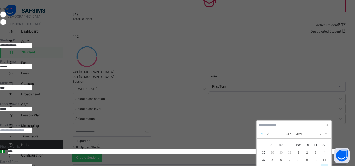
click at [263, 135] on link at bounding box center [261, 134] width 5 height 9
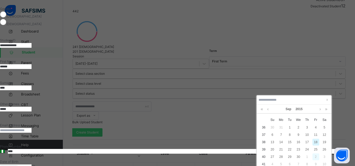
scroll to position [110, 0]
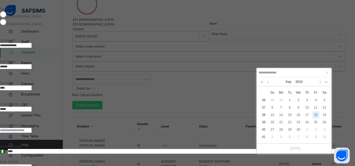
click at [321, 81] on link at bounding box center [320, 81] width 4 height 9
click at [290, 107] on div "10" at bounding box center [289, 107] width 7 height 7
type input "**********"
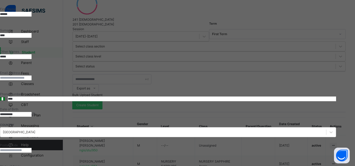
scroll to position [158, 0]
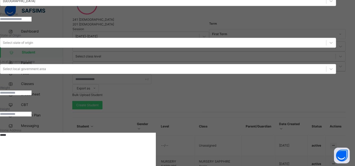
type textarea "*****"
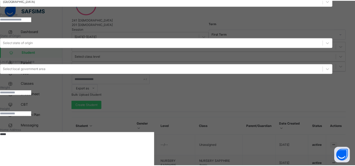
scroll to position [123, 0]
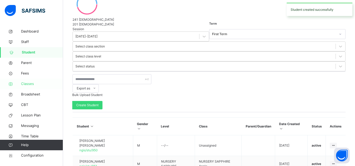
click at [25, 82] on span "Classes" at bounding box center [42, 83] width 42 height 5
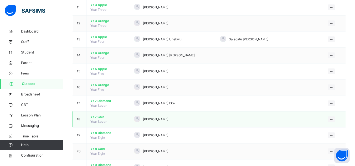
scroll to position [236, 0]
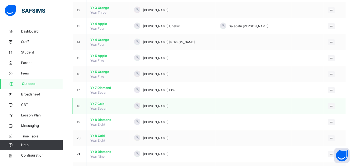
click at [100, 104] on span "Yr 7 Gold" at bounding box center [107, 104] width 35 height 5
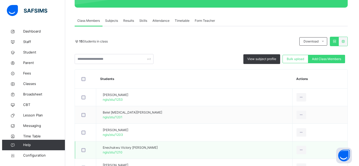
scroll to position [105, 0]
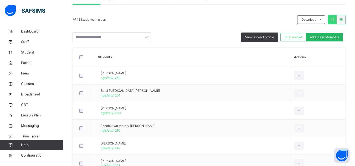
click at [320, 35] on span "Add Class Members" at bounding box center [324, 37] width 29 height 5
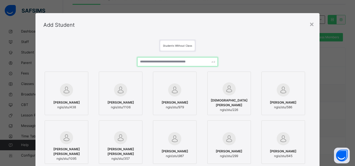
click at [165, 61] on input "text" at bounding box center [177, 61] width 80 height 9
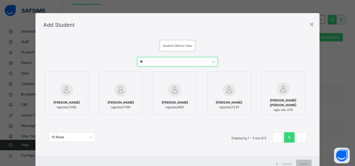
type input "**"
click at [76, 96] on div at bounding box center [67, 89] width 38 height 15
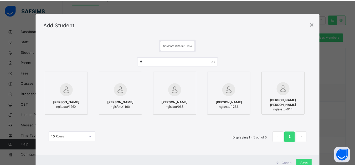
scroll to position [19, 0]
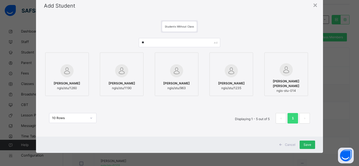
click at [304, 144] on span "Save" at bounding box center [307, 145] width 8 height 5
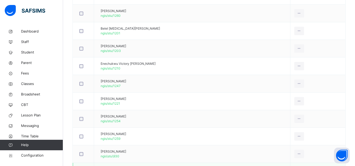
scroll to position [159, 0]
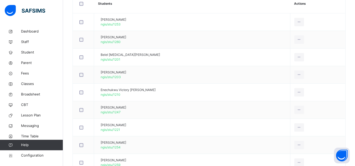
click at [0, 0] on div "Remove from Class" at bounding box center [0, 0] width 0 height 0
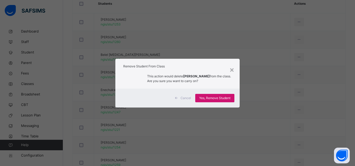
click at [218, 95] on div "Yes, Remove Student" at bounding box center [214, 98] width 39 height 8
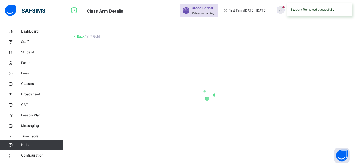
scroll to position [0, 0]
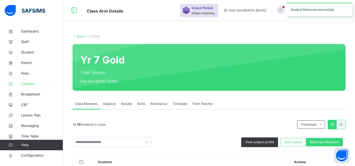
click at [28, 85] on span "Classes" at bounding box center [42, 83] width 42 height 5
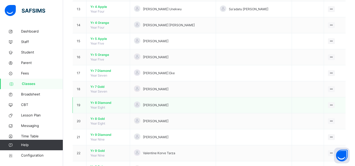
scroll to position [263, 0]
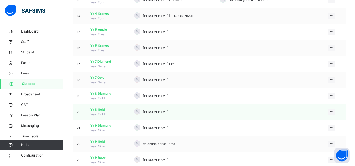
click at [101, 108] on span "Yr 8 Gold" at bounding box center [107, 109] width 35 height 5
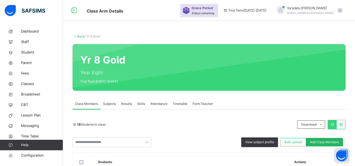
click at [322, 140] on span "Add Class Members" at bounding box center [324, 142] width 29 height 5
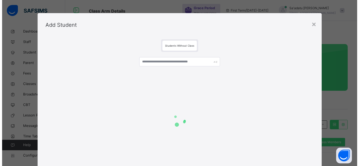
scroll to position [105, 0]
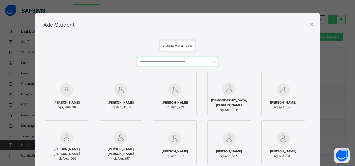
click at [172, 63] on input "text" at bounding box center [177, 61] width 80 height 9
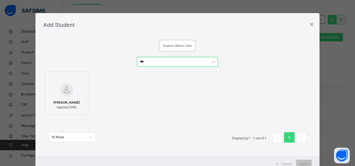
type input "***"
click at [65, 95] on img at bounding box center [66, 89] width 13 height 13
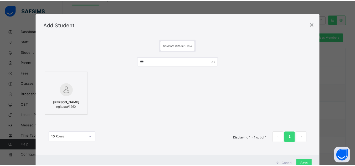
scroll to position [19, 0]
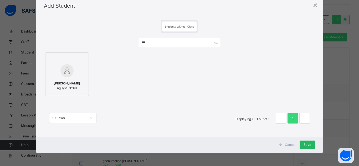
click at [305, 146] on span "Save" at bounding box center [307, 145] width 8 height 5
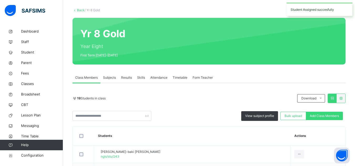
scroll to position [369, 0]
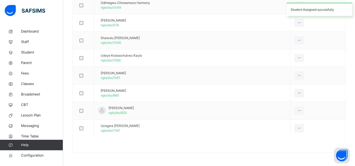
click at [156, 143] on div at bounding box center [209, 147] width 272 height 11
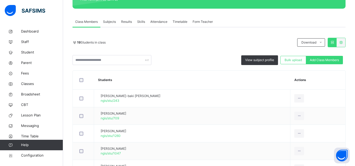
scroll to position [80, 0]
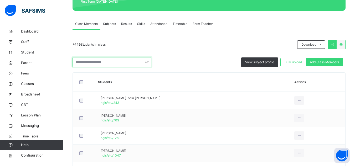
click at [114, 60] on input "text" at bounding box center [111, 62] width 79 height 10
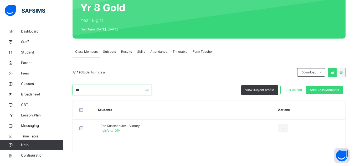
scroll to position [52, 0]
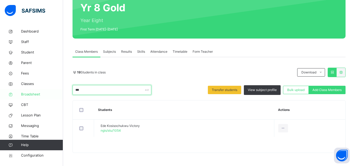
drag, startPoint x: 87, startPoint y: 89, endPoint x: 60, endPoint y: 89, distance: 26.3
click at [60, 89] on div "Class Arm Details Grace Period 21 days remaining First Term / 2025-2026 Sa'adat…" at bounding box center [177, 57] width 355 height 218
drag, startPoint x: 85, startPoint y: 90, endPoint x: 62, endPoint y: 90, distance: 23.1
click at [62, 90] on div "Class Arm Details Grace Period 21 days remaining First Term / 2025-2026 Sa'adat…" at bounding box center [177, 57] width 355 height 218
drag, startPoint x: 89, startPoint y: 88, endPoint x: 58, endPoint y: 89, distance: 31.8
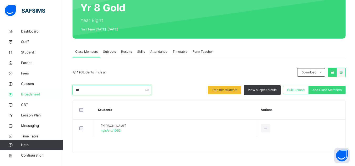
click at [58, 89] on div "Class Arm Details Grace Period 21 days remaining First Term / 2025-2026 Sa'adat…" at bounding box center [177, 57] width 355 height 218
drag, startPoint x: 90, startPoint y: 91, endPoint x: 71, endPoint y: 91, distance: 19.2
click at [71, 91] on div "Back / Yr 8 Gold Yr 8 Gold Year Eight First Term 2025-2026 Class Members Subjec…" at bounding box center [209, 70] width 292 height 192
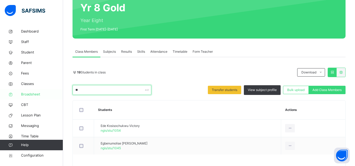
drag, startPoint x: 86, startPoint y: 90, endPoint x: 61, endPoint y: 89, distance: 24.7
click at [61, 89] on div "Class Arm Details Grace Period 21 days remaining First Term / 2025-2026 Sa'adat…" at bounding box center [177, 66] width 355 height 236
drag, startPoint x: 86, startPoint y: 92, endPoint x: 61, endPoint y: 89, distance: 24.6
click at [61, 89] on div "Class Arm Details Grace Period 21 days remaining First Term / 2025-2026 Sa'adat…" at bounding box center [177, 57] width 355 height 218
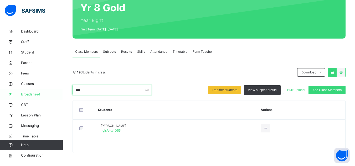
drag, startPoint x: 91, startPoint y: 90, endPoint x: 59, endPoint y: 90, distance: 32.6
click at [59, 90] on div "Class Arm Details Grace Period 21 days remaining First Term / 2025-2026 Sa'adat…" at bounding box center [177, 57] width 355 height 218
drag, startPoint x: 90, startPoint y: 91, endPoint x: 66, endPoint y: 94, distance: 23.5
click at [66, 94] on div "Back / Yr 8 Gold Yr 8 Gold Year Eight First Term 2025-2026 Class Members Subjec…" at bounding box center [209, 70] width 292 height 192
drag, startPoint x: 87, startPoint y: 92, endPoint x: 58, endPoint y: 88, distance: 29.6
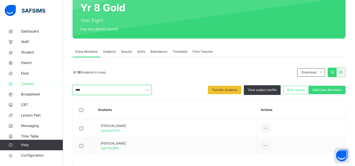
click at [58, 88] on div "Class Arm Details Grace Period 21 days remaining First Term / 2025-2026 Sa'adat…" at bounding box center [177, 66] width 355 height 236
drag, startPoint x: 86, startPoint y: 91, endPoint x: 57, endPoint y: 88, distance: 29.0
click at [57, 88] on div "Class Arm Details Grace Period 21 days remaining First Term / 2025-2026 Sa'adat…" at bounding box center [177, 57] width 355 height 218
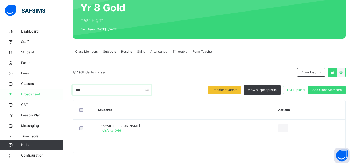
drag, startPoint x: 86, startPoint y: 91, endPoint x: 57, endPoint y: 90, distance: 28.6
click at [57, 90] on div "Class Arm Details Grace Period 21 days remaining First Term / 2025-2026 Sa'adat…" at bounding box center [177, 57] width 355 height 218
drag, startPoint x: 83, startPoint y: 92, endPoint x: 60, endPoint y: 92, distance: 23.1
click at [60, 92] on div "Class Arm Details Grace Period 21 days remaining First Term / 2025-2026 Sa'adat…" at bounding box center [177, 57] width 355 height 218
drag, startPoint x: 83, startPoint y: 92, endPoint x: 59, endPoint y: 92, distance: 24.2
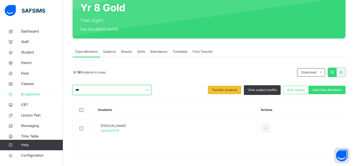
click at [59, 92] on div "Class Arm Details Grace Period 21 days remaining First Term / 2025-2026 Sa'adat…" at bounding box center [177, 57] width 355 height 218
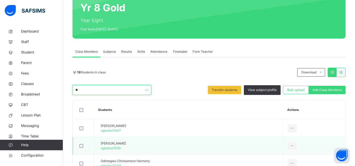
scroll to position [79, 0]
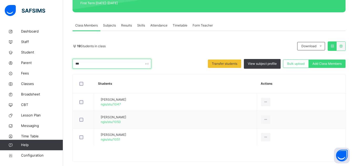
drag, startPoint x: 88, startPoint y: 64, endPoint x: 65, endPoint y: 61, distance: 23.5
click at [65, 61] on div "Back / Yr 8 Gold Yr 8 Gold Year Eight First Term 2025-2026 Class Members Subjec…" at bounding box center [209, 61] width 292 height 227
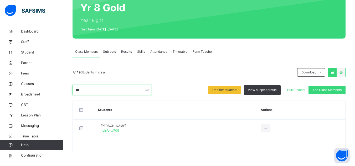
scroll to position [52, 0]
drag, startPoint x: 85, startPoint y: 91, endPoint x: 58, endPoint y: 87, distance: 27.3
click at [58, 87] on div "Class Arm Details Grace Period 21 days remaining First Term / 2025-2026 Sa'adat…" at bounding box center [177, 57] width 355 height 218
drag, startPoint x: 87, startPoint y: 91, endPoint x: 49, endPoint y: 90, distance: 38.4
click at [49, 90] on div "Class Arm Details Grace Period 21 days remaining First Term / 2025-2026 Sa'adat…" at bounding box center [177, 57] width 355 height 218
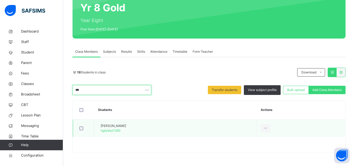
type input "***"
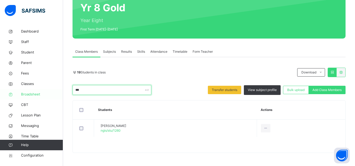
drag, startPoint x: 90, startPoint y: 91, endPoint x: 47, endPoint y: 91, distance: 42.5
click at [47, 91] on div "Class Arm Details Grace Period 21 days remaining First Term / 2025-2026 Sa'adat…" at bounding box center [177, 57] width 355 height 218
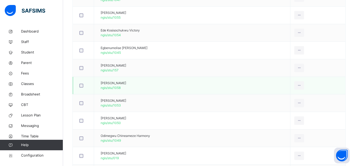
scroll to position [236, 0]
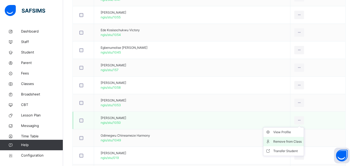
click at [291, 141] on div "Remove from Class" at bounding box center [287, 141] width 28 height 5
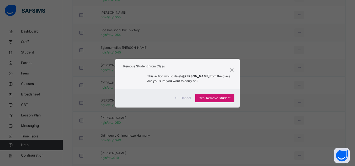
click at [223, 98] on span "Yes, Remove Student" at bounding box center [214, 98] width 31 height 5
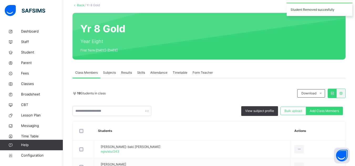
scroll to position [79, 0]
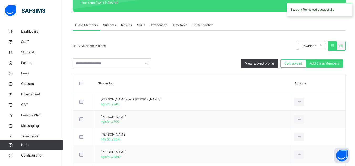
click at [153, 41] on div "19 Students in class Download Pdf Report Excel Report" at bounding box center [208, 45] width 273 height 9
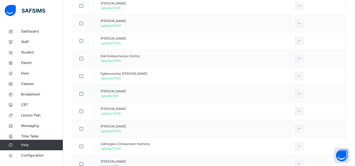
scroll to position [351, 0]
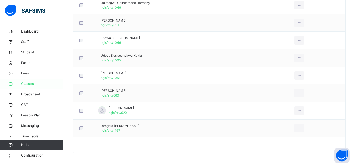
click at [30, 83] on span "Classes" at bounding box center [42, 83] width 42 height 5
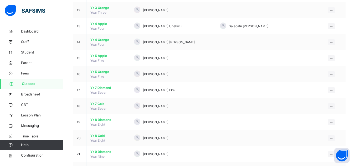
scroll to position [374, 0]
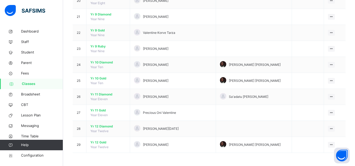
click at [32, 82] on span "Classes" at bounding box center [42, 83] width 41 height 5
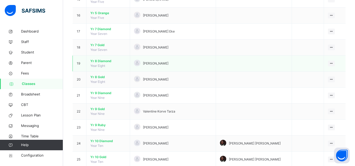
click at [103, 61] on span "Yr 8 Diamond" at bounding box center [107, 61] width 35 height 5
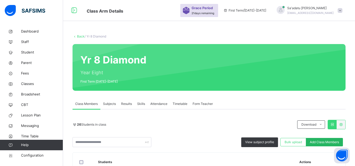
click at [327, 144] on span "Add Class Members" at bounding box center [324, 142] width 29 height 5
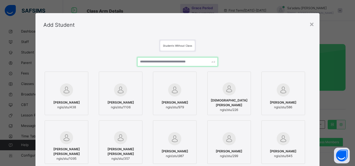
click at [168, 61] on input "text" at bounding box center [177, 61] width 80 height 9
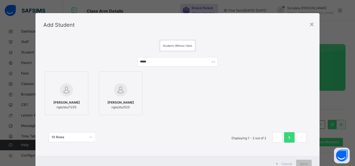
click at [72, 93] on div at bounding box center [67, 89] width 38 height 15
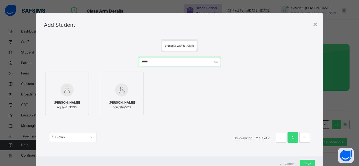
drag, startPoint x: 155, startPoint y: 62, endPoint x: 96, endPoint y: 51, distance: 60.0
click at [96, 51] on div "Students Without Class ***** Tahir Raeefa Salsabil ngis/stu/1235 Abubakar Attah…" at bounding box center [179, 96] width 287 height 119
type input "******"
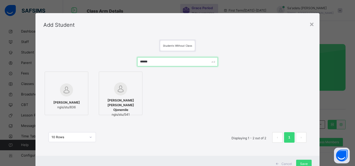
drag, startPoint x: 152, startPoint y: 64, endPoint x: 115, endPoint y: 63, distance: 37.5
click at [115, 63] on div "****** Mansir Abdallah ngis/stu/836 Momoh Mansur Mohammed Ojonemile ngis/stu/54…" at bounding box center [177, 102] width 268 height 101
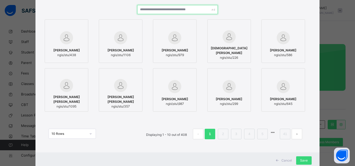
scroll to position [68, 0]
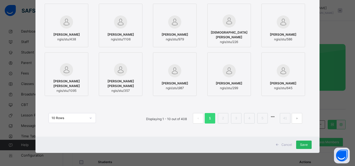
click at [307, 144] on span "Save" at bounding box center [304, 145] width 8 height 5
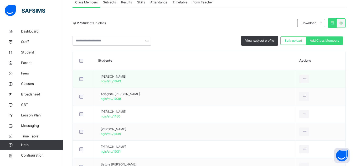
scroll to position [90, 0]
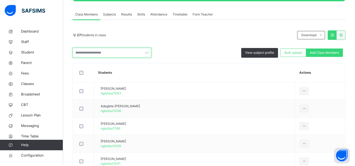
click at [117, 55] on input "text" at bounding box center [111, 53] width 79 height 10
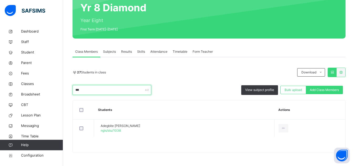
scroll to position [52, 0]
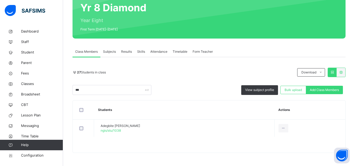
click at [172, 144] on div at bounding box center [209, 147] width 272 height 11
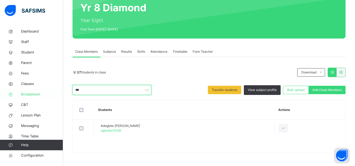
drag, startPoint x: 95, startPoint y: 89, endPoint x: 42, endPoint y: 91, distance: 52.8
click at [42, 91] on div "Class Arm Details Grace Period 21 days remaining First Term / 2025-2026 Sa'adat…" at bounding box center [177, 57] width 355 height 218
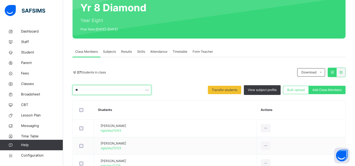
type input "*"
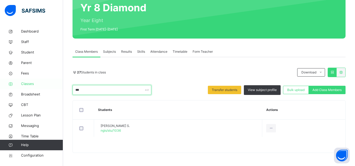
drag, startPoint x: 87, startPoint y: 89, endPoint x: 53, endPoint y: 89, distance: 33.9
click at [53, 89] on div "Class Arm Details Grace Period 21 days remaining First Term / 2025-2026 Sa'adat…" at bounding box center [177, 57] width 355 height 218
drag, startPoint x: 70, startPoint y: 90, endPoint x: 64, endPoint y: 90, distance: 6.0
click at [64, 90] on div "Back / Yr 8 Diamond Yr 8 Diamond Year Eight First Term 2025-2026 Class Members …" at bounding box center [209, 70] width 292 height 192
drag, startPoint x: 86, startPoint y: 93, endPoint x: 57, endPoint y: 90, distance: 28.8
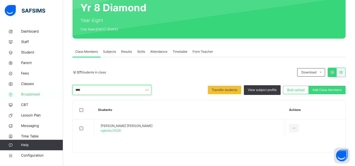
click at [57, 90] on div "Class Arm Details Grace Period 21 days remaining First Term / 2025-2026 Sa'adat…" at bounding box center [177, 57] width 355 height 218
drag, startPoint x: 90, startPoint y: 91, endPoint x: 45, endPoint y: 85, distance: 44.7
click at [45, 85] on div "Class Arm Details Grace Period 21 days remaining First Term / 2025-2026 Sa'adat…" at bounding box center [177, 57] width 355 height 218
drag, startPoint x: 85, startPoint y: 89, endPoint x: 64, endPoint y: 90, distance: 20.8
click at [64, 90] on div "Back / Yr 8 Diamond Yr 8 Diamond Year Eight First Term 2025-2026 Class Members …" at bounding box center [209, 79] width 292 height 210
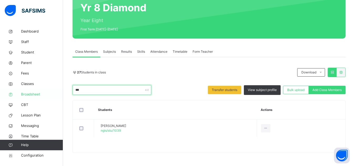
drag, startPoint x: 91, startPoint y: 91, endPoint x: 46, endPoint y: 91, distance: 44.9
click at [46, 91] on div "Class Arm Details Grace Period 21 days remaining First Term / 2025-2026 Sa'adat…" at bounding box center [177, 57] width 355 height 218
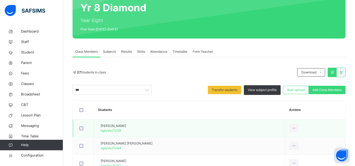
click at [171, 125] on td "Austine Angel Onyinyechi ngis/stu/1039" at bounding box center [189, 129] width 191 height 18
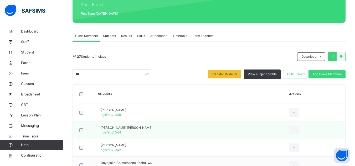
scroll to position [79, 0]
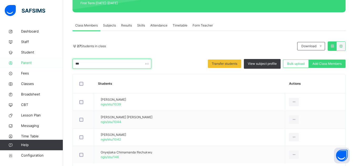
drag, startPoint x: 90, startPoint y: 65, endPoint x: 49, endPoint y: 62, distance: 41.3
click at [49, 62] on div "Class Arm Details Grace Period 21 days remaining First Term / 2025-2026 Sa'adat…" at bounding box center [177, 56] width 355 height 271
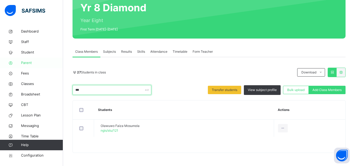
scroll to position [52, 0]
drag, startPoint x: 88, startPoint y: 91, endPoint x: 36, endPoint y: 91, distance: 52.0
click at [36, 91] on div "Class Arm Details Grace Period 21 days remaining First Term / 2025-2026 Sa'adat…" at bounding box center [177, 57] width 355 height 218
drag, startPoint x: 79, startPoint y: 91, endPoint x: 56, endPoint y: 91, distance: 22.6
click at [56, 91] on div "Class Arm Details Grace Period 21 days remaining First Term / 2025-2026 Sa'adat…" at bounding box center [177, 57] width 355 height 218
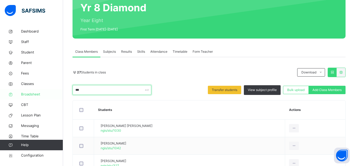
drag, startPoint x: 88, startPoint y: 93, endPoint x: 42, endPoint y: 92, distance: 46.0
click at [42, 92] on div "Class Arm Details Grace Period 21 days remaining First Term / 2025-2026 Sa'adat…" at bounding box center [177, 75] width 355 height 254
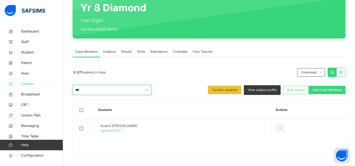
drag, startPoint x: 86, startPoint y: 89, endPoint x: 41, endPoint y: 87, distance: 44.2
click at [41, 87] on div "Class Arm Details Grace Period 21 days remaining First Term / 2025-2026 Sa'adat…" at bounding box center [177, 57] width 355 height 218
drag, startPoint x: 86, startPoint y: 90, endPoint x: 55, endPoint y: 88, distance: 31.6
click at [55, 88] on div "Class Arm Details Grace Period 21 days remaining First Term / 2025-2026 Sa'adat…" at bounding box center [177, 57] width 355 height 218
drag, startPoint x: 83, startPoint y: 90, endPoint x: 59, endPoint y: 88, distance: 24.8
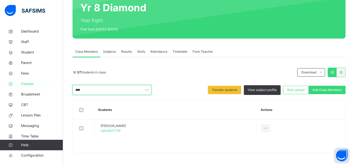
click at [59, 88] on div "Class Arm Details Grace Period 21 days remaining First Term / 2025-2026 Sa'adat…" at bounding box center [177, 57] width 355 height 218
drag, startPoint x: 92, startPoint y: 91, endPoint x: 23, endPoint y: 88, distance: 69.1
click at [23, 88] on div "Class Arm Details Grace Period 21 days remaining First Term / 2025-2026 Sa'adat…" at bounding box center [177, 57] width 355 height 218
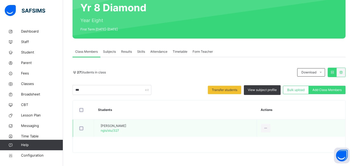
click at [80, 130] on div at bounding box center [83, 128] width 13 height 11
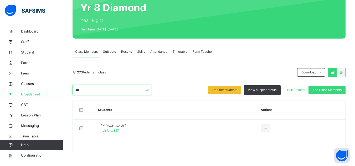
drag, startPoint x: 83, startPoint y: 90, endPoint x: 48, endPoint y: 90, distance: 35.4
click at [48, 90] on div "Class Arm Details Grace Period 21 days remaining First Term / 2025-2026 Sa'adat…" at bounding box center [177, 57] width 355 height 218
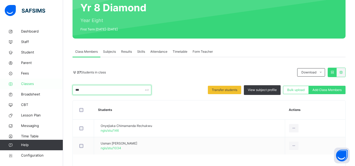
drag, startPoint x: 78, startPoint y: 89, endPoint x: 50, endPoint y: 89, distance: 27.6
click at [50, 89] on div "Class Arm Details Grace Period 21 days remaining First Term / 2025-2026 Sa'adat…" at bounding box center [177, 66] width 355 height 236
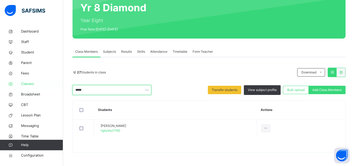
drag, startPoint x: 92, startPoint y: 90, endPoint x: 31, endPoint y: 86, distance: 61.8
click at [31, 86] on div "Class Arm Details Grace Period 21 days remaining First Term / 2025-2026 Sa'adat…" at bounding box center [177, 57] width 355 height 218
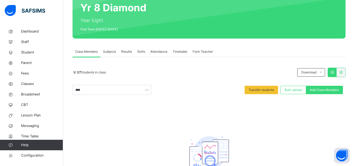
click at [190, 90] on div "**** Transfer students Bulk upload Add Class Members" at bounding box center [208, 90] width 273 height 10
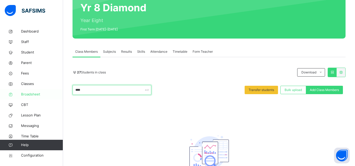
drag, startPoint x: 98, startPoint y: 91, endPoint x: 60, endPoint y: 90, distance: 38.1
click at [60, 90] on div "Class Arm Details Grace Period 21 days remaining First Term / 2025-2026 Sa'adat…" at bounding box center [177, 78] width 355 height 261
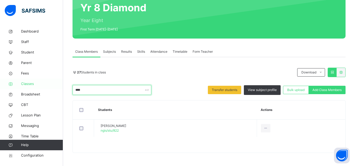
drag, startPoint x: 86, startPoint y: 91, endPoint x: 48, endPoint y: 88, distance: 38.2
click at [48, 88] on div "Class Arm Details Grace Period 21 days remaining First Term / 2025-2026 Sa'adat…" at bounding box center [177, 57] width 355 height 218
drag, startPoint x: 87, startPoint y: 90, endPoint x: 52, endPoint y: 89, distance: 35.2
click at [52, 89] on div "Class Arm Details Grace Period 21 days remaining First Term / 2025-2026 Sa'adat…" at bounding box center [177, 57] width 355 height 218
drag, startPoint x: 92, startPoint y: 87, endPoint x: 66, endPoint y: 88, distance: 25.5
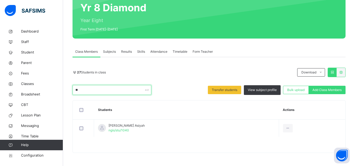
click at [66, 88] on div "Back / Yr 8 Diamond Yr 8 Diamond Year Eight First Term 2025-2026 Class Members …" at bounding box center [209, 70] width 292 height 192
drag, startPoint x: 90, startPoint y: 88, endPoint x: 53, endPoint y: 88, distance: 37.0
click at [53, 88] on div "Class Arm Details Grace Period 21 days remaining First Term / 2025-2026 Sa'adat…" at bounding box center [177, 57] width 355 height 218
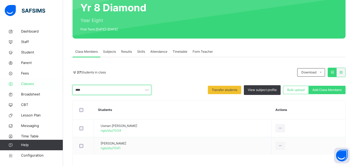
drag, startPoint x: 97, startPoint y: 89, endPoint x: 47, endPoint y: 89, distance: 50.2
click at [47, 89] on div "Class Arm Details Grace Period 21 days remaining First Term / 2025-2026 Sa'adat…" at bounding box center [177, 66] width 355 height 236
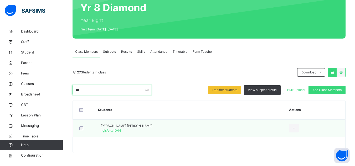
type input "***"
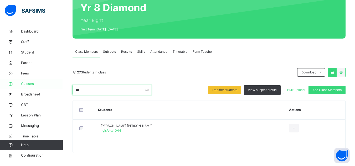
drag, startPoint x: 91, startPoint y: 89, endPoint x: 54, endPoint y: 89, distance: 36.2
click at [54, 89] on div "Class Arm Details Grace Period 21 days remaining First Term / 2025-2026 Sa'adat…" at bounding box center [177, 57] width 355 height 218
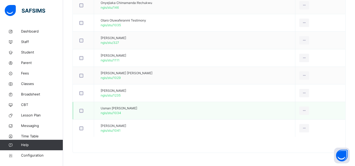
scroll to position [457, 0]
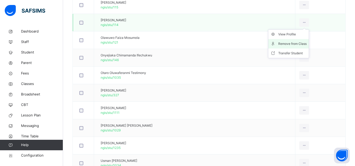
click at [296, 43] on div "Remove from Class" at bounding box center [292, 43] width 28 height 5
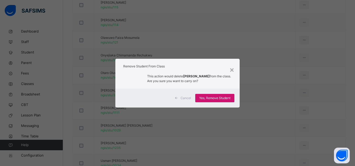
click at [216, 99] on span "Yes, Remove Student" at bounding box center [214, 98] width 31 height 5
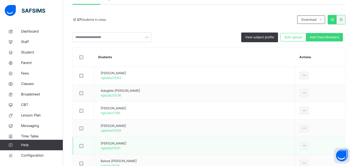
scroll to position [131, 0]
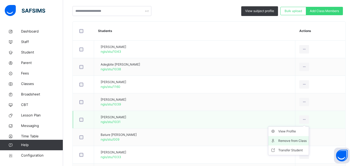
click at [294, 142] on div "Remove from Class" at bounding box center [292, 140] width 28 height 5
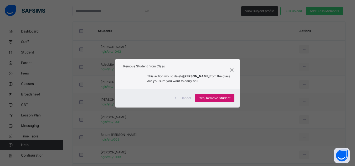
click at [208, 96] on span "Yes, Remove Student" at bounding box center [214, 98] width 31 height 5
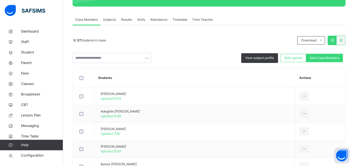
scroll to position [79, 0]
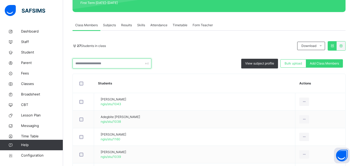
click at [118, 65] on input "text" at bounding box center [111, 64] width 79 height 10
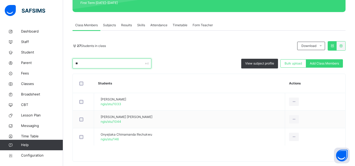
type input "**"
click at [180, 90] on th "Students" at bounding box center [189, 83] width 191 height 19
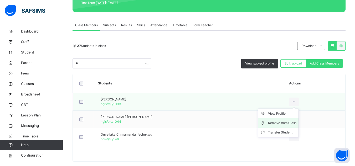
click at [293, 121] on div "Remove from Class" at bounding box center [282, 123] width 28 height 5
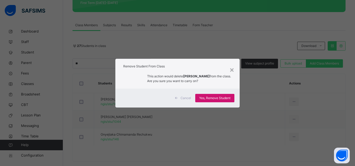
click at [207, 97] on span "Yes, Remove Student" at bounding box center [214, 98] width 31 height 5
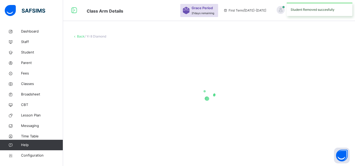
scroll to position [0, 0]
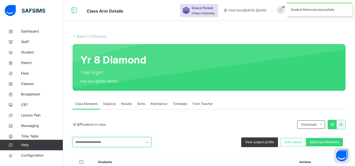
click at [101, 144] on input "text" at bounding box center [111, 142] width 79 height 10
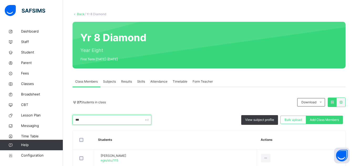
scroll to position [52, 0]
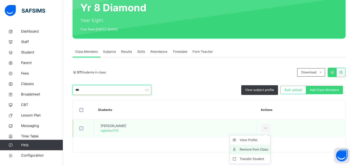
type input "***"
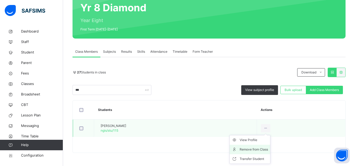
click at [266, 149] on div "Remove from Class" at bounding box center [253, 149] width 28 height 5
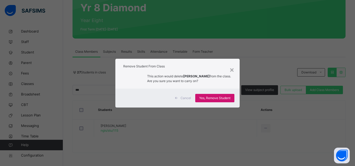
click at [211, 97] on span "Yes, Remove Student" at bounding box center [214, 98] width 31 height 5
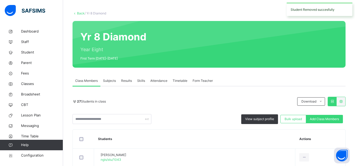
scroll to position [26, 0]
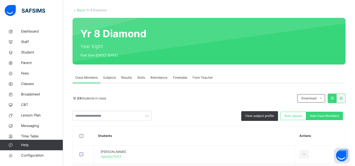
scroll to position [105, 0]
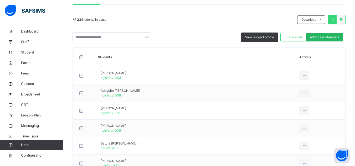
click at [321, 36] on span "Add Class Members" at bounding box center [324, 37] width 29 height 5
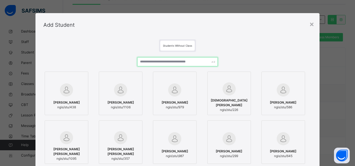
click at [160, 64] on input "text" at bounding box center [177, 61] width 80 height 9
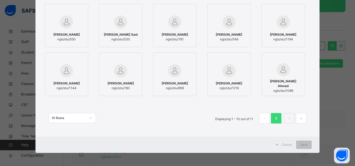
scroll to position [0, 0]
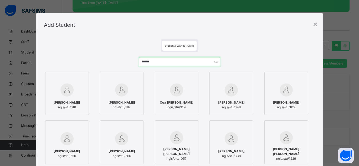
type input "*******"
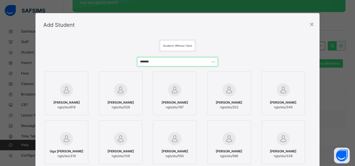
scroll to position [26, 0]
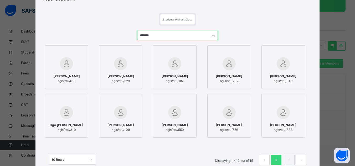
drag, startPoint x: 153, startPoint y: 34, endPoint x: 100, endPoint y: 33, distance: 53.3
click at [100, 33] on div "******* Sani Fatima ngis/stu/618 Babakano Fatimah Aliyu ngis/stu/529 Nafiu Fati…" at bounding box center [177, 101] width 268 height 150
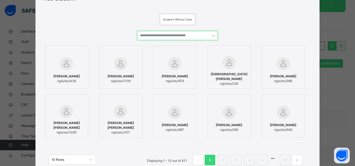
click at [145, 34] on input "text" at bounding box center [177, 35] width 80 height 9
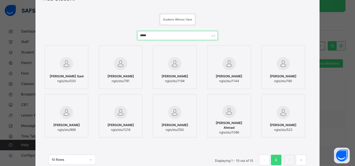
drag, startPoint x: 157, startPoint y: 35, endPoint x: 72, endPoint y: 32, distance: 85.1
click at [72, 32] on div "***** Sani Ahmad Sani ngis/stu/530 Hassan Ahmad ngis/stu/781 Muhammad Asmawu Ah…" at bounding box center [177, 101] width 268 height 150
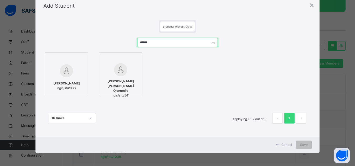
scroll to position [19, 0]
type input "******"
click at [312, 4] on div "×" at bounding box center [311, 4] width 5 height 11
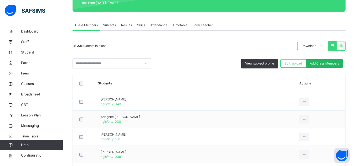
click at [330, 61] on div "Add Class Members" at bounding box center [324, 63] width 37 height 8
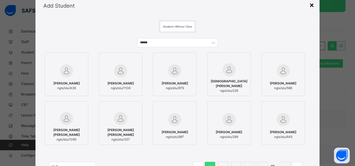
click at [312, 7] on div "×" at bounding box center [311, 4] width 5 height 11
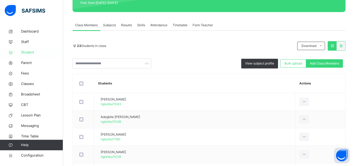
click at [30, 53] on span "Student" at bounding box center [42, 52] width 42 height 5
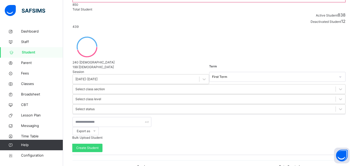
scroll to position [79, 0]
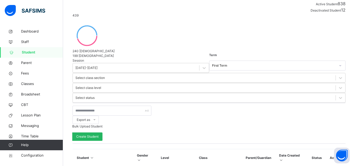
click at [98, 134] on span "Create Student" at bounding box center [87, 136] width 22 height 5
select select "**"
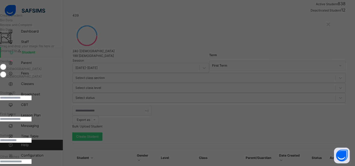
click at [32, 100] on input "text" at bounding box center [16, 98] width 32 height 5
paste input "**********"
type input "**********"
click at [32, 122] on input "text" at bounding box center [16, 119] width 32 height 5
type input "*****"
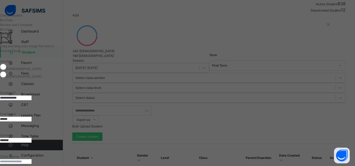
type input "******"
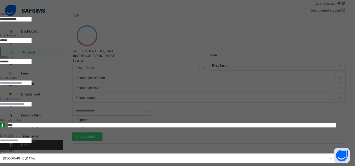
click at [32, 138] on input at bounding box center [16, 140] width 32 height 5
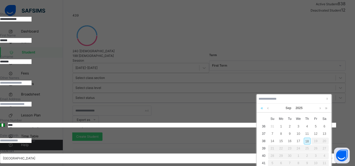
click at [262, 109] on link at bounding box center [261, 108] width 5 height 9
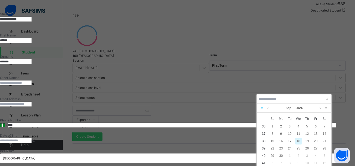
click at [262, 109] on link at bounding box center [261, 108] width 5 height 9
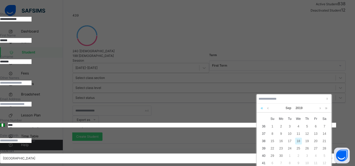
click at [262, 109] on link at bounding box center [261, 108] width 5 height 9
click at [267, 107] on link at bounding box center [268, 108] width 4 height 9
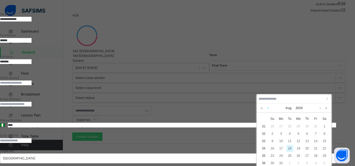
click at [267, 107] on link at bounding box center [268, 108] width 4 height 9
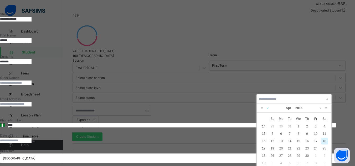
click at [267, 107] on link at bounding box center [268, 108] width 4 height 9
click at [280, 125] on div "2" at bounding box center [281, 126] width 7 height 7
type input "**********"
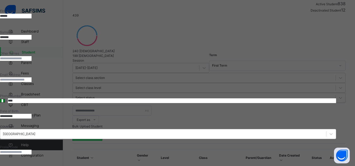
scroll to position [131, 0]
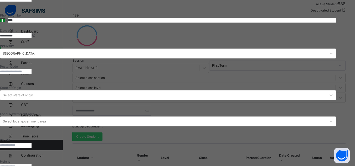
type textarea "*****"
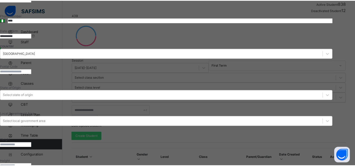
scroll to position [123, 0]
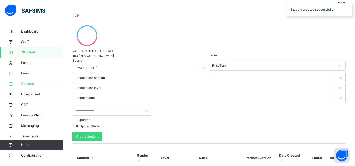
click at [27, 84] on span "Classes" at bounding box center [42, 83] width 42 height 5
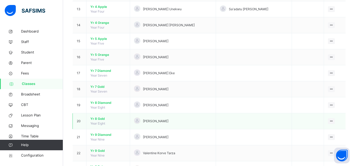
scroll to position [263, 0]
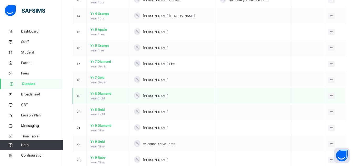
click at [105, 92] on span "Yr 8 Diamond" at bounding box center [107, 93] width 35 height 5
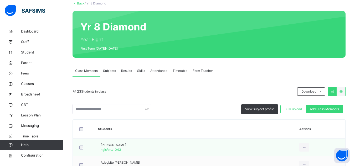
scroll to position [79, 0]
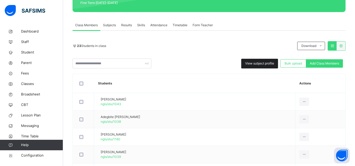
click at [254, 62] on span "View subject profile" at bounding box center [259, 63] width 29 height 5
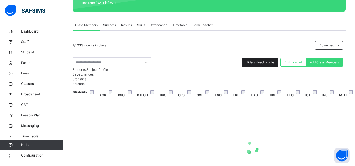
click at [254, 62] on span "Hide subject profile" at bounding box center [259, 62] width 28 height 5
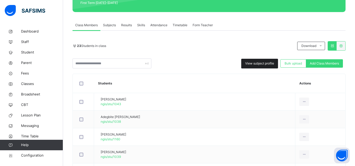
click at [256, 59] on div "View subject profile" at bounding box center [259, 64] width 37 height 10
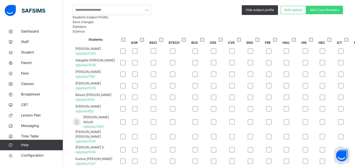
scroll to position [131, 0]
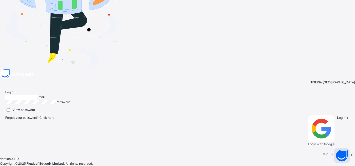
type input "**********"
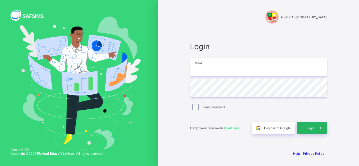
type input "**********"
click at [309, 125] on div "Login" at bounding box center [311, 128] width 29 height 12
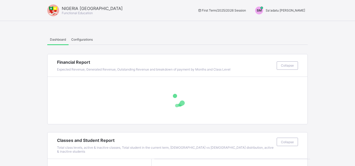
click at [291, 9] on span "Sa'adatu [PERSON_NAME]" at bounding box center [284, 10] width 39 height 4
click at [286, 23] on span "Switch to Admin View" at bounding box center [285, 22] width 40 height 6
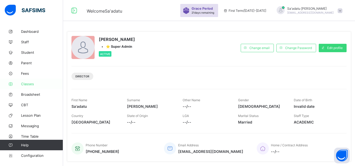
click at [27, 84] on span "Classes" at bounding box center [42, 84] width 42 height 4
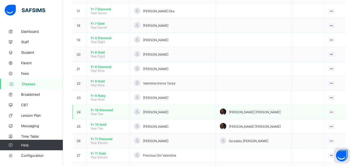
scroll to position [315, 0]
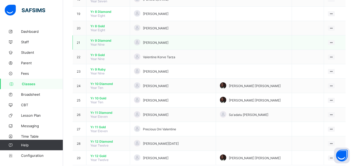
click at [100, 40] on span "Yr 9 Diamond" at bounding box center [107, 41] width 35 height 4
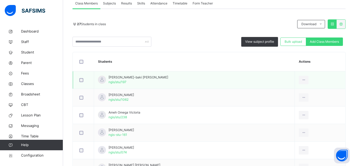
scroll to position [53, 0]
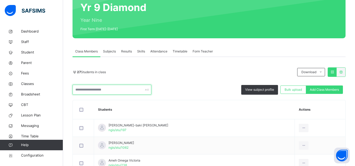
click at [113, 91] on input "text" at bounding box center [111, 90] width 79 height 10
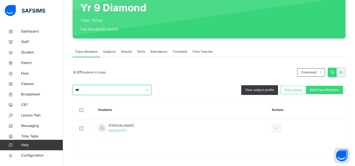
scroll to position [52, 0]
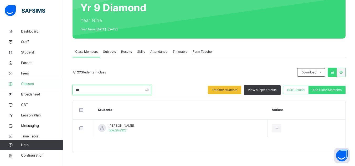
drag, startPoint x: 93, startPoint y: 91, endPoint x: 59, endPoint y: 89, distance: 34.4
click at [59, 89] on div "Class Arm Details Grace Period 21 days remaining First Term / [DATE]-[DATE] Sa'…" at bounding box center [177, 57] width 355 height 218
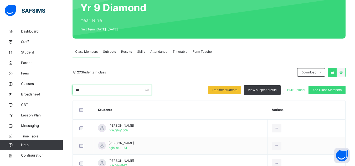
click at [96, 90] on input "***" at bounding box center [111, 90] width 79 height 10
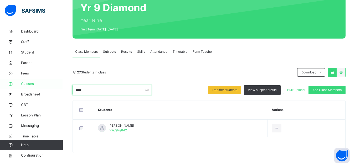
drag, startPoint x: 59, startPoint y: 87, endPoint x: 22, endPoint y: 83, distance: 37.3
click at [22, 83] on div "Class Arm Details Grace Period 21 days remaining First Term / [DATE]-[DATE] Sa'…" at bounding box center [177, 57] width 355 height 218
drag, startPoint x: 88, startPoint y: 92, endPoint x: 43, endPoint y: 88, distance: 45.0
click at [43, 88] on div "Class Arm Details Grace Period 21 days remaining First Term / 2025-2026 Sa'adat…" at bounding box center [177, 57] width 355 height 218
drag, startPoint x: 84, startPoint y: 87, endPoint x: 34, endPoint y: 81, distance: 50.5
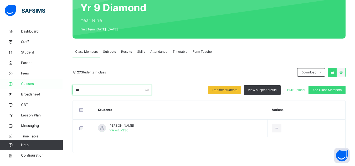
click at [34, 81] on div "Class Arm Details Grace Period 21 days remaining First Term / 2025-2026 Sa'adat…" at bounding box center [177, 57] width 355 height 218
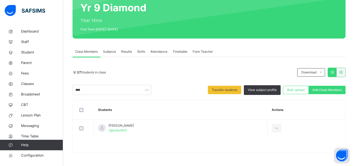
click at [195, 109] on th "Students" at bounding box center [181, 110] width 174 height 19
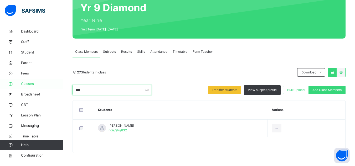
drag, startPoint x: 92, startPoint y: 91, endPoint x: 45, endPoint y: 86, distance: 47.3
click at [45, 86] on div "Class Arm Details Grace Period 21 days remaining First Term / 2025-2026 Sa'adat…" at bounding box center [177, 57] width 355 height 218
drag, startPoint x: 87, startPoint y: 91, endPoint x: 3, endPoint y: 79, distance: 84.7
click at [3, 79] on div "Class Arm Details Grace Period 21 days remaining First Term / 2025-2026 Sa'adat…" at bounding box center [177, 57] width 355 height 218
drag, startPoint x: 92, startPoint y: 86, endPoint x: 38, endPoint y: 82, distance: 54.7
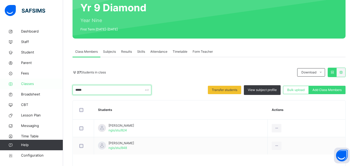
click at [38, 82] on div "Class Arm Details Grace Period 21 days remaining First Term / 2025-2026 Sa'adat…" at bounding box center [177, 66] width 355 height 236
drag, startPoint x: 90, startPoint y: 90, endPoint x: 34, endPoint y: 81, distance: 56.8
click at [34, 81] on div "Class Arm Details Grace Period 21 days remaining First Term / 2025-2026 Sa'adat…" at bounding box center [177, 57] width 355 height 218
drag, startPoint x: 86, startPoint y: 91, endPoint x: 9, endPoint y: 77, distance: 77.5
click at [9, 77] on div "Class Arm Details Grace Period 21 days remaining First Term / 2025-2026 Sa'adat…" at bounding box center [177, 57] width 355 height 218
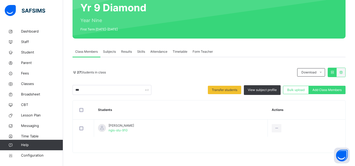
click at [166, 110] on th "Students" at bounding box center [181, 110] width 174 height 19
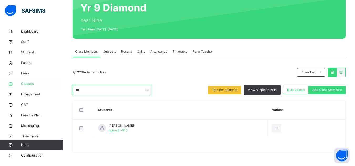
drag, startPoint x: 87, startPoint y: 91, endPoint x: 58, endPoint y: 86, distance: 29.0
click at [58, 86] on div "Class Arm Details Grace Period 21 days remaining First Term / 2025-2026 Sa'adat…" at bounding box center [177, 57] width 355 height 218
drag, startPoint x: 85, startPoint y: 89, endPoint x: 45, endPoint y: 87, distance: 40.0
click at [45, 87] on div "Class Arm Details Grace Period 21 days remaining First Term / 2025-2026 Sa'adat…" at bounding box center [177, 57] width 355 height 218
drag, startPoint x: 89, startPoint y: 91, endPoint x: 44, endPoint y: 85, distance: 45.3
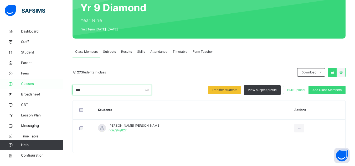
click at [44, 85] on div "Class Arm Details Grace Period 21 days remaining First Term / 2025-2026 Sa'adat…" at bounding box center [177, 57] width 355 height 218
drag, startPoint x: 88, startPoint y: 95, endPoint x: 62, endPoint y: 92, distance: 27.0
click at [62, 92] on div "Class Arm Details Grace Period 21 days remaining First Term / 2025-2026 Sa'adat…" at bounding box center [177, 57] width 355 height 218
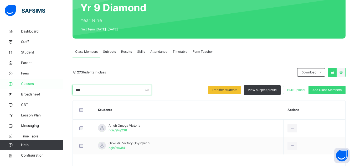
drag, startPoint x: 85, startPoint y: 90, endPoint x: 59, endPoint y: 85, distance: 26.8
click at [59, 85] on div "Class Arm Details Grace Period 21 days remaining First Term / 2025-2026 Sa'adat…" at bounding box center [177, 66] width 355 height 236
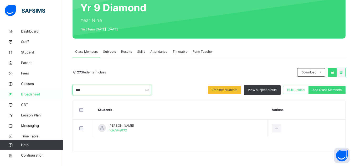
drag, startPoint x: 89, startPoint y: 91, endPoint x: 43, endPoint y: 90, distance: 46.2
click at [43, 90] on div "Class Arm Details Grace Period 21 days remaining First Term / 2025-2026 Sa'adat…" at bounding box center [177, 57] width 355 height 218
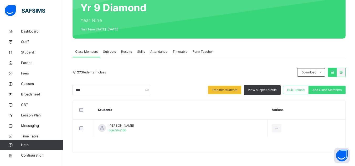
click at [181, 114] on th "Students" at bounding box center [181, 110] width 174 height 19
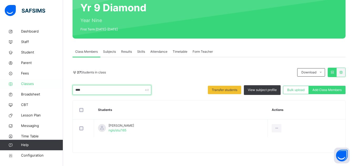
drag, startPoint x: 89, startPoint y: 90, endPoint x: 29, endPoint y: 89, distance: 59.9
click at [29, 89] on div "Class Arm Details Grace Period 21 days remaining First Term / 2025-2026 Sa'adat…" at bounding box center [177, 57] width 355 height 218
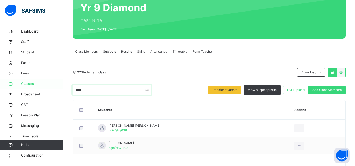
drag, startPoint x: 86, startPoint y: 92, endPoint x: 52, endPoint y: 86, distance: 34.3
click at [52, 86] on div "Class Arm Details Grace Period 21 days remaining First Term / 2025-2026 Sa'adat…" at bounding box center [177, 66] width 355 height 236
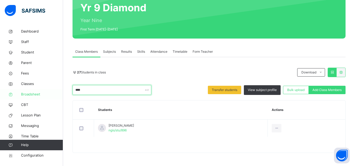
drag, startPoint x: 86, startPoint y: 91, endPoint x: 55, endPoint y: 91, distance: 31.5
click at [55, 91] on div "Class Arm Details Grace Period 21 days remaining First Term / 2025-2026 Sa'adat…" at bounding box center [177, 57] width 355 height 218
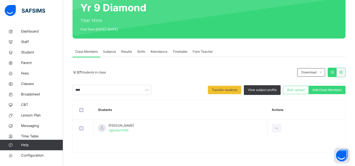
click at [184, 113] on th "Students" at bounding box center [181, 110] width 174 height 19
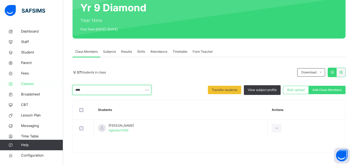
drag, startPoint x: 87, startPoint y: 88, endPoint x: 62, endPoint y: 86, distance: 25.1
click at [62, 86] on div "Class Arm Details Grace Period 21 days remaining First Term / 2025-2026 Sa'adat…" at bounding box center [177, 57] width 355 height 218
drag, startPoint x: 84, startPoint y: 92, endPoint x: 35, endPoint y: 83, distance: 49.3
click at [35, 83] on div "Class Arm Details Grace Period 21 days remaining First Term / 2025-2026 Sa'adat…" at bounding box center [177, 57] width 355 height 218
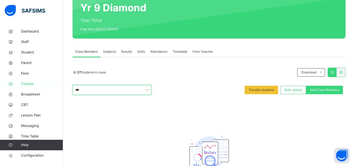
drag, startPoint x: 50, startPoint y: 85, endPoint x: 42, endPoint y: 83, distance: 8.2
click at [42, 83] on div "Class Arm Details Grace Period 21 days remaining First Term / 2025-2026 Sa'adat…" at bounding box center [177, 78] width 355 height 261
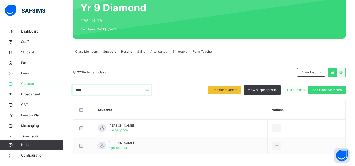
drag, startPoint x: 93, startPoint y: 89, endPoint x: 51, endPoint y: 86, distance: 42.7
click at [51, 86] on div "Class Arm Details Grace Period 21 days remaining First Term / 2025-2026 Sa'adat…" at bounding box center [177, 66] width 355 height 236
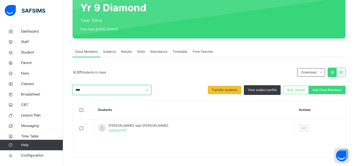
drag, startPoint x: 89, startPoint y: 91, endPoint x: 71, endPoint y: 91, distance: 17.9
click at [71, 91] on div "Back / Yr 9 Diamond Yr 9 Diamond Year Nine First Term 2025-2026 Class Members S…" at bounding box center [209, 70] width 292 height 192
drag, startPoint x: 85, startPoint y: 90, endPoint x: 41, endPoint y: 84, distance: 44.3
click at [41, 84] on div "Class Arm Details Grace Period 21 days remaining First Term / 2025-2026 Sa'adat…" at bounding box center [177, 57] width 355 height 218
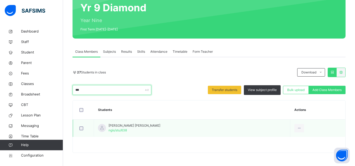
type input "***"
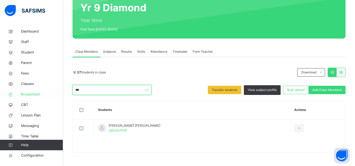
drag, startPoint x: 85, startPoint y: 91, endPoint x: 59, endPoint y: 91, distance: 26.0
click at [59, 91] on div "Class Arm Details Grace Period 21 days remaining First Term / 2025-2026 Sa'adat…" at bounding box center [177, 57] width 355 height 218
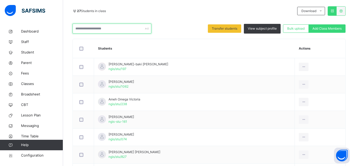
scroll to position [90, 0]
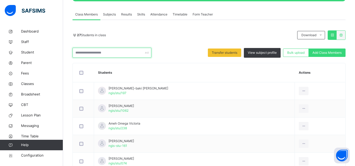
click at [104, 54] on input "text" at bounding box center [111, 53] width 79 height 10
type input "*"
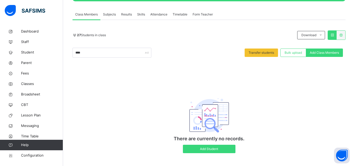
click at [178, 64] on div "27 Students in class Download Pdf Report Excel Report **** Transfer students Bu…" at bounding box center [208, 94] width 273 height 128
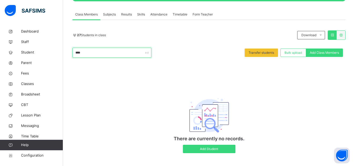
click at [97, 53] on input "****" at bounding box center [111, 53] width 79 height 10
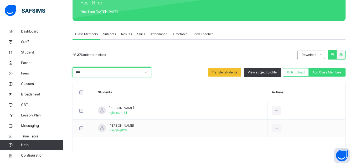
scroll to position [70, 0]
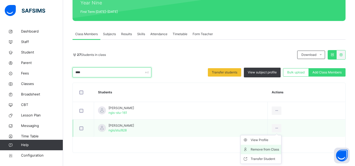
type input "****"
click at [276, 149] on div "Remove from Class" at bounding box center [264, 149] width 28 height 5
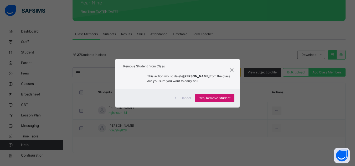
click at [221, 100] on span "Yes, Remove Student" at bounding box center [214, 98] width 31 height 5
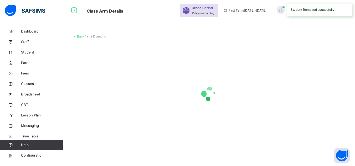
scroll to position [0, 0]
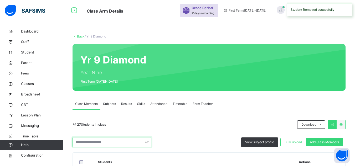
click at [101, 143] on input "text" at bounding box center [111, 142] width 79 height 10
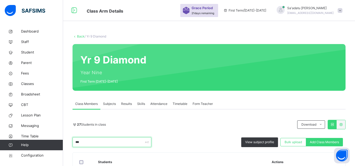
scroll to position [52, 0]
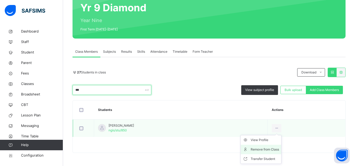
type input "***"
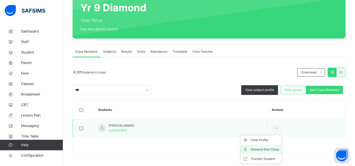
click at [271, 149] on div "Remove from Class" at bounding box center [264, 149] width 28 height 5
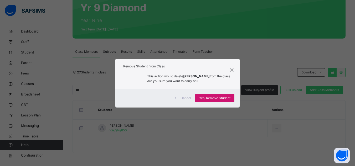
click at [212, 98] on span "Yes, Remove Student" at bounding box center [214, 98] width 31 height 5
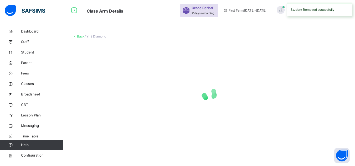
scroll to position [0, 0]
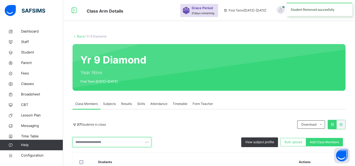
click at [94, 140] on input "text" at bounding box center [111, 142] width 79 height 10
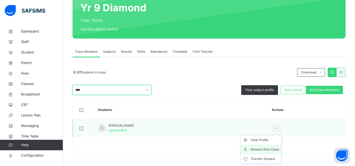
type input "****"
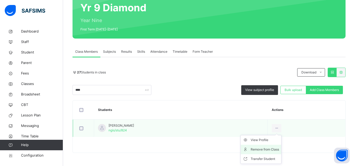
click at [275, 149] on div "Remove from Class" at bounding box center [264, 149] width 28 height 5
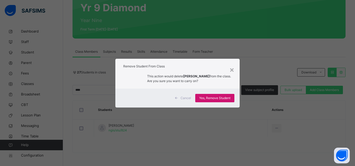
click at [215, 100] on span "Yes, Remove Student" at bounding box center [214, 98] width 31 height 5
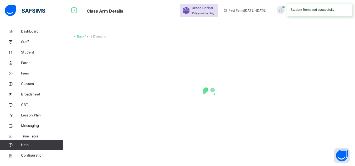
scroll to position [0, 0]
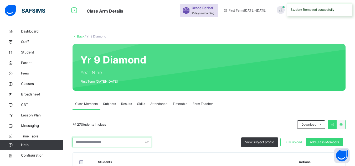
click at [83, 142] on input "text" at bounding box center [111, 142] width 79 height 10
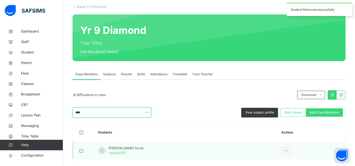
scroll to position [52, 0]
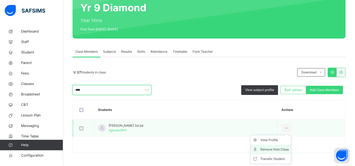
type input "****"
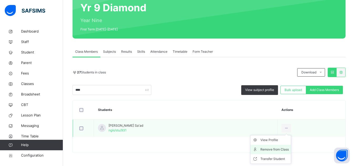
click at [271, 149] on div "Remove from Class" at bounding box center [274, 149] width 28 height 5
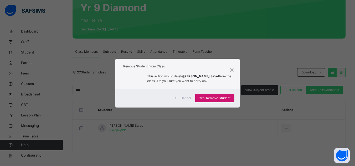
click at [224, 96] on span "Yes, Remove Student" at bounding box center [214, 98] width 31 height 5
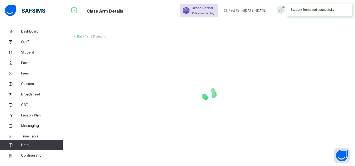
scroll to position [0, 0]
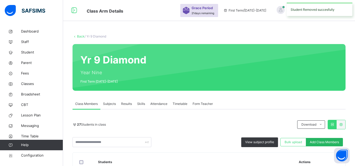
click at [328, 140] on div "Add Class Members" at bounding box center [324, 142] width 37 height 8
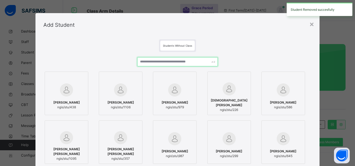
click at [171, 62] on input "text" at bounding box center [177, 61] width 80 height 9
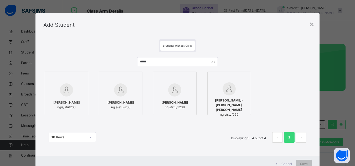
click at [174, 102] on span "[PERSON_NAME]" at bounding box center [174, 102] width 27 height 5
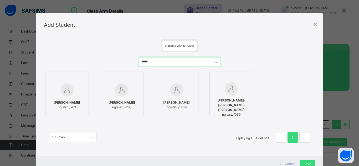
drag, startPoint x: 157, startPoint y: 62, endPoint x: 67, endPoint y: 53, distance: 90.5
click at [67, 53] on div "***** Odo Daniel ngis/stu/263 Dahida Daniel ngis-stu-266 Sulaiman Abubakar Dant…" at bounding box center [179, 102] width 271 height 101
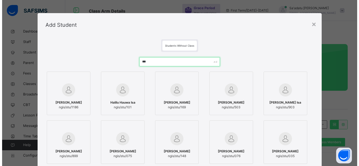
scroll to position [53, 0]
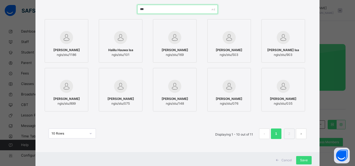
drag, startPoint x: 149, startPoint y: 9, endPoint x: 81, endPoint y: 9, distance: 68.0
click at [81, 9] on div "*** Gambo Isah ngis/stu/1186 Halilu Hauwa Isa ngis/stu/101 Isa Farah Zubair ngi…" at bounding box center [177, 74] width 268 height 150
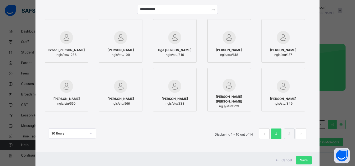
click at [68, 39] on img at bounding box center [66, 37] width 13 height 13
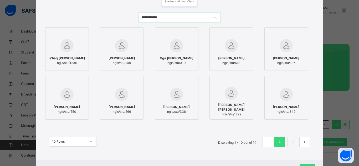
drag, startPoint x: 136, startPoint y: 7, endPoint x: 107, endPoint y: 4, distance: 29.3
click at [107, 4] on div "**********" at bounding box center [179, 76] width 287 height 168
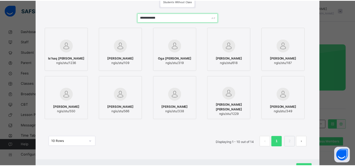
scroll to position [41, 0]
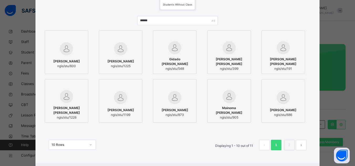
click at [133, 52] on div at bounding box center [121, 48] width 38 height 15
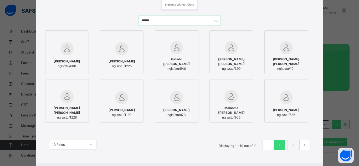
drag, startPoint x: 155, startPoint y: 20, endPoint x: 62, endPoint y: 19, distance: 93.0
click at [62, 19] on div "****** Umar Maryam Sani ngis/stu/600 Muhammad Maryam ngis/stu/1225 Gidado Marya…" at bounding box center [179, 86] width 271 height 150
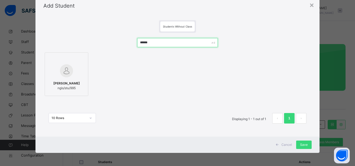
scroll to position [19, 0]
drag, startPoint x: 150, startPoint y: 43, endPoint x: 101, endPoint y: 43, distance: 48.8
click at [101, 43] on div "****** Aminu Safana Abdallah ngis/stu/995 10 Rows Displaying 1 - 1 out of 1 1" at bounding box center [177, 83] width 268 height 101
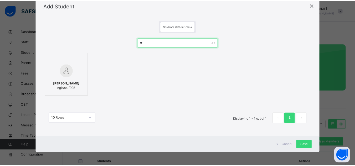
scroll to position [41, 0]
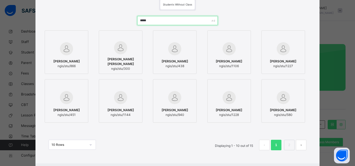
drag, startPoint x: 156, startPoint y: 22, endPoint x: 30, endPoint y: 4, distance: 126.4
click at [30, 4] on div "× Add Student Students Without Class ***** Muhammad Aminu Muhammad ngis/stu/866…" at bounding box center [177, 83] width 355 height 166
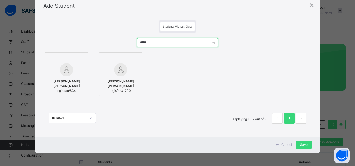
scroll to position [19, 0]
type input "*****"
click at [67, 73] on img at bounding box center [66, 69] width 13 height 13
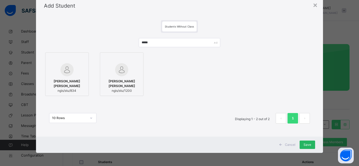
click at [309, 143] on span "Save" at bounding box center [307, 145] width 8 height 5
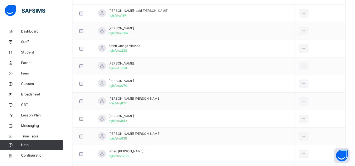
scroll to position [184, 0]
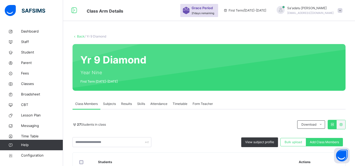
scroll to position [26, 0]
click at [334, 142] on span "Add Class Members" at bounding box center [324, 142] width 29 height 5
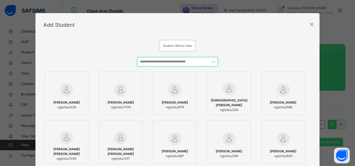
click at [173, 62] on input "text" at bounding box center [177, 61] width 80 height 9
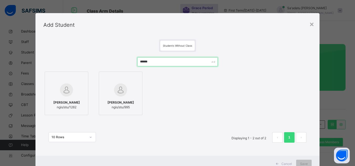
type input "******"
click at [68, 94] on img at bounding box center [66, 89] width 13 height 13
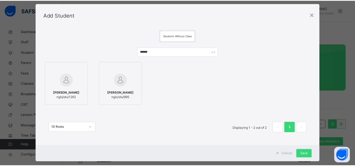
scroll to position [19, 0]
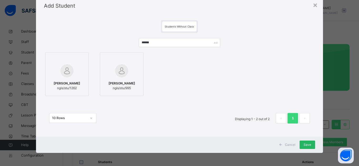
click at [308, 143] on span "Save" at bounding box center [307, 145] width 8 height 5
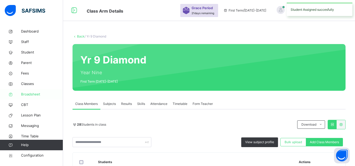
click at [32, 96] on span "Broadsheet" at bounding box center [42, 94] width 42 height 5
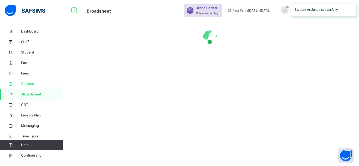
click at [30, 82] on span "Classes" at bounding box center [42, 83] width 42 height 5
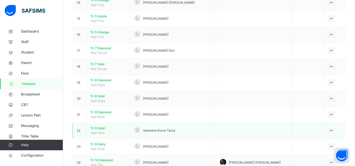
scroll to position [289, 0]
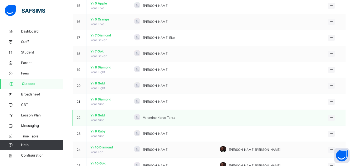
click at [96, 114] on span "Yr 9 Gold" at bounding box center [107, 115] width 35 height 5
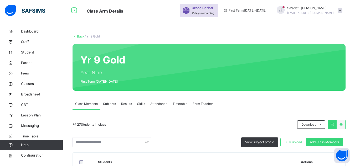
scroll to position [105, 0]
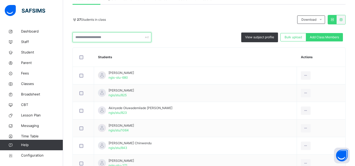
click at [116, 34] on input "text" at bounding box center [111, 37] width 79 height 10
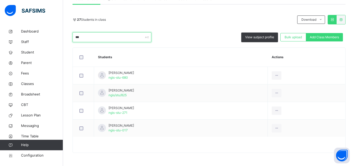
scroll to position [52, 0]
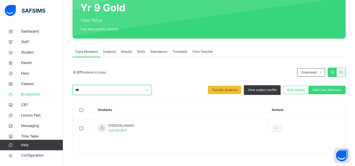
drag, startPoint x: 81, startPoint y: 90, endPoint x: 57, endPoint y: 89, distance: 24.4
click at [57, 89] on div "Class Arm Details Grace Period 21 days remaining First Term / 2025-2026 Sa'adat…" at bounding box center [177, 57] width 355 height 218
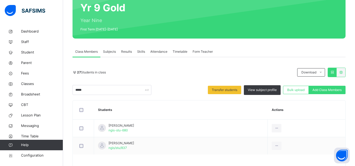
click at [182, 109] on th "Students" at bounding box center [181, 110] width 174 height 19
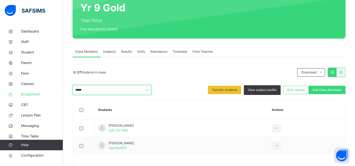
drag, startPoint x: 90, startPoint y: 91, endPoint x: 44, endPoint y: 91, distance: 45.9
click at [44, 91] on div "Class Arm Details Grace Period 21 days remaining First Term / 2025-2026 Sa'adat…" at bounding box center [177, 66] width 355 height 236
drag, startPoint x: 89, startPoint y: 90, endPoint x: 45, endPoint y: 89, distance: 44.1
click at [45, 89] on div "Class Arm Details Grace Period 21 days remaining First Term / 2025-2026 Sa'adat…" at bounding box center [177, 57] width 355 height 218
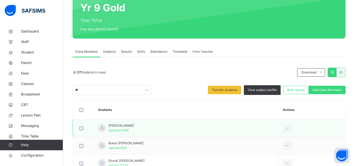
click at [179, 129] on td "Alhassan Muhammad Maikudi ngis/stu/1064" at bounding box center [186, 129] width 185 height 18
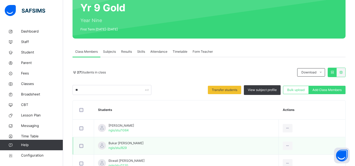
scroll to position [79, 0]
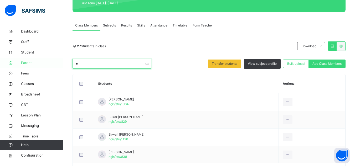
drag, startPoint x: 88, startPoint y: 65, endPoint x: 53, endPoint y: 65, distance: 35.2
click at [53, 65] on div "Class Arm Details Grace Period 21 days remaining First Term / 2025-2026 Sa'adat…" at bounding box center [177, 56] width 355 height 271
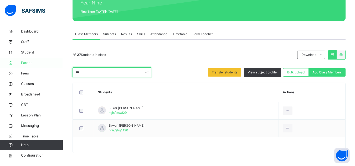
scroll to position [52, 0]
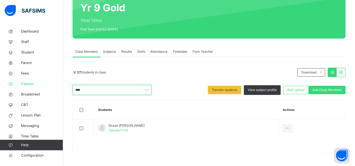
drag, startPoint x: 88, startPoint y: 92, endPoint x: 50, endPoint y: 87, distance: 39.0
click at [50, 87] on div "Class Arm Details Grace Period 21 days remaining First Term / 2025-2026 Sa'adat…" at bounding box center [177, 57] width 355 height 218
drag, startPoint x: 50, startPoint y: 88, endPoint x: 43, endPoint y: 87, distance: 7.7
click at [43, 87] on div "Class Arm Details Grace Period 21 days remaining First Term / 2025-2026 Sa'adat…" at bounding box center [177, 57] width 355 height 218
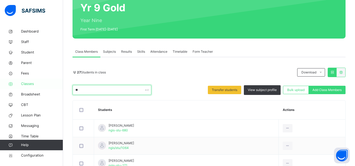
type input "*"
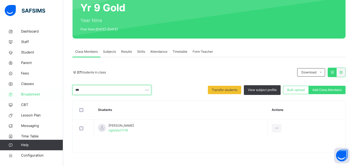
drag, startPoint x: 86, startPoint y: 91, endPoint x: 55, endPoint y: 91, distance: 31.0
click at [55, 91] on div "Class Arm Details Grace Period 21 days remaining First Term / 2025-2026 Sa'adat…" at bounding box center [177, 57] width 355 height 218
drag, startPoint x: 88, startPoint y: 91, endPoint x: 59, endPoint y: 88, distance: 29.2
click at [59, 88] on div "Class Arm Details Grace Period 21 days remaining First Term / 2025-2026 Sa'adat…" at bounding box center [177, 57] width 355 height 218
drag, startPoint x: 88, startPoint y: 90, endPoint x: 43, endPoint y: 84, distance: 44.7
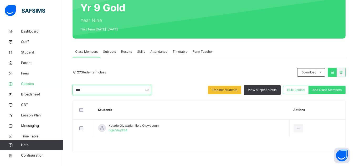
click at [43, 84] on div "Class Arm Details Grace Period 21 days remaining First Term / 2025-2026 Sa'adat…" at bounding box center [177, 57] width 355 height 218
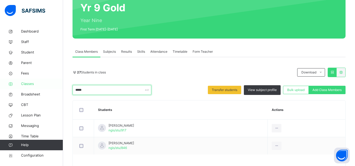
drag, startPoint x: 87, startPoint y: 89, endPoint x: 45, endPoint y: 83, distance: 42.5
click at [45, 83] on div "Class Arm Details Grace Period 21 days remaining First Term / 2025-2026 Sa'adat…" at bounding box center [177, 66] width 355 height 236
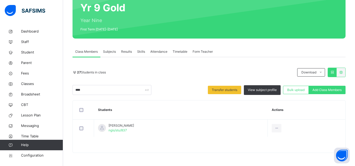
click at [164, 114] on th "Students" at bounding box center [181, 110] width 174 height 19
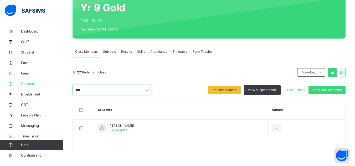
drag, startPoint x: 87, startPoint y: 92, endPoint x: 53, endPoint y: 88, distance: 34.6
click at [53, 88] on div "Class Arm Details Grace Period 21 days remaining First Term / 2025-2026 Sa'adat…" at bounding box center [177, 57] width 355 height 218
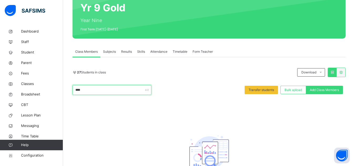
drag, startPoint x: 97, startPoint y: 90, endPoint x: 64, endPoint y: 90, distance: 33.9
click at [64, 90] on div "Back / Yr 9 Gold Yr 9 Gold Year Nine First Term 2025-2026 Class Members Subject…" at bounding box center [209, 91] width 292 height 235
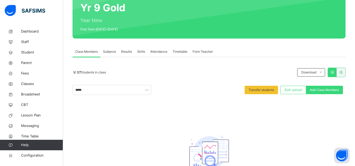
click at [155, 82] on div "27 Students in class Download Pdf Report Excel Report ***** Transfer students B…" at bounding box center [208, 81] width 273 height 27
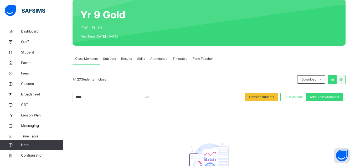
scroll to position [96, 0]
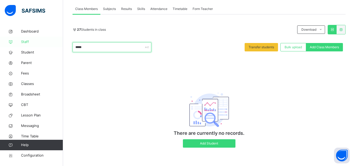
drag, startPoint x: 95, startPoint y: 46, endPoint x: 24, endPoint y: 46, distance: 70.9
click at [24, 46] on div "Class Arm Details Grace Period 21 days remaining First Term / 2025-2026 Sa'adat…" at bounding box center [177, 35] width 355 height 261
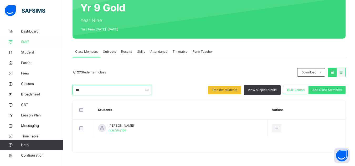
scroll to position [52, 0]
drag, startPoint x: 91, startPoint y: 91, endPoint x: 46, endPoint y: 91, distance: 44.9
click at [46, 91] on div "Class Arm Details Grace Period 21 days remaining First Term / 2025-2026 Sa'adat…" at bounding box center [177, 57] width 355 height 218
type input "*"
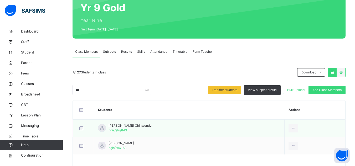
drag, startPoint x: 201, startPoint y: 123, endPoint x: 182, endPoint y: 121, distance: 18.2
click at [201, 123] on td "Anita Egbenumolise Chinwendu ngis/stu/843" at bounding box center [189, 129] width 190 height 18
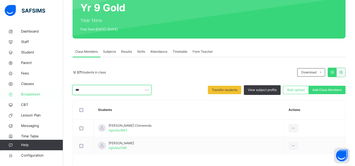
drag, startPoint x: 81, startPoint y: 92, endPoint x: 60, endPoint y: 92, distance: 21.0
click at [60, 92] on div "Class Arm Details Grace Period 21 days remaining First Term / 2025-2026 Sa'adat…" at bounding box center [177, 66] width 355 height 236
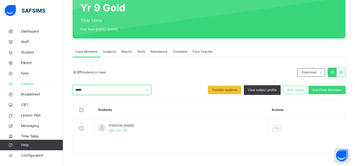
drag, startPoint x: 88, startPoint y: 90, endPoint x: 53, endPoint y: 88, distance: 35.5
click at [53, 88] on div "Class Arm Details Grace Period 21 days remaining First Term / 2025-2026 Sa'adat…" at bounding box center [177, 57] width 355 height 218
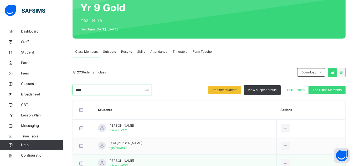
scroll to position [79, 0]
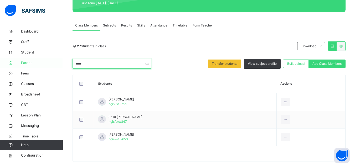
drag, startPoint x: 86, startPoint y: 62, endPoint x: 59, endPoint y: 61, distance: 27.1
click at [59, 61] on div "Class Arm Details Grace Period 21 days remaining First Term / 2025-2026 Sa'adat…" at bounding box center [177, 48] width 355 height 254
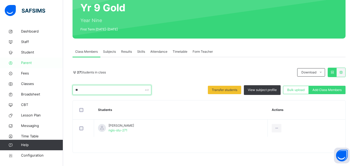
scroll to position [52, 0]
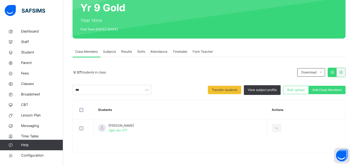
click at [170, 109] on th "Students" at bounding box center [181, 110] width 174 height 19
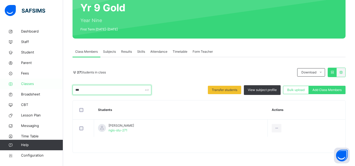
drag, startPoint x: 89, startPoint y: 91, endPoint x: 33, endPoint y: 86, distance: 55.8
click at [33, 86] on div "Class Arm Details Grace Period 21 days remaining First Term / 2025-2026 Sa'adat…" at bounding box center [177, 57] width 355 height 218
drag, startPoint x: 93, startPoint y: 91, endPoint x: 44, endPoint y: 87, distance: 49.5
click at [44, 87] on div "Class Arm Details Grace Period 21 days remaining First Term / 2025-2026 Sa'adat…" at bounding box center [177, 57] width 355 height 218
drag, startPoint x: 83, startPoint y: 89, endPoint x: 65, endPoint y: 89, distance: 18.4
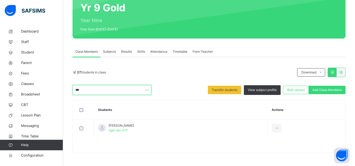
click at [65, 89] on div "Back / Yr 9 Gold Yr 9 Gold Year Nine First Term 2025-2026 Class Members Subject…" at bounding box center [209, 70] width 292 height 192
drag, startPoint x: 85, startPoint y: 88, endPoint x: 43, endPoint y: 86, distance: 41.8
click at [43, 86] on div "Class Arm Details Grace Period 21 days remaining First Term / 2025-2026 Sa'adat…" at bounding box center [177, 57] width 355 height 218
drag, startPoint x: 89, startPoint y: 88, endPoint x: 50, endPoint y: 88, distance: 38.6
click at [50, 88] on div "Class Arm Details Grace Period 21 days remaining First Term / 2025-2026 Sa'adat…" at bounding box center [177, 57] width 355 height 218
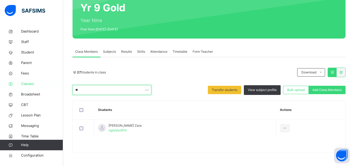
drag, startPoint x: 88, startPoint y: 91, endPoint x: 50, endPoint y: 86, distance: 38.7
click at [50, 86] on div "Class Arm Details Grace Period 21 days remaining First Term / 2025-2026 Sa'adat…" at bounding box center [177, 57] width 355 height 218
drag, startPoint x: 87, startPoint y: 92, endPoint x: 15, endPoint y: 85, distance: 71.4
click at [15, 85] on div "Class Arm Details Grace Period 21 days remaining First Term / 2025-2026 Sa'adat…" at bounding box center [177, 66] width 355 height 236
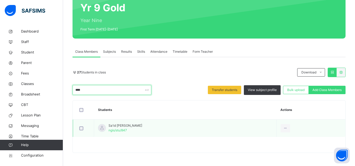
type input "****"
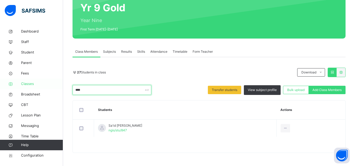
drag, startPoint x: 86, startPoint y: 91, endPoint x: 22, endPoint y: 81, distance: 64.8
click at [22, 81] on div "Class Arm Details Grace Period 21 days remaining First Term / 2025-2026 Sa'adat…" at bounding box center [177, 57] width 355 height 218
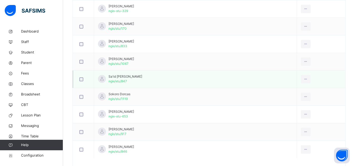
scroll to position [457, 0]
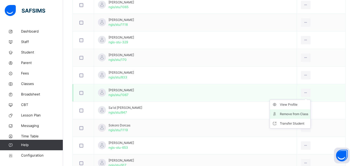
click at [292, 114] on div "Remove from Class" at bounding box center [294, 114] width 28 height 5
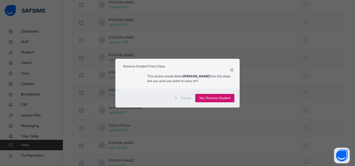
click at [214, 96] on span "Yes, Remove Student" at bounding box center [214, 98] width 31 height 5
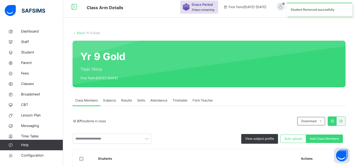
scroll to position [52, 0]
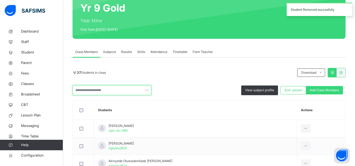
click at [114, 85] on input "text" at bounding box center [111, 90] width 79 height 10
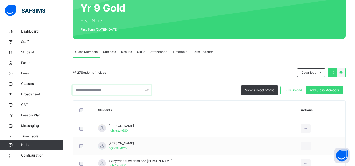
scroll to position [105, 0]
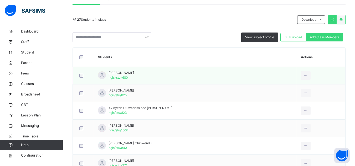
click at [231, 80] on td "Abdulkadir Hawwah Mande ngis-stu-680" at bounding box center [195, 76] width 203 height 18
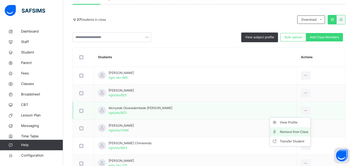
click at [291, 133] on div "Remove from Class" at bounding box center [294, 131] width 28 height 5
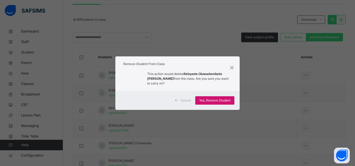
click at [226, 98] on span "Yes, Remove Student" at bounding box center [214, 100] width 31 height 5
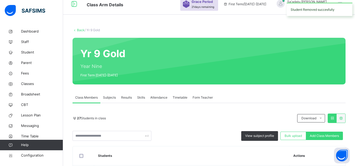
scroll to position [79, 0]
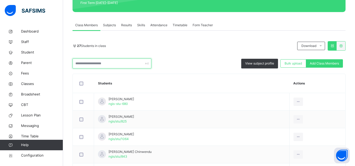
click at [94, 64] on input "text" at bounding box center [111, 64] width 79 height 10
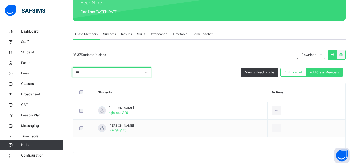
scroll to position [52, 0]
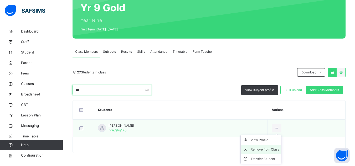
type input "***"
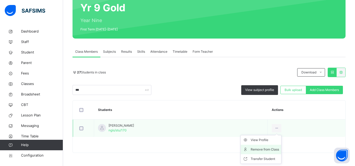
click at [275, 150] on div "Remove from Class" at bounding box center [264, 149] width 28 height 5
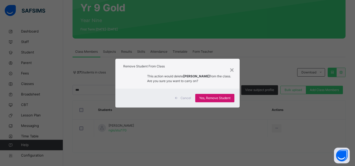
click at [224, 100] on span "Yes, Remove Student" at bounding box center [214, 98] width 31 height 5
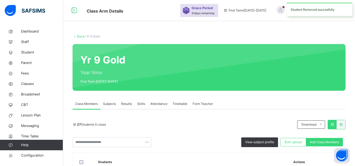
scroll to position [7, 0]
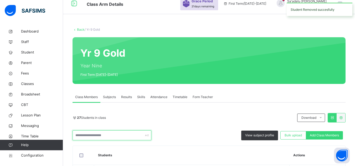
click at [106, 130] on input "text" at bounding box center [111, 135] width 79 height 10
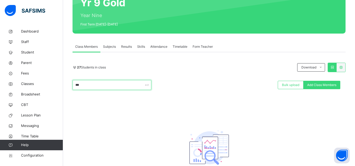
scroll to position [79, 0]
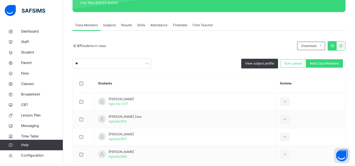
click at [180, 49] on div "27 Students in class Download Pdf Report Excel Report" at bounding box center [208, 45] width 273 height 9
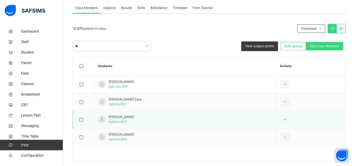
scroll to position [105, 0]
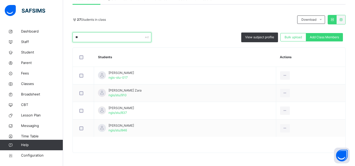
click at [106, 39] on input "**" at bounding box center [111, 37] width 79 height 10
type input "*"
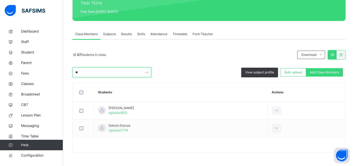
scroll to position [70, 0]
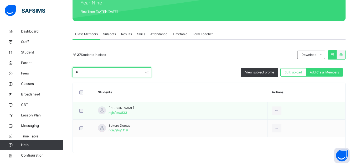
type input "**"
click at [184, 109] on td "Okoye Bernadine Chidiogo ngis/stu/833" at bounding box center [181, 111] width 174 height 18
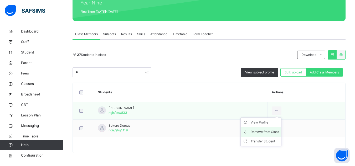
click at [279, 129] on li "Remove from Class" at bounding box center [261, 131] width 40 height 9
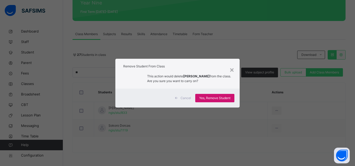
click at [222, 96] on span "Yes, Remove Student" at bounding box center [214, 98] width 31 height 5
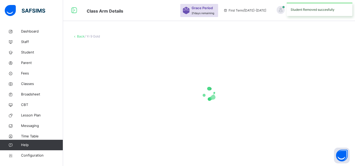
scroll to position [0, 0]
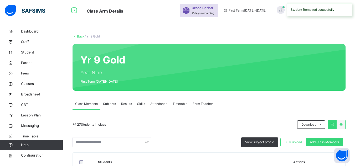
click at [326, 140] on span "Add Class Members" at bounding box center [324, 142] width 29 height 5
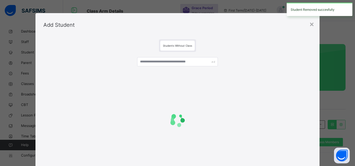
scroll to position [26, 0]
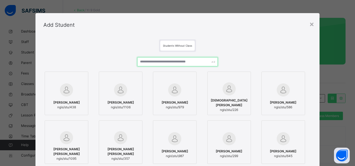
click at [145, 62] on input "text" at bounding box center [177, 61] width 80 height 9
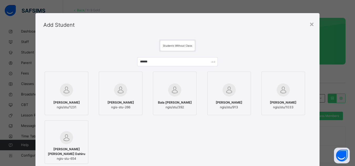
click at [82, 91] on div at bounding box center [67, 89] width 38 height 15
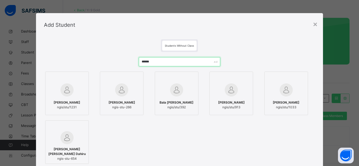
drag, startPoint x: 156, startPoint y: 62, endPoint x: 110, endPoint y: 61, distance: 46.8
click at [110, 61] on div "****** Dahida James ngis/stu/1231 Dahida Daniel ngis-stu-266 Bala Wahida Halilu…" at bounding box center [179, 127] width 271 height 150
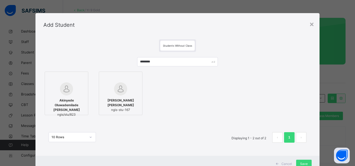
click at [64, 92] on img at bounding box center [66, 88] width 13 height 13
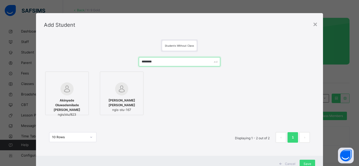
drag, startPoint x: 158, startPoint y: 61, endPoint x: 103, endPoint y: 55, distance: 55.2
click at [103, 55] on div "******** Akinyede Oluwademilade David ngis/stu/823 Adekoya Oluwademilade Joshua…" at bounding box center [179, 102] width 271 height 101
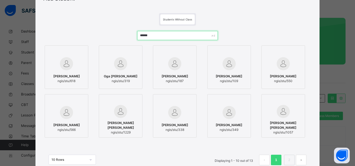
scroll to position [68, 0]
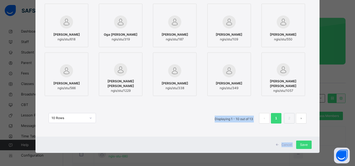
drag, startPoint x: 301, startPoint y: 143, endPoint x: 143, endPoint y: 126, distance: 159.2
click at [143, 126] on div "× Add Student Students Without Class ****** Sani Fatima ngis/stu/618 Oga Fatima…" at bounding box center [177, 49] width 284 height 208
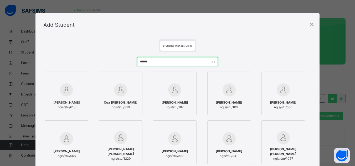
drag, startPoint x: 150, startPoint y: 62, endPoint x: 129, endPoint y: 63, distance: 21.3
click at [131, 61] on div "****** Sani Fatima ngis/stu/618 Oga Fatima Aliyu ngis/stu/319 Nafiu Fatima ngis…" at bounding box center [177, 127] width 268 height 150
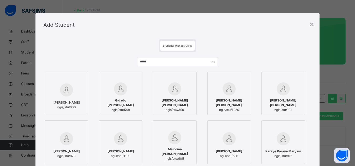
click at [233, 108] on span "ngis/stu/1226" at bounding box center [229, 110] width 38 height 5
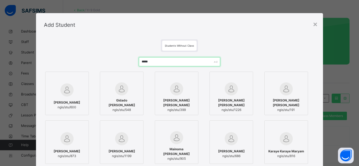
drag, startPoint x: 159, startPoint y: 65, endPoint x: 111, endPoint y: 61, distance: 48.2
click at [111, 61] on div "***** Umar Maryam Sani ngis/stu/600 Gidado Maryam Bala ngis/stu/548 Faisal Mary…" at bounding box center [179, 127] width 271 height 150
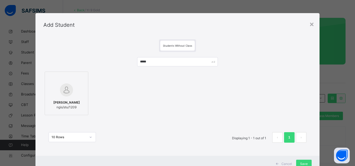
click at [62, 98] on div "Enechukwu Chukwuemeka Oluwadamilare ngis/stu/1209" at bounding box center [67, 105] width 38 height 15
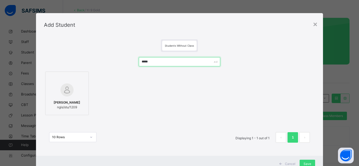
drag, startPoint x: 152, startPoint y: 61, endPoint x: 98, endPoint y: 59, distance: 53.9
click at [100, 59] on div "***** Enechukwu Chukwuemeka Oluwadamilare ngis/stu/1209 10 Rows Displaying 1 - …" at bounding box center [179, 102] width 271 height 101
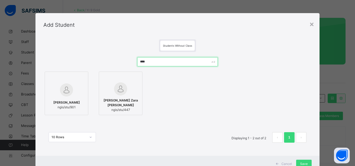
drag, startPoint x: 154, startPoint y: 63, endPoint x: 81, endPoint y: 62, distance: 73.0
click at [81, 62] on div "**** Abubakar Zara Abubakar ngis/stu/901 Abdullahi Zara Fatima Muhammad ngis/st…" at bounding box center [177, 102] width 268 height 101
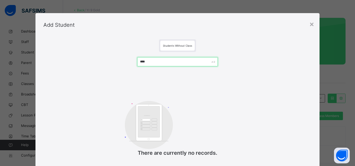
scroll to position [34, 0]
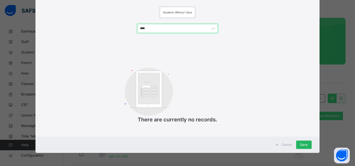
type input "****"
click at [305, 143] on span "Save" at bounding box center [304, 145] width 8 height 5
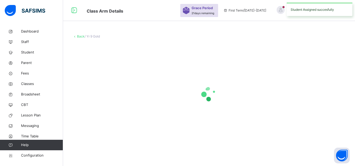
scroll to position [0, 0]
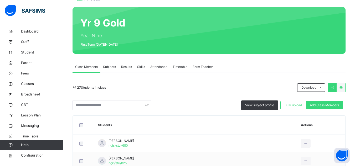
scroll to position [63, 0]
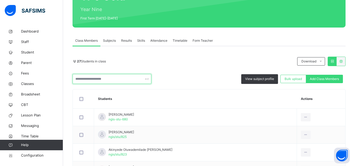
click at [115, 80] on input "text" at bounding box center [111, 79] width 79 height 10
type input "*"
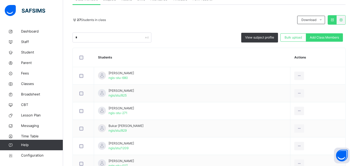
scroll to position [88, 0]
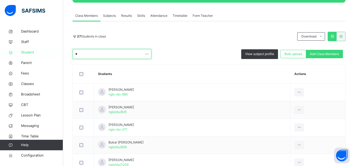
drag, startPoint x: 23, startPoint y: 49, endPoint x: 15, endPoint y: 50, distance: 8.4
click at [15, 50] on div "Class Arm Details Grace Period 21 days remaining First Term / 2025-2026 Sa'adat…" at bounding box center [177, 118] width 355 height 412
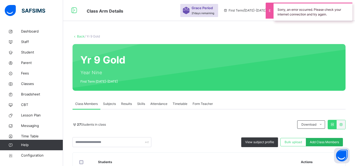
click at [332, 140] on span "Add Class Members" at bounding box center [324, 142] width 29 height 5
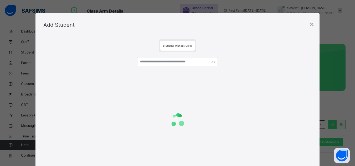
scroll to position [26, 0]
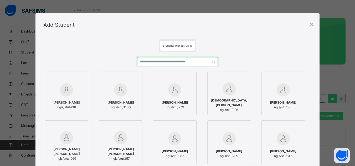
click at [160, 62] on input "text" at bounding box center [177, 61] width 80 height 9
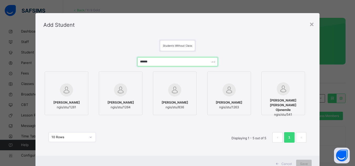
type input "******"
click at [173, 92] on img at bounding box center [174, 89] width 13 height 13
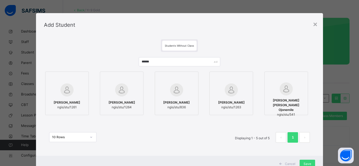
click at [175, 92] on img at bounding box center [176, 89] width 13 height 13
click at [172, 91] on img at bounding box center [176, 89] width 13 height 13
click at [304, 164] on span "Save" at bounding box center [307, 164] width 8 height 5
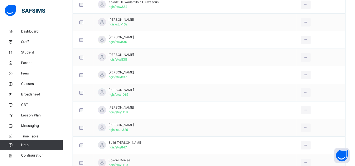
scroll to position [396, 0]
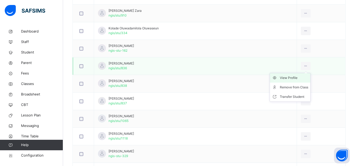
click at [289, 79] on div "View Profile" at bounding box center [294, 77] width 28 height 5
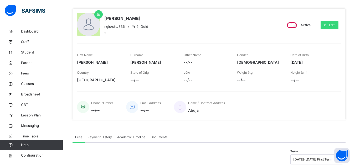
scroll to position [34, 0]
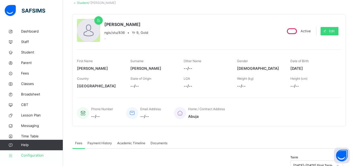
click at [36, 155] on span "Configuration" at bounding box center [42, 155] width 42 height 5
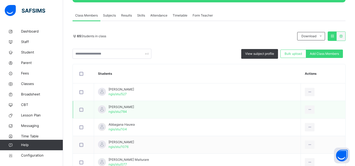
scroll to position [96, 0]
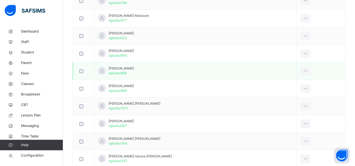
scroll to position [210, 0]
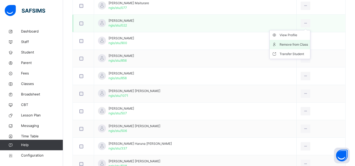
click at [286, 44] on div "Remove from Class" at bounding box center [293, 44] width 28 height 5
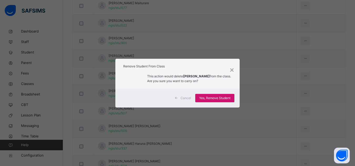
click at [220, 95] on div "Yes, Remove Student" at bounding box center [214, 98] width 39 height 8
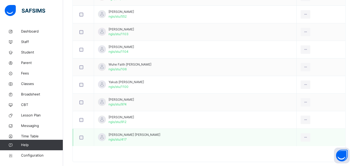
scroll to position [844, 0]
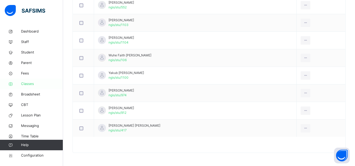
click at [30, 84] on span "Classes" at bounding box center [42, 83] width 42 height 5
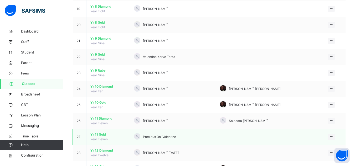
scroll to position [321, 0]
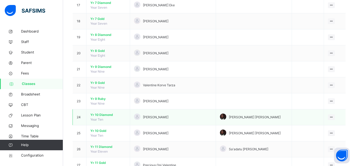
click at [101, 114] on span "Yr 10 Diamond" at bounding box center [107, 115] width 35 height 5
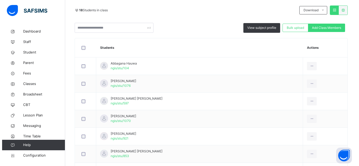
scroll to position [89, 0]
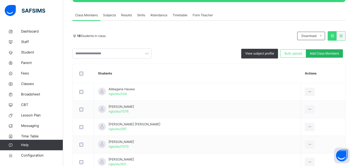
click at [325, 54] on span "Add Class Members" at bounding box center [324, 53] width 29 height 5
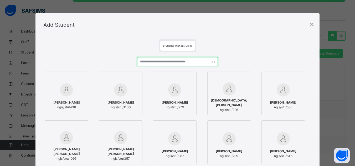
click at [160, 62] on input "text" at bounding box center [177, 61] width 80 height 9
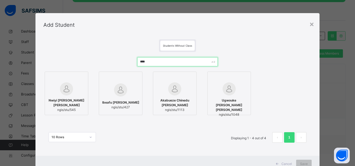
drag, startPoint x: 120, startPoint y: 59, endPoint x: 64, endPoint y: 55, distance: 56.3
click at [64, 55] on div "**** Nwiyi [PERSON_NAME] [PERSON_NAME] ngis/stu/545 Ibeafu Chidera Amaka ngis/s…" at bounding box center [177, 102] width 268 height 101
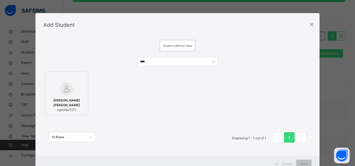
click at [71, 80] on div at bounding box center [67, 79] width 38 height 8
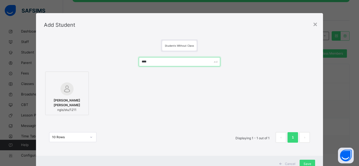
drag, startPoint x: 153, startPoint y: 63, endPoint x: 114, endPoint y: 62, distance: 39.1
click at [114, 62] on div "**** [PERSON_NAME] [PERSON_NAME]/stu/1211 10 Rows Displaying 1 - 1 out of 1 1" at bounding box center [179, 102] width 271 height 101
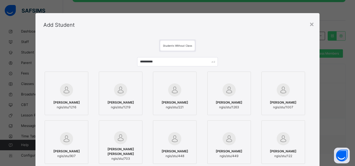
click at [71, 108] on span "ngis/stu/1216" at bounding box center [66, 107] width 27 height 5
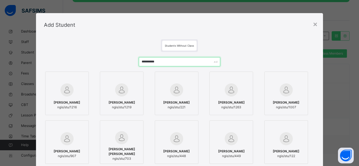
drag, startPoint x: 163, startPoint y: 60, endPoint x: 100, endPoint y: 59, distance: 62.5
click at [100, 59] on div "**********" at bounding box center [179, 127] width 271 height 150
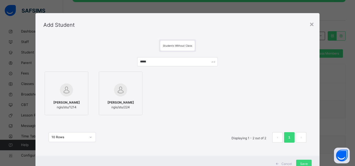
click at [76, 93] on div at bounding box center [67, 89] width 38 height 15
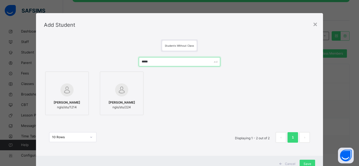
drag, startPoint x: 155, startPoint y: 61, endPoint x: 106, endPoint y: 62, distance: 48.3
click at [106, 62] on div "***** [PERSON_NAME] ngis/stu/1214 [PERSON_NAME] ngis/stu/224 10 Rows Displaying…" at bounding box center [179, 102] width 271 height 101
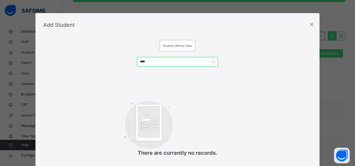
drag, startPoint x: 158, startPoint y: 63, endPoint x: 126, endPoint y: 63, distance: 31.2
click at [126, 63] on div "**** Customers There are currently no records." at bounding box center [177, 110] width 268 height 116
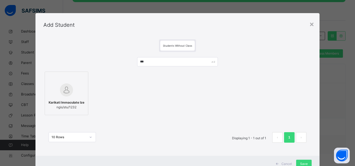
click at [68, 93] on img at bounding box center [66, 89] width 13 height 13
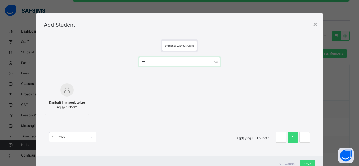
drag, startPoint x: 153, startPoint y: 62, endPoint x: 99, endPoint y: 66, distance: 53.7
click at [99, 66] on div "*** Karikati Immaculate Ize ngis/stu/1232 10 Rows Displaying 1 - 1 out of 1 1" at bounding box center [179, 102] width 271 height 101
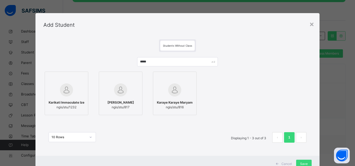
click at [76, 91] on div at bounding box center [67, 89] width 38 height 15
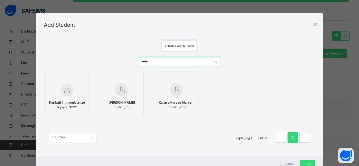
drag, startPoint x: 150, startPoint y: 61, endPoint x: 97, endPoint y: 56, distance: 53.5
click at [97, 56] on div "***** Karikati Immaculate Ize ngis/stu/1232 Karaye Karaye Ahmed ngis/stu/817 Ka…" at bounding box center [179, 102] width 271 height 101
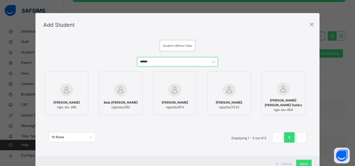
type input "******"
click at [71, 100] on div "[PERSON_NAME]-stu-266" at bounding box center [67, 105] width 38 height 15
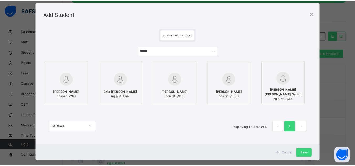
scroll to position [19, 0]
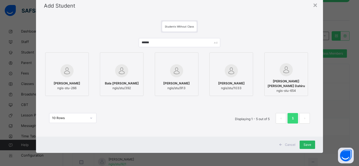
click at [307, 147] on span "Save" at bounding box center [307, 145] width 8 height 5
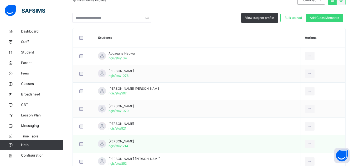
scroll to position [124, 0]
click at [27, 45] on link "Staff" at bounding box center [31, 42] width 63 height 11
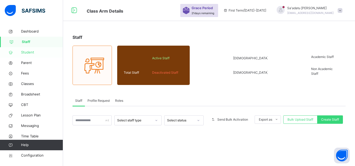
click at [31, 54] on span "Student" at bounding box center [42, 52] width 42 height 5
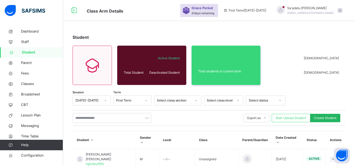
click at [324, 116] on span "Create Student" at bounding box center [325, 118] width 22 height 5
select select "**"
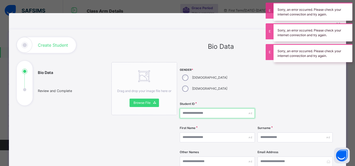
click at [192, 108] on input "text" at bounding box center [217, 113] width 75 height 10
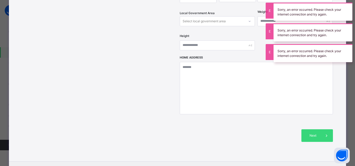
scroll to position [236, 0]
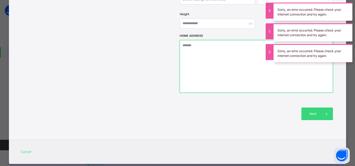
click at [204, 59] on textarea at bounding box center [256, 66] width 153 height 53
paste textarea "**********"
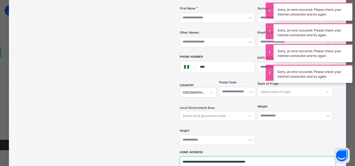
scroll to position [105, 0]
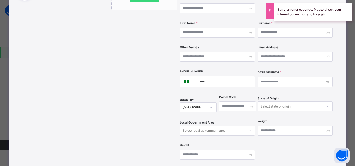
type textarea "**********"
click at [195, 28] on input "text" at bounding box center [217, 33] width 75 height 10
type input "******"
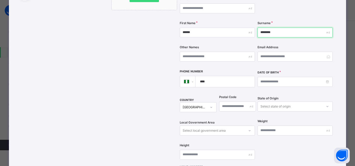
type input "********"
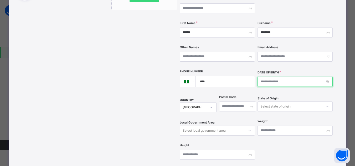
click at [272, 77] on input at bounding box center [294, 82] width 75 height 10
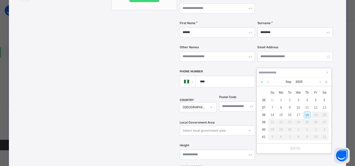
click at [263, 82] on link at bounding box center [261, 81] width 5 height 9
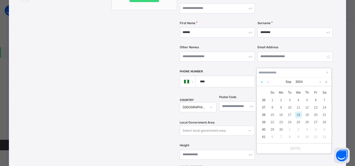
click at [263, 82] on link at bounding box center [261, 81] width 5 height 9
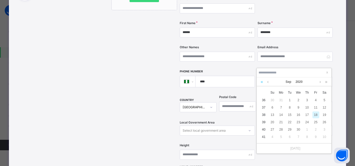
click at [263, 82] on link at bounding box center [261, 81] width 5 height 9
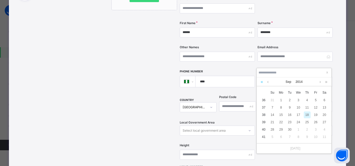
click at [263, 82] on link at bounding box center [261, 81] width 5 height 9
click at [321, 81] on link at bounding box center [320, 81] width 4 height 9
click at [297, 114] on div "13" at bounding box center [298, 115] width 7 height 7
type input "**********"
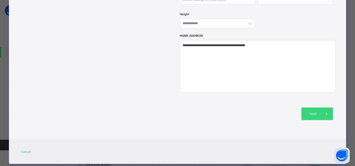
scroll to position [53, 0]
click at [314, 108] on div "Next" at bounding box center [317, 114] width 32 height 13
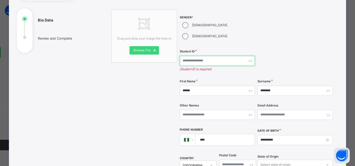
click at [195, 56] on input "text" at bounding box center [217, 61] width 75 height 10
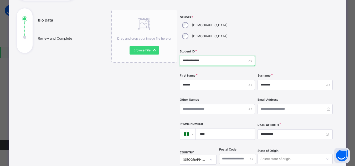
type input "**********"
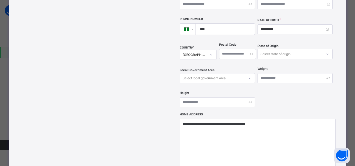
scroll to position [236, 0]
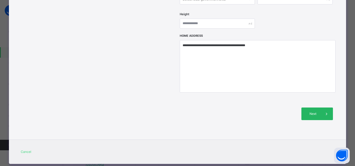
click at [315, 112] on span "Next" at bounding box center [312, 114] width 15 height 5
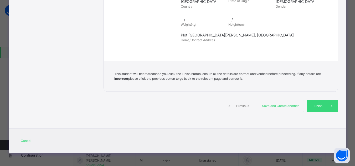
scroll to position [123, 0]
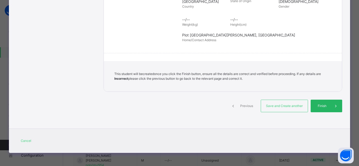
click at [329, 105] on span at bounding box center [335, 106] width 13 height 13
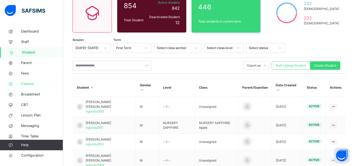
click at [28, 82] on span "Classes" at bounding box center [42, 83] width 42 height 5
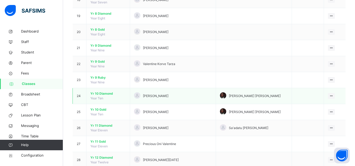
scroll to position [341, 0]
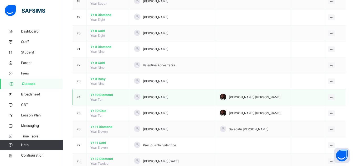
click at [103, 95] on span "Yr 10 Diamond" at bounding box center [107, 95] width 35 height 5
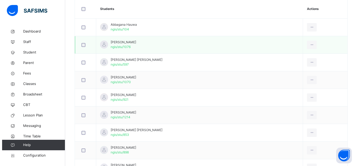
scroll to position [105, 0]
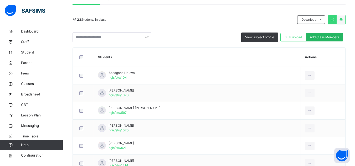
click at [323, 38] on span "Add Class Members" at bounding box center [324, 37] width 29 height 5
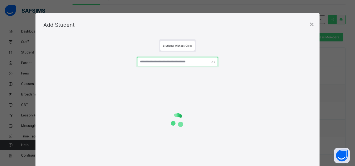
click at [180, 63] on input "text" at bounding box center [177, 61] width 80 height 9
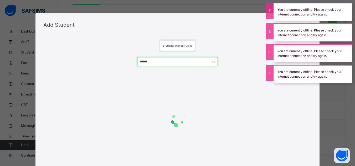
type input "******"
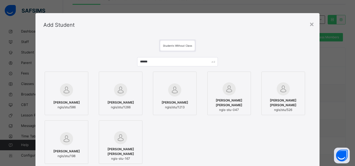
click at [125, 92] on img at bounding box center [120, 89] width 13 height 13
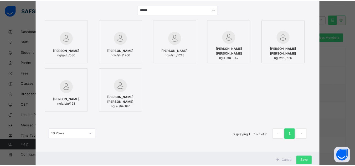
scroll to position [53, 0]
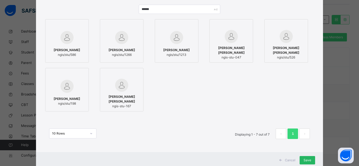
click at [304, 160] on span "Save" at bounding box center [307, 160] width 8 height 5
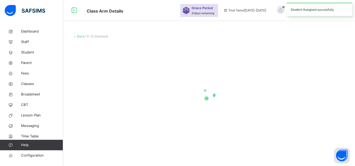
scroll to position [0, 0]
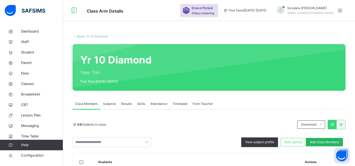
click at [323, 143] on span "Add Class Members" at bounding box center [324, 142] width 29 height 5
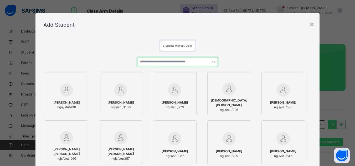
click at [166, 61] on input "text" at bounding box center [177, 61] width 80 height 9
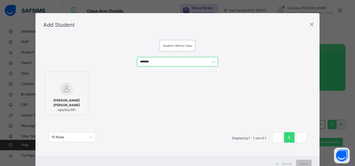
drag, startPoint x: 155, startPoint y: 61, endPoint x: 121, endPoint y: 63, distance: 34.7
click at [121, 63] on div "******* [PERSON_NAME] [PERSON_NAME] ngis/stu/381 10 Rows Displaying 1 - 1 out o…" at bounding box center [177, 102] width 268 height 101
type input "*******"
click at [311, 26] on div "×" at bounding box center [311, 23] width 5 height 11
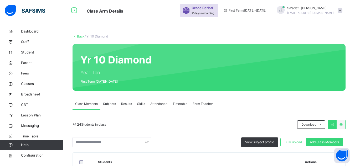
scroll to position [53, 0]
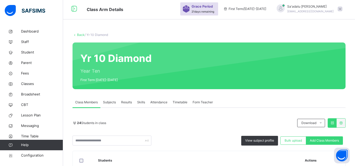
click at [330, 137] on div "Add Class Members" at bounding box center [324, 141] width 37 height 8
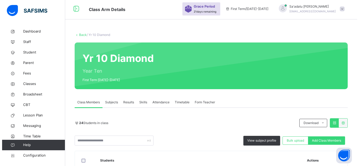
scroll to position [53, 0]
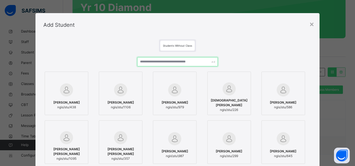
click at [160, 61] on input "text" at bounding box center [177, 61] width 80 height 9
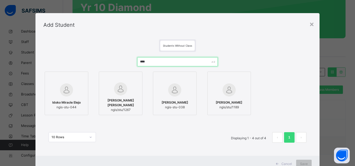
type input "****"
click at [115, 91] on img at bounding box center [120, 88] width 13 height 13
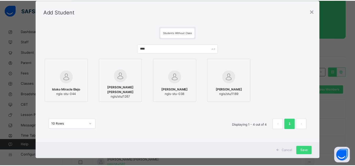
scroll to position [19, 0]
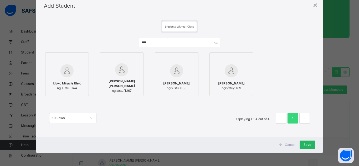
click at [305, 144] on span "Save" at bounding box center [307, 145] width 8 height 5
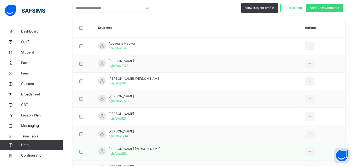
scroll to position [133, 0]
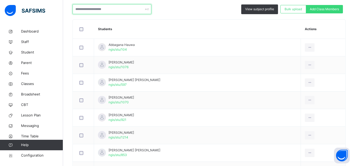
click at [106, 9] on input "text" at bounding box center [111, 9] width 79 height 10
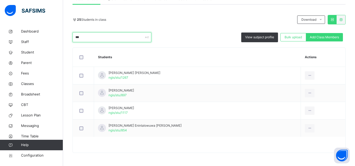
scroll to position [52, 0]
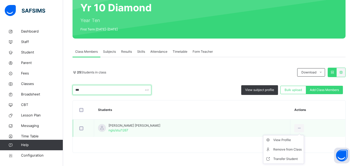
type input "***"
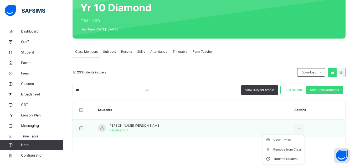
click at [289, 138] on ul "View Profile Remove from Class Transfer Student" at bounding box center [283, 149] width 41 height 29
click at [273, 139] on div "View Profile" at bounding box center [287, 140] width 28 height 5
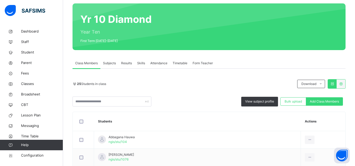
scroll to position [53, 0]
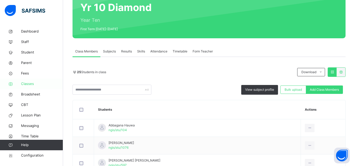
click at [30, 83] on span "Classes" at bounding box center [42, 83] width 42 height 5
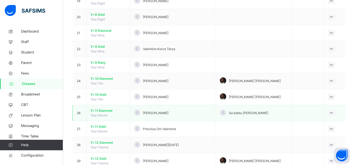
scroll to position [374, 0]
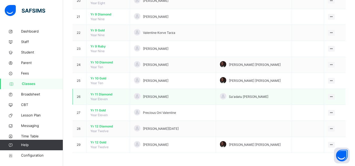
click at [105, 95] on span "Yr 11 Diamond" at bounding box center [107, 94] width 35 height 5
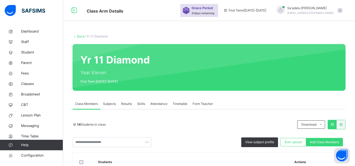
click at [179, 60] on div "Yr 11 Diamond Year Eleven First Term [DATE]-[DATE]" at bounding box center [208, 67] width 273 height 47
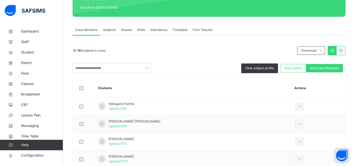
scroll to position [45, 0]
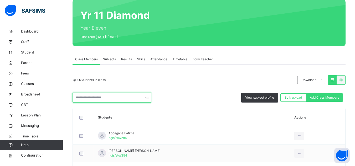
click at [109, 98] on input "text" at bounding box center [111, 98] width 79 height 10
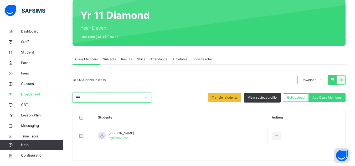
drag, startPoint x: 94, startPoint y: 97, endPoint x: 27, endPoint y: 97, distance: 67.0
click at [27, 97] on div "Class Arm Details Grace Period 21 days remaining First Term / [DATE]-[DATE] Sa'…" at bounding box center [177, 64] width 355 height 218
drag, startPoint x: 89, startPoint y: 97, endPoint x: 52, endPoint y: 99, distance: 36.5
click at [52, 99] on div "Class Arm Details Grace Period 21 days remaining First Term / [DATE]-[DATE] Sa'…" at bounding box center [177, 64] width 355 height 218
drag, startPoint x: 87, startPoint y: 96, endPoint x: 45, endPoint y: 97, distance: 42.5
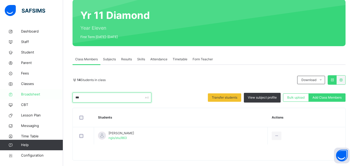
click at [45, 97] on div "Class Arm Details Grace Period 21 days remaining First Term / [DATE]-[DATE] Sa'…" at bounding box center [177, 64] width 355 height 218
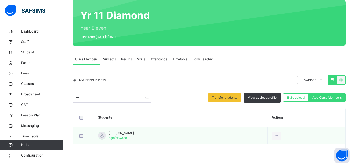
click at [80, 134] on div at bounding box center [83, 135] width 13 height 11
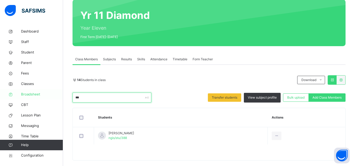
drag, startPoint x: 86, startPoint y: 100, endPoint x: 55, endPoint y: 96, distance: 31.2
click at [55, 96] on div "Class Arm Details Grace Period 21 days remaining First Term / [DATE]-[DATE] Sa'…" at bounding box center [177, 64] width 355 height 218
drag, startPoint x: 90, startPoint y: 97, endPoint x: 60, endPoint y: 97, distance: 30.7
click at [60, 97] on div "Class Arm Details Grace Period 21 days remaining First Term / [DATE]-[DATE] Sa'…" at bounding box center [177, 64] width 355 height 218
drag, startPoint x: 96, startPoint y: 101, endPoint x: 62, endPoint y: 101, distance: 33.6
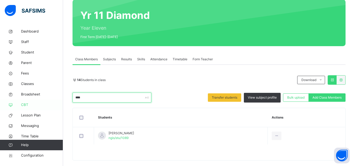
click at [62, 101] on div "Class Arm Details Grace Period 21 days remaining First Term / [DATE]-[DATE] Sa'…" at bounding box center [177, 64] width 355 height 218
type input "*"
click at [38, 92] on div "Class Arm Details Grace Period 21 days remaining First Term / [DATE]-[DATE] Sa'…" at bounding box center [177, 64] width 355 height 218
drag, startPoint x: 87, startPoint y: 95, endPoint x: 53, endPoint y: 96, distance: 34.2
click at [53, 96] on div "Class Arm Details Grace Period 21 days remaining First Term / [DATE]-[DATE] Sa'…" at bounding box center [177, 64] width 355 height 218
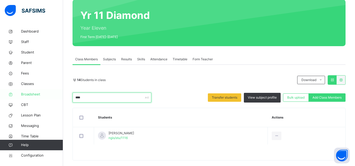
drag, startPoint x: 92, startPoint y: 97, endPoint x: 58, endPoint y: 97, distance: 33.9
click at [58, 97] on div "Class Arm Details Grace Period 21 days remaining First Term / [DATE]-[DATE] Sa'…" at bounding box center [177, 64] width 355 height 218
click at [104, 99] on input "****" at bounding box center [111, 98] width 79 height 10
drag, startPoint x: 88, startPoint y: 98, endPoint x: 41, endPoint y: 92, distance: 47.6
click at [41, 92] on div "Class Arm Details Grace Period 21 days remaining First Term / [DATE]-[DATE] Sa'…" at bounding box center [177, 64] width 355 height 218
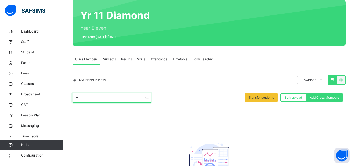
type input "*"
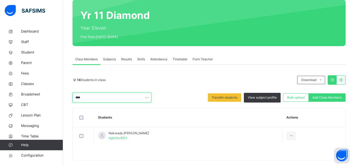
type input "****"
click at [99, 147] on table "Students Actions Nakwada [PERSON_NAME] ngis/stu/603 View Profile Remove from Cl…" at bounding box center [209, 134] width 272 height 52
drag, startPoint x: 70, startPoint y: 97, endPoint x: 54, endPoint y: 99, distance: 15.6
click at [54, 99] on div "Class Arm Details Grace Period 21 days remaining First Term / [DATE]-[DATE] Sa'…" at bounding box center [177, 64] width 355 height 218
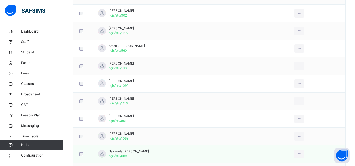
scroll to position [202, 0]
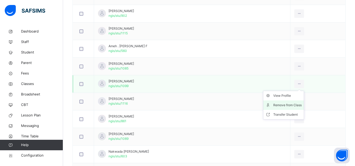
click at [285, 106] on div "Remove from Class" at bounding box center [287, 105] width 28 height 5
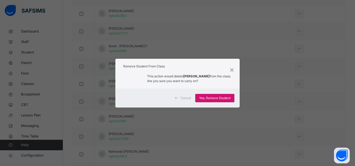
click at [210, 101] on div "Yes, Remove Student" at bounding box center [214, 98] width 39 height 8
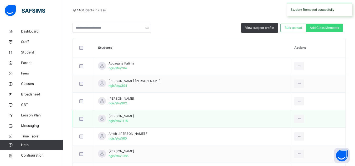
scroll to position [131, 0]
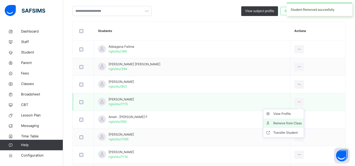
click at [286, 121] on div "Remove from Class" at bounding box center [287, 123] width 28 height 5
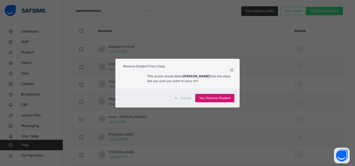
click at [215, 97] on span "Yes, Remove Student" at bounding box center [214, 98] width 31 height 5
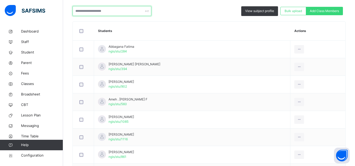
click at [123, 14] on input "text" at bounding box center [111, 11] width 79 height 10
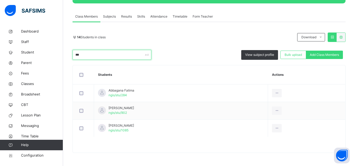
scroll to position [96, 0]
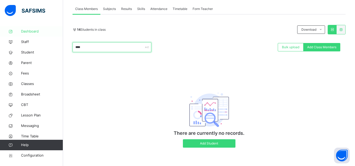
drag, startPoint x: 101, startPoint y: 44, endPoint x: 23, endPoint y: 36, distance: 78.4
click at [23, 36] on div "Class Arm Details Grace Period 21 days remaining First Term / [DATE]-[DATE] Sa'…" at bounding box center [177, 35] width 355 height 261
drag, startPoint x: 105, startPoint y: 48, endPoint x: 37, endPoint y: 38, distance: 68.6
click at [37, 38] on div "Class Arm Details Grace Period 21 days remaining First Term / [DATE]-[DATE] Sa'…" at bounding box center [177, 35] width 355 height 261
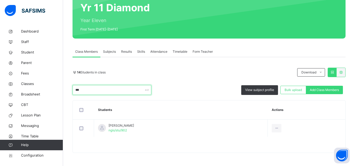
scroll to position [52, 0]
type input "****"
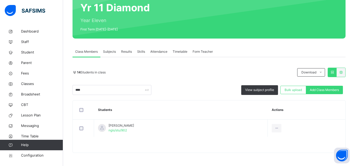
click at [200, 145] on div at bounding box center [209, 147] width 272 height 11
drag, startPoint x: 288, startPoint y: 148, endPoint x: 266, endPoint y: 139, distance: 23.7
click at [0, 0] on div "Remove from Class" at bounding box center [0, 0] width 0 height 0
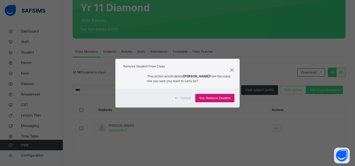
click at [228, 97] on span "Yes, Remove Student" at bounding box center [214, 98] width 31 height 5
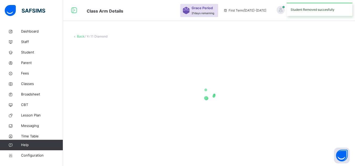
scroll to position [0, 0]
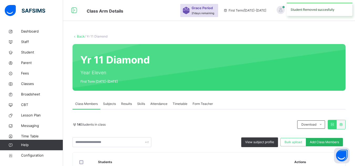
click at [328, 140] on span "Add Class Members" at bounding box center [324, 142] width 29 height 5
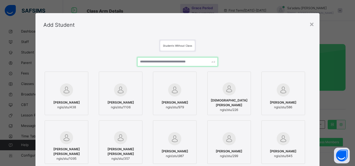
click at [184, 65] on input "text" at bounding box center [177, 61] width 80 height 9
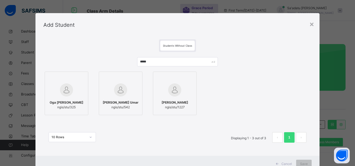
click at [166, 101] on span "[PERSON_NAME]" at bounding box center [174, 102] width 27 height 5
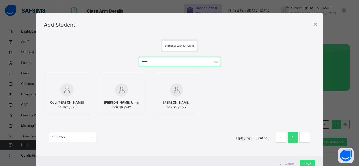
drag, startPoint x: 164, startPoint y: 63, endPoint x: 134, endPoint y: 58, distance: 30.6
click at [134, 58] on div "***** Oga [PERSON_NAME] ngis/stu/325 [PERSON_NAME] Umar ngis/stu/542 [PERSON_NA…" at bounding box center [179, 102] width 271 height 101
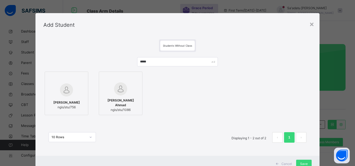
click at [114, 92] on img at bounding box center [120, 88] width 13 height 13
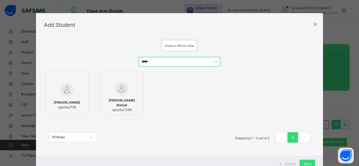
drag, startPoint x: 159, startPoint y: 62, endPoint x: 102, endPoint y: 58, distance: 57.7
click at [102, 58] on div "***** [PERSON_NAME]/stu/756 [PERSON_NAME] Ahmad ngis/stu/1086 10 Rows Displayin…" at bounding box center [179, 102] width 271 height 101
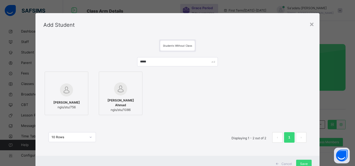
click at [123, 98] on div "[PERSON_NAME] Ahmad ngis/stu/1086" at bounding box center [121, 105] width 38 height 19
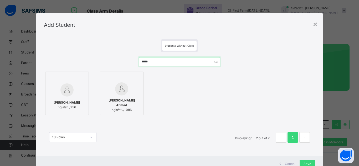
drag, startPoint x: 161, startPoint y: 61, endPoint x: 64, endPoint y: 49, distance: 98.0
click at [64, 49] on div "Students Without Class ***** [PERSON_NAME]/stu/756 [PERSON_NAME] Ahmad ngis/stu…" at bounding box center [179, 96] width 287 height 119
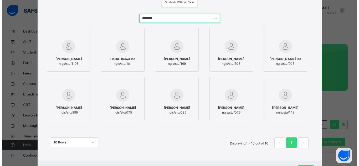
scroll to position [53, 0]
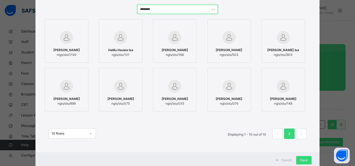
type input "********"
click at [63, 39] on img at bounding box center [66, 37] width 13 height 13
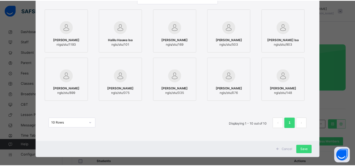
scroll to position [68, 0]
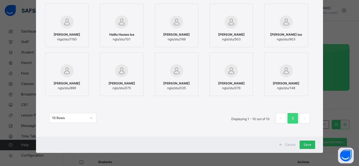
click at [302, 142] on div "Save" at bounding box center [306, 145] width 15 height 8
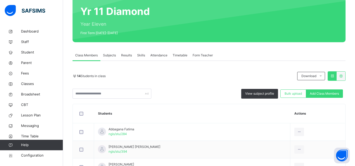
scroll to position [18, 0]
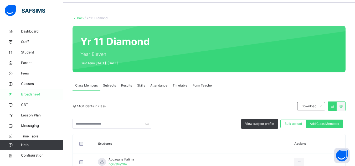
click at [38, 92] on span "Broadsheet" at bounding box center [42, 94] width 42 height 5
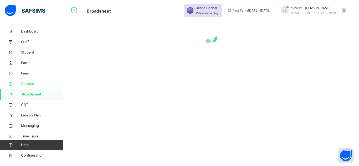
click at [24, 87] on link "Classes" at bounding box center [31, 84] width 63 height 11
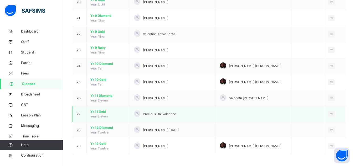
scroll to position [374, 0]
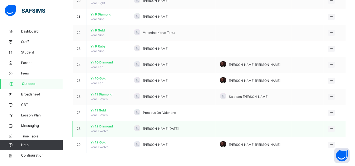
click at [105, 128] on span "Yr 12 Diamond" at bounding box center [107, 126] width 35 height 5
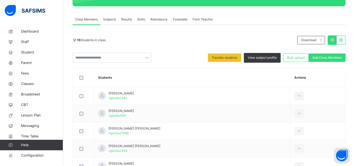
scroll to position [80, 0]
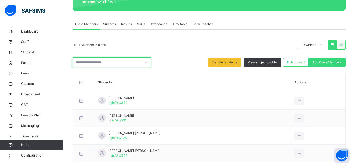
click at [95, 62] on input "text" at bounding box center [111, 63] width 79 height 10
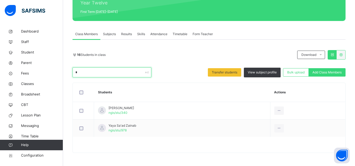
scroll to position [70, 0]
drag, startPoint x: 87, startPoint y: 74, endPoint x: 24, endPoint y: 71, distance: 62.6
click at [24, 71] on div "Class Arm Details Grace Period 21 days remaining First Term / [DATE]-[DATE] Sa'…" at bounding box center [177, 48] width 355 height 236
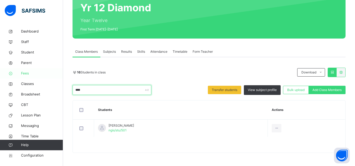
scroll to position [52, 0]
drag, startPoint x: 91, startPoint y: 91, endPoint x: 8, endPoint y: 86, distance: 83.7
click at [8, 86] on div "Class Arm Details Grace Period 21 days remaining First Term / [DATE]-[DATE] Sa'…" at bounding box center [177, 57] width 355 height 218
click at [79, 91] on input "*****" at bounding box center [111, 90] width 79 height 10
drag, startPoint x: 93, startPoint y: 91, endPoint x: 16, endPoint y: 86, distance: 77.6
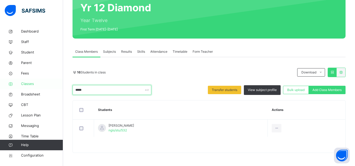
click at [17, 86] on div "Class Arm Details Grace Period 21 days remaining First Term / [DATE]-[DATE] Sa'…" at bounding box center [177, 57] width 355 height 218
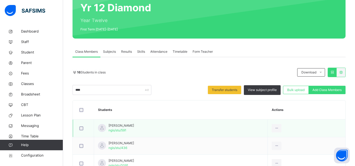
click at [192, 128] on td "[PERSON_NAME]/stu/591" at bounding box center [181, 129] width 174 height 18
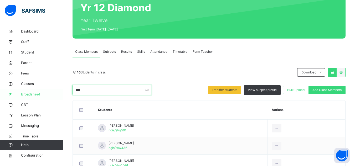
drag, startPoint x: 103, startPoint y: 91, endPoint x: 23, endPoint y: 91, distance: 79.8
click at [23, 91] on div "Class Arm Details Grace Period 21 days remaining First Term / [DATE]-[DATE] Sa'…" at bounding box center [177, 75] width 355 height 254
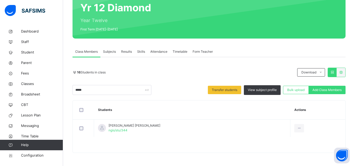
click at [215, 116] on th "Students" at bounding box center [192, 110] width 196 height 19
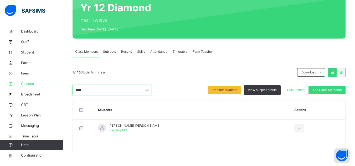
drag, startPoint x: 93, startPoint y: 89, endPoint x: 0, endPoint y: 88, distance: 93.0
click at [0, 88] on div "Class Arm Details Grace Period 21 days remaining First Term / [DATE]-[DATE] Sa'…" at bounding box center [177, 57] width 355 height 218
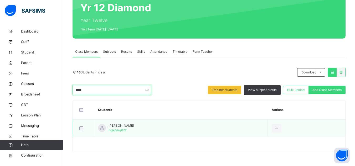
type input "*****"
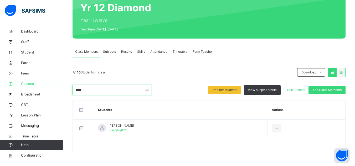
drag, startPoint x: 94, startPoint y: 92, endPoint x: 54, endPoint y: 87, distance: 40.5
click at [54, 87] on div "Class Arm Details Grace Period 21 days remaining First Term / [DATE]-[DATE] Sa'…" at bounding box center [177, 57] width 355 height 218
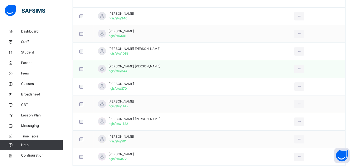
scroll to position [159, 0]
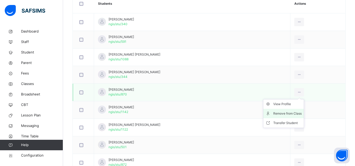
click at [286, 113] on div "Remove from Class" at bounding box center [287, 113] width 28 height 5
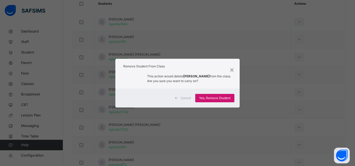
click at [227, 96] on span "Yes, Remove Student" at bounding box center [214, 98] width 31 height 5
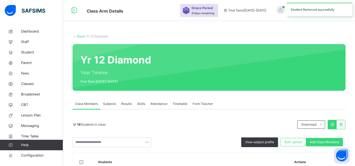
scroll to position [299, 0]
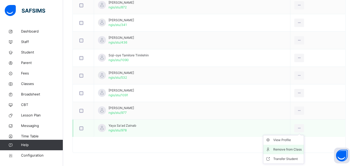
click at [277, 149] on div "Remove from Class" at bounding box center [287, 149] width 28 height 5
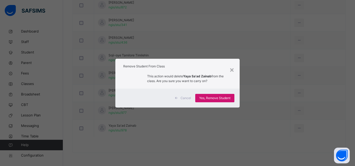
click at [226, 99] on span "Yes, Remove Student" at bounding box center [214, 98] width 31 height 5
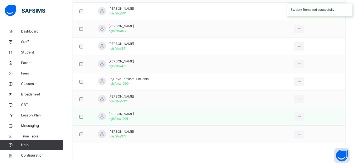
scroll to position [281, 0]
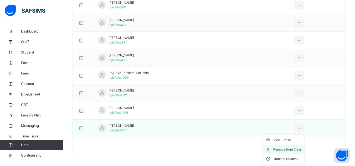
click at [282, 150] on div "Remove from Class" at bounding box center [287, 149] width 28 height 5
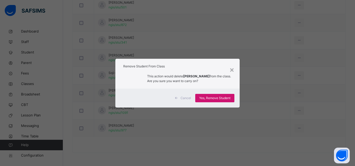
click at [219, 98] on span "Yes, Remove Student" at bounding box center [214, 98] width 31 height 5
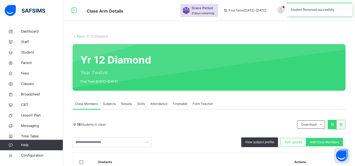
scroll to position [263, 0]
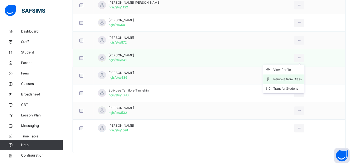
click at [275, 80] on div "Remove from Class" at bounding box center [287, 79] width 28 height 5
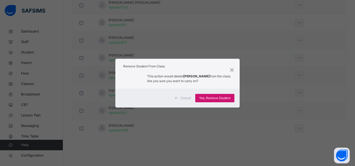
click at [209, 99] on span "Yes, Remove Student" at bounding box center [214, 98] width 31 height 5
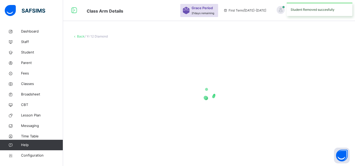
scroll to position [0, 0]
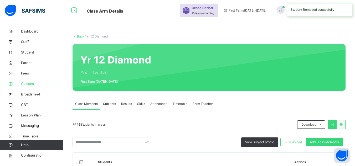
click at [23, 84] on span "Classes" at bounding box center [42, 83] width 42 height 5
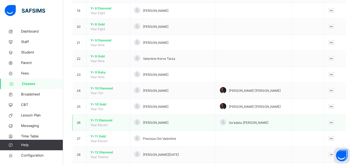
scroll to position [374, 0]
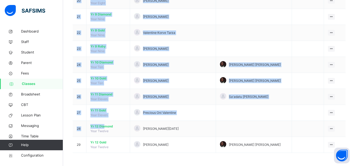
drag, startPoint x: 104, startPoint y: 127, endPoint x: 111, endPoint y: 154, distance: 27.9
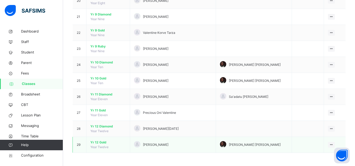
click at [103, 142] on span "Yr 12 Gold" at bounding box center [107, 142] width 35 height 5
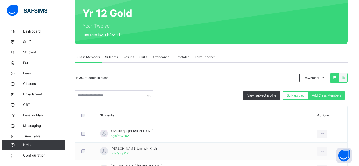
scroll to position [53, 0]
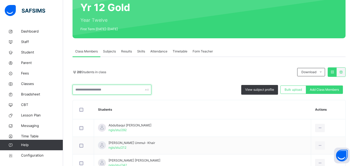
click at [113, 91] on input "text" at bounding box center [111, 90] width 79 height 10
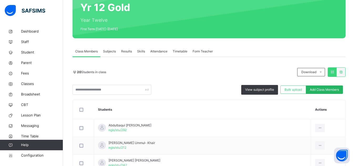
click at [322, 88] on span "Add Class Members" at bounding box center [324, 89] width 29 height 5
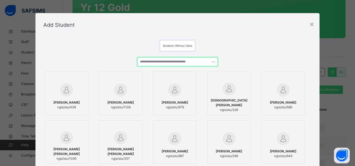
click at [156, 62] on input "text" at bounding box center [177, 61] width 80 height 9
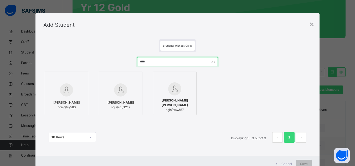
type input "****"
click at [116, 94] on img at bounding box center [120, 89] width 13 height 13
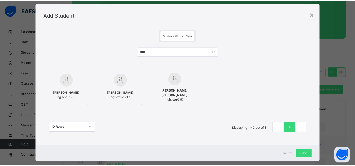
scroll to position [19, 0]
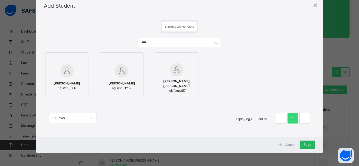
click at [308, 144] on span "Save" at bounding box center [307, 145] width 8 height 5
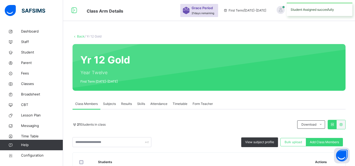
scroll to position [26, 0]
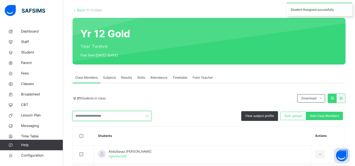
click at [98, 114] on input "text" at bounding box center [111, 116] width 79 height 10
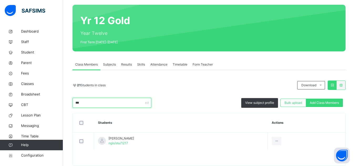
scroll to position [52, 0]
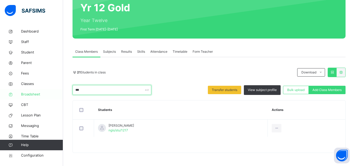
drag, startPoint x: 82, startPoint y: 90, endPoint x: 19, endPoint y: 90, distance: 62.8
click at [19, 90] on div "Class Arm Details Grace Period 21 days remaining First Term / [DATE]-[DATE] Sa'…" at bounding box center [177, 57] width 355 height 218
drag, startPoint x: 86, startPoint y: 91, endPoint x: 14, endPoint y: 91, distance: 71.9
click at [14, 91] on div "Class Arm Details Grace Period 21 days remaining First Term / [DATE]-[DATE] Sa'…" at bounding box center [177, 57] width 355 height 218
drag, startPoint x: 88, startPoint y: 90, endPoint x: 53, endPoint y: 90, distance: 34.9
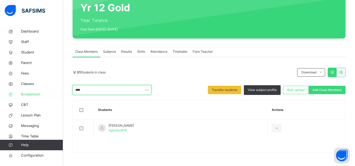
click at [53, 90] on div "Class Arm Details Grace Period 21 days remaining First Term / [DATE]-[DATE] Sa'…" at bounding box center [177, 57] width 355 height 218
drag, startPoint x: 87, startPoint y: 91, endPoint x: 35, endPoint y: 86, distance: 52.0
click at [35, 86] on div "Class Arm Details Grace Period 21 days remaining First Term / [DATE]-[DATE] Sa'…" at bounding box center [177, 57] width 355 height 218
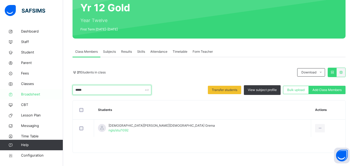
drag, startPoint x: 91, startPoint y: 92, endPoint x: 61, endPoint y: 91, distance: 30.0
click at [61, 91] on div "Class Arm Details Grace Period 21 days remaining First Term / [DATE]-[DATE] Sa'…" at bounding box center [177, 57] width 355 height 218
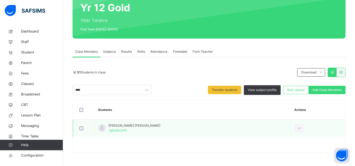
click at [177, 124] on td "[PERSON_NAME] [PERSON_NAME] ngis/stu/242" at bounding box center [192, 129] width 196 height 18
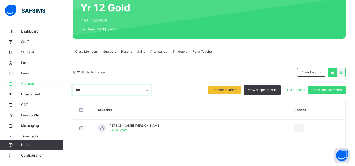
drag, startPoint x: 90, startPoint y: 91, endPoint x: 57, endPoint y: 86, distance: 33.0
click at [57, 86] on div "Class Arm Details Grace Period 21 days remaining First Term / [DATE]-[DATE] Sa'…" at bounding box center [177, 57] width 355 height 218
drag, startPoint x: 86, startPoint y: 91, endPoint x: 53, endPoint y: 87, distance: 33.3
click at [53, 87] on div "Class Arm Details Grace Period 21 days remaining First Term / [DATE]-[DATE] Sa'…" at bounding box center [177, 57] width 355 height 218
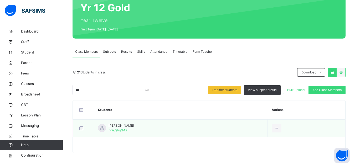
drag, startPoint x: 201, startPoint y: 119, endPoint x: 189, endPoint y: 121, distance: 11.4
click at [201, 120] on td "[PERSON_NAME] ngis/stu/342" at bounding box center [181, 129] width 174 height 18
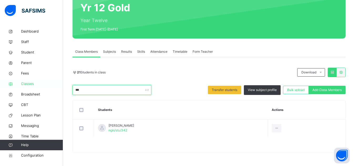
drag, startPoint x: 92, startPoint y: 90, endPoint x: 62, endPoint y: 89, distance: 30.2
click at [62, 89] on div "Class Arm Details Grace Period 21 days remaining First Term / [DATE]-[DATE] Sa'…" at bounding box center [177, 57] width 355 height 218
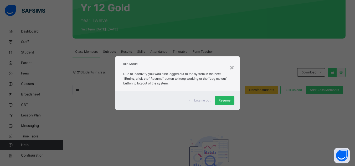
click at [226, 101] on span "Resume" at bounding box center [224, 100] width 12 height 5
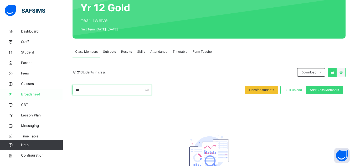
drag, startPoint x: 102, startPoint y: 91, endPoint x: 50, endPoint y: 94, distance: 52.9
click at [50, 94] on div "Class Arm Details Grace Period 21 days remaining First Term / [DATE]-[DATE] Sa'…" at bounding box center [177, 78] width 355 height 261
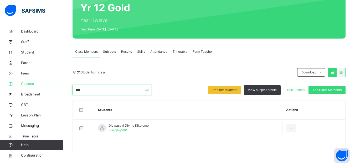
drag, startPoint x: 87, startPoint y: 88, endPoint x: 34, endPoint y: 88, distance: 53.0
click at [34, 88] on div "Class Arm Details Grace Period 21 days remaining First Term / 2025-2026 Sa'adat…" at bounding box center [177, 57] width 355 height 218
drag, startPoint x: 85, startPoint y: 88, endPoint x: 56, endPoint y: 90, distance: 29.2
click at [56, 90] on div "Class Arm Details Grace Period 21 days remaining First Term / 2025-2026 Sa'adat…" at bounding box center [177, 57] width 355 height 218
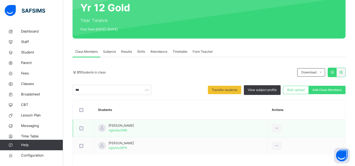
click at [186, 119] on th "Students" at bounding box center [181, 110] width 174 height 19
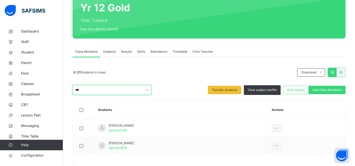
drag, startPoint x: 88, startPoint y: 90, endPoint x: 68, endPoint y: 90, distance: 19.7
click at [68, 90] on div "Back / Yr 12 Gold Yr 12 Gold Year Twelve First Term 2025-2026 Class Members Sub…" at bounding box center [209, 79] width 292 height 210
click at [83, 87] on input "*****" at bounding box center [111, 90] width 79 height 10
drag, startPoint x: 85, startPoint y: 88, endPoint x: 65, endPoint y: 91, distance: 20.2
click at [65, 91] on div "Back / Yr 12 Gold Yr 12 Gold Year Twelve First Term 2025-2026 Class Members Sub…" at bounding box center [209, 70] width 292 height 192
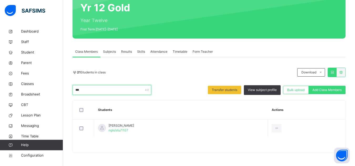
drag, startPoint x: 85, startPoint y: 90, endPoint x: 71, endPoint y: 93, distance: 14.1
click at [71, 93] on div "Back / Yr 12 Gold Yr 12 Gold Year Twelve First Term 2025-2026 Class Members Sub…" at bounding box center [209, 70] width 292 height 192
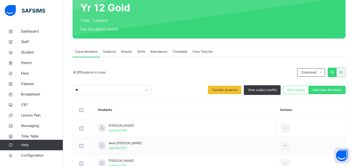
click at [171, 110] on th "Students" at bounding box center [185, 110] width 182 height 19
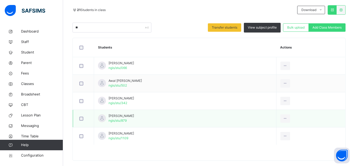
scroll to position [123, 0]
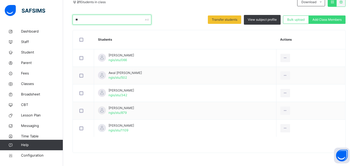
drag, startPoint x: 87, startPoint y: 20, endPoint x: 51, endPoint y: 20, distance: 35.2
click at [51, 20] on div "Class Arm Details Grace Period 21 days remaining First Term / 2025-2026 Sa'adat…" at bounding box center [177, 21] width 355 height 289
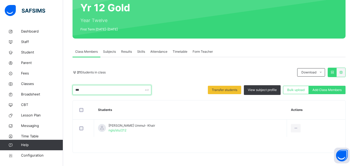
scroll to position [52, 0]
drag, startPoint x: 86, startPoint y: 91, endPoint x: 42, endPoint y: 91, distance: 44.1
click at [42, 91] on div "Class Arm Details Grace Period 21 days remaining First Term / 2025-2026 Sa'adat…" at bounding box center [177, 57] width 355 height 218
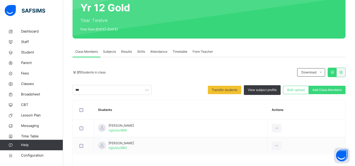
click at [188, 116] on th "Students" at bounding box center [181, 110] width 174 height 19
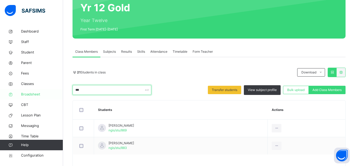
drag, startPoint x: 87, startPoint y: 90, endPoint x: 36, endPoint y: 90, distance: 50.9
click at [36, 90] on div "Class Arm Details Grace Period 21 days remaining First Term / 2025-2026 Sa'adat…" at bounding box center [177, 66] width 355 height 236
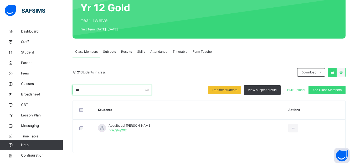
drag, startPoint x: 87, startPoint y: 90, endPoint x: 66, endPoint y: 90, distance: 20.7
click at [66, 90] on div "Back / Yr 12 Gold Yr 12 Gold Year Twelve First Term 2025-2026 Class Members Sub…" at bounding box center [209, 70] width 292 height 192
drag, startPoint x: 91, startPoint y: 88, endPoint x: 64, endPoint y: 89, distance: 27.3
click at [64, 89] on div "Back / Yr 12 Gold Yr 12 Gold Year Twelve First Term 2025-2026 Class Members Sub…" at bounding box center [209, 70] width 292 height 192
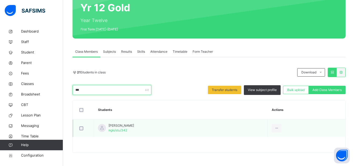
type input "***"
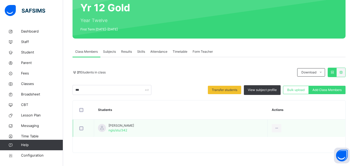
click at [208, 120] on td "Danwanka Abdullahi Shuaibu ngis/stu/342" at bounding box center [181, 129] width 174 height 18
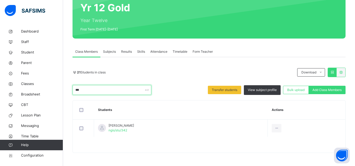
drag, startPoint x: 99, startPoint y: 91, endPoint x: 63, endPoint y: 88, distance: 35.8
click at [63, 88] on div "Back / Yr 12 Gold Yr 12 Gold Year Twelve First Term 2025-2026 Class Members Sub…" at bounding box center [209, 70] width 292 height 192
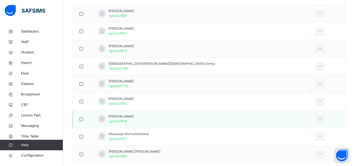
scroll to position [299, 0]
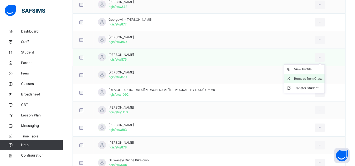
click at [294, 80] on div "Remove from Class" at bounding box center [308, 78] width 28 height 5
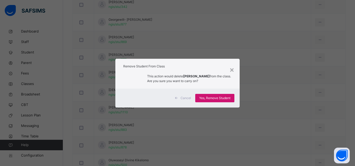
click at [223, 96] on span "Yes, Remove Student" at bounding box center [214, 98] width 31 height 5
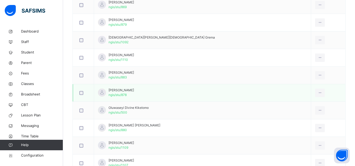
scroll to position [308, 0]
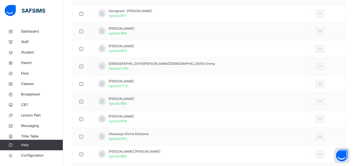
drag, startPoint x: 289, startPoint y: 53, endPoint x: 262, endPoint y: 56, distance: 26.7
click at [0, 0] on div "Remove from Class" at bounding box center [0, 0] width 0 height 0
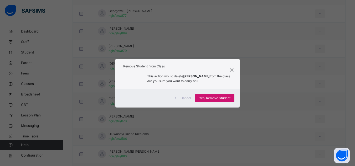
click at [218, 97] on span "Yes, Remove Student" at bounding box center [214, 98] width 31 height 5
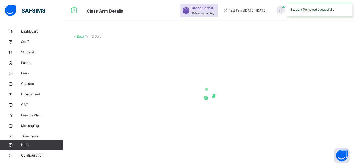
scroll to position [0, 0]
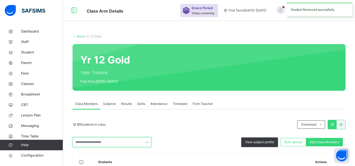
click at [97, 142] on input "text" at bounding box center [111, 142] width 79 height 10
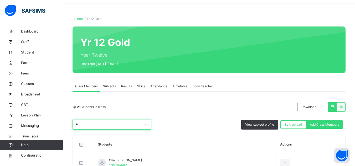
scroll to position [52, 0]
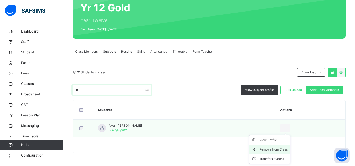
type input "**"
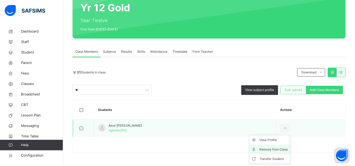
click at [259, 146] on li "Remove from Class" at bounding box center [269, 149] width 40 height 9
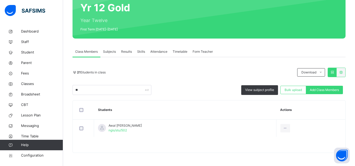
click at [0, 0] on span "Yes, Remove Student" at bounding box center [0, 0] width 0 height 0
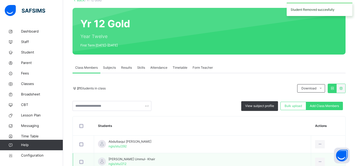
scroll to position [105, 0]
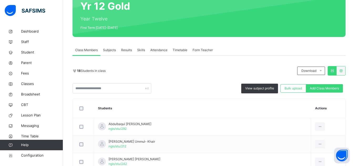
scroll to position [10, 0]
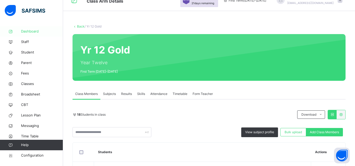
click at [26, 34] on link "Dashboard" at bounding box center [31, 31] width 63 height 11
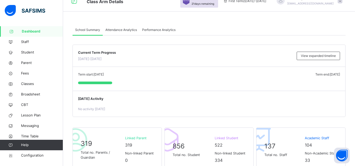
scroll to position [26, 0]
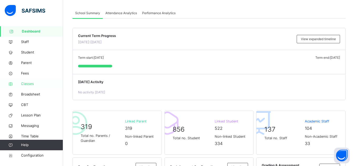
click at [29, 83] on span "Classes" at bounding box center [42, 83] width 42 height 5
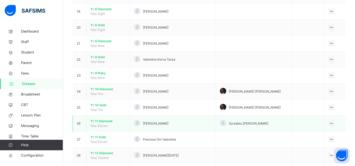
scroll to position [374, 0]
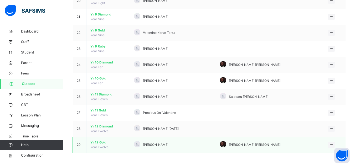
click at [99, 142] on span "Yr 12 Gold" at bounding box center [107, 142] width 35 height 5
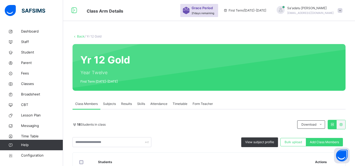
scroll to position [53, 0]
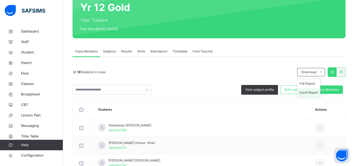
click at [313, 92] on li "Excel Report" at bounding box center [308, 92] width 23 height 9
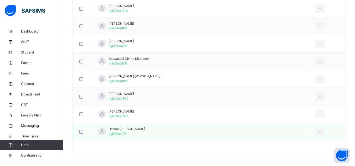
scroll to position [351, 0]
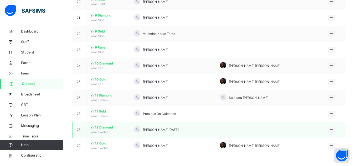
scroll to position [374, 0]
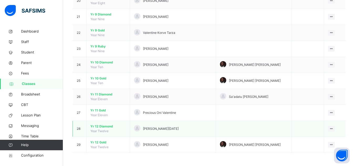
click at [98, 126] on span "Yr 12 Diamond" at bounding box center [107, 126] width 35 height 5
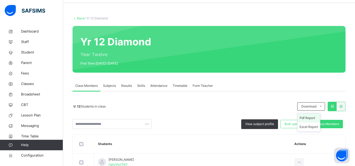
scroll to position [26, 0]
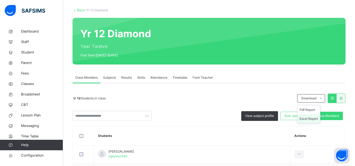
click at [312, 117] on li "Excel Report" at bounding box center [308, 118] width 23 height 9
click at [25, 84] on span "Classes" at bounding box center [42, 83] width 42 height 5
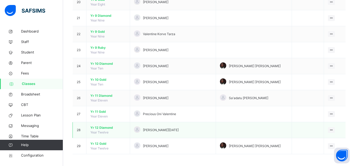
scroll to position [374, 0]
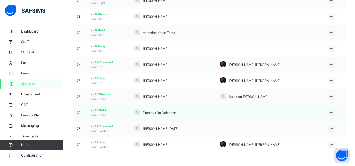
click at [100, 110] on span "Yr 11 Gold" at bounding box center [107, 110] width 35 height 5
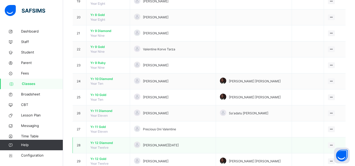
scroll to position [374, 0]
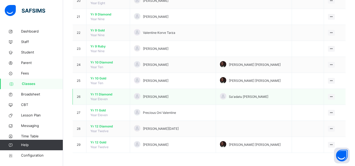
click at [102, 94] on span "Yr 11 Diamond" at bounding box center [107, 94] width 35 height 5
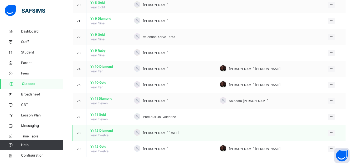
scroll to position [374, 0]
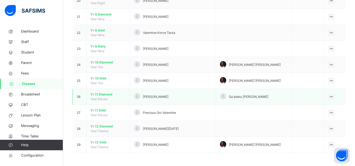
click at [104, 94] on span "Yr 11 Diamond" at bounding box center [107, 94] width 35 height 5
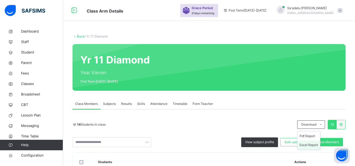
click at [309, 144] on li "Excel Report" at bounding box center [308, 145] width 23 height 9
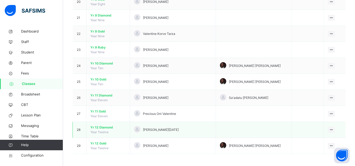
scroll to position [374, 0]
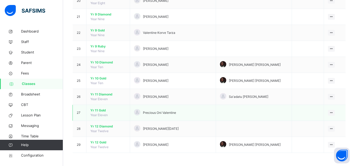
click at [102, 110] on span "Yr 11 Gold" at bounding box center [107, 110] width 35 height 5
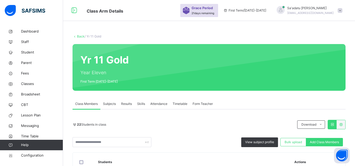
scroll to position [79, 0]
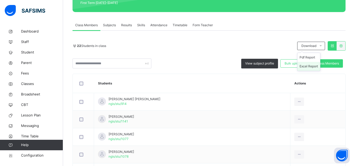
click at [313, 66] on li "Excel Report" at bounding box center [308, 66] width 23 height 9
click at [21, 85] on icon at bounding box center [10, 84] width 21 height 4
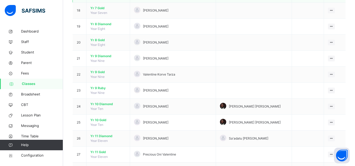
scroll to position [341, 0]
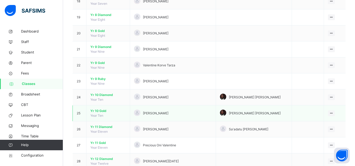
click at [100, 111] on span "Yr 10 Gold" at bounding box center [107, 111] width 35 height 5
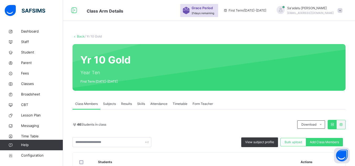
click at [0, 0] on li "Excel Report" at bounding box center [0, 0] width 0 height 0
click at [30, 82] on span "Classes" at bounding box center [42, 83] width 42 height 5
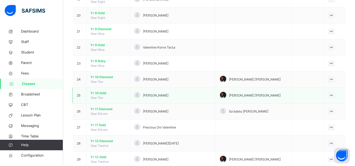
scroll to position [374, 0]
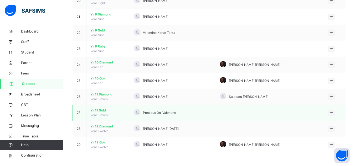
click at [98, 111] on span "Yr 11 Gold" at bounding box center [107, 110] width 35 height 5
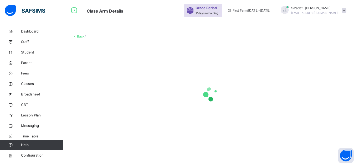
click at [98, 111] on div at bounding box center [210, 94] width 277 height 100
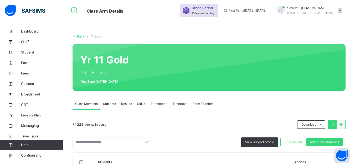
scroll to position [131, 0]
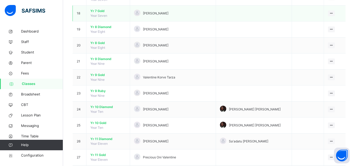
scroll to position [341, 0]
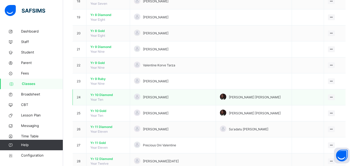
click at [106, 96] on span "Yr 10 Diamond" at bounding box center [107, 95] width 35 height 5
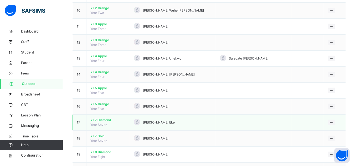
scroll to position [210, 0]
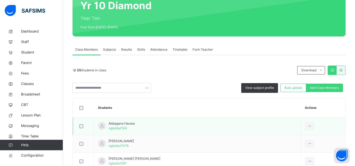
scroll to position [79, 0]
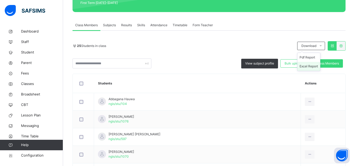
click at [314, 65] on li "Excel Report" at bounding box center [308, 66] width 23 height 9
click at [28, 84] on span "Classes" at bounding box center [42, 83] width 42 height 5
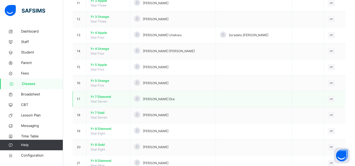
scroll to position [236, 0]
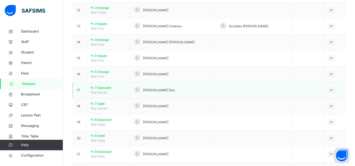
click at [107, 88] on span "Yr 7 Diamond" at bounding box center [107, 88] width 35 height 5
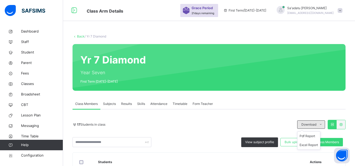
click at [322, 124] on icon at bounding box center [320, 125] width 4 height 4
click at [315, 145] on li "Excel Report" at bounding box center [308, 145] width 23 height 9
click at [27, 85] on span "Classes" at bounding box center [42, 83] width 42 height 5
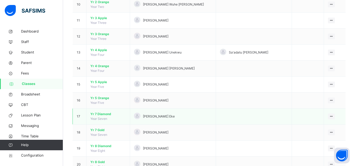
scroll to position [236, 0]
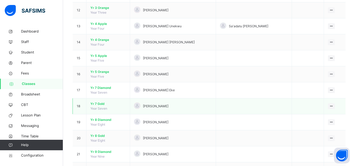
click at [101, 102] on span "Yr 7 Gold" at bounding box center [107, 104] width 35 height 5
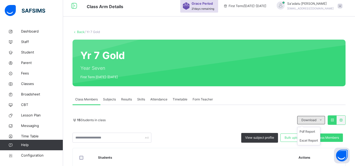
scroll to position [53, 0]
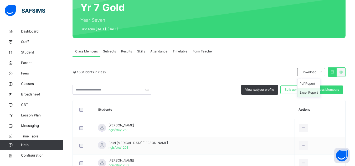
click at [312, 91] on li "Excel Report" at bounding box center [308, 92] width 23 height 9
click at [28, 82] on span "Classes" at bounding box center [42, 83] width 42 height 5
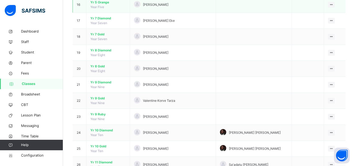
scroll to position [315, 0]
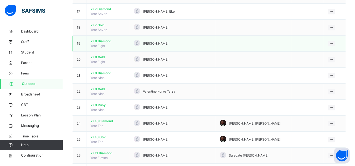
click at [101, 40] on span "Yr 8 Diamond" at bounding box center [107, 41] width 35 height 5
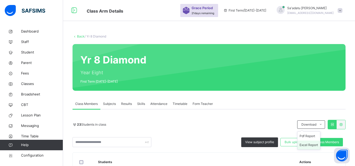
click at [317, 144] on li "Excel Report" at bounding box center [308, 145] width 23 height 9
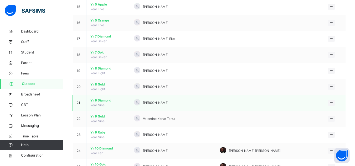
scroll to position [315, 0]
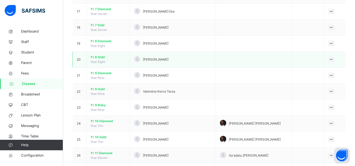
click at [95, 57] on span "Yr 8 Gold" at bounding box center [107, 57] width 35 height 5
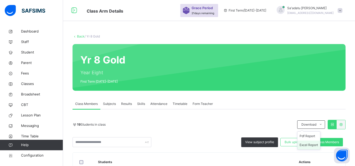
click at [316, 123] on span "Download" at bounding box center [308, 124] width 15 height 5
click at [315, 145] on li "Excel Report" at bounding box center [308, 145] width 23 height 9
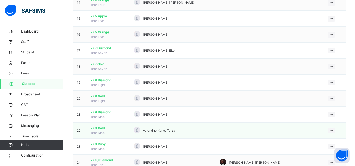
scroll to position [289, 0]
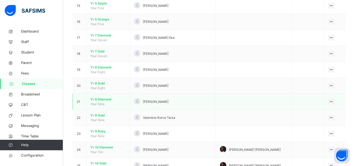
click at [101, 99] on span "Yr 9 Diamond" at bounding box center [107, 99] width 35 height 5
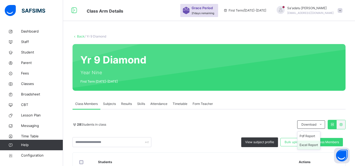
click at [316, 144] on li "Excel Report" at bounding box center [308, 145] width 23 height 9
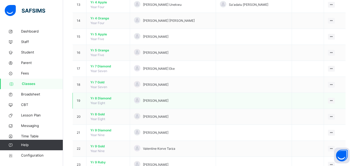
scroll to position [263, 0]
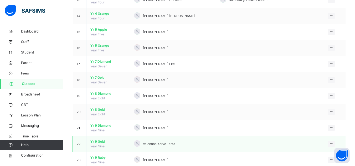
click at [101, 142] on span "Yr 9 Gold" at bounding box center [107, 141] width 35 height 5
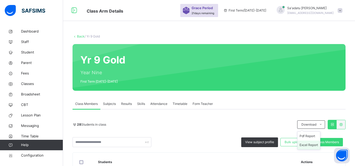
click at [315, 144] on li "Excel Report" at bounding box center [308, 145] width 23 height 9
click at [29, 50] on span "Student" at bounding box center [42, 52] width 42 height 5
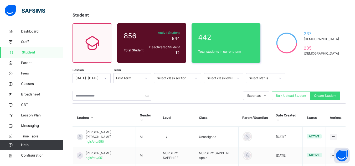
scroll to position [53, 0]
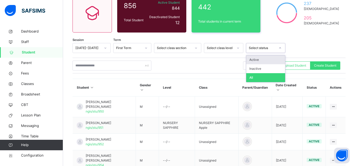
click at [258, 47] on div "Select status" at bounding box center [262, 48] width 27 height 5
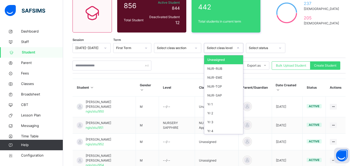
click at [220, 47] on div "Select class level" at bounding box center [220, 48] width 27 height 5
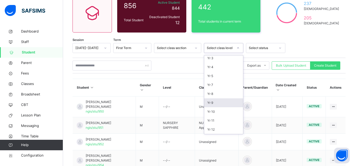
scroll to position [0, 0]
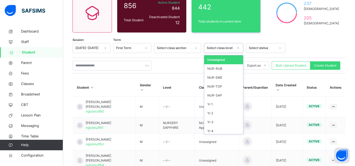
click at [222, 51] on div "Select class level" at bounding box center [218, 48] width 29 height 8
click at [220, 69] on div "NUR-RUB" at bounding box center [223, 68] width 39 height 9
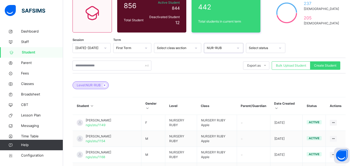
click at [225, 46] on div "NUR-RUB" at bounding box center [220, 48] width 27 height 5
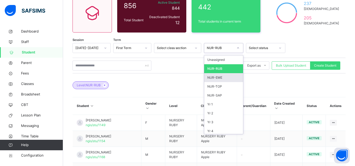
click at [218, 78] on div "NUR-EME" at bounding box center [223, 77] width 39 height 9
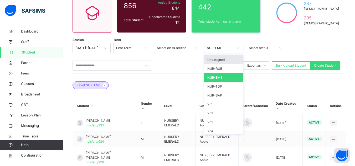
click at [223, 47] on div "NUR-EME" at bounding box center [220, 48] width 27 height 5
click at [222, 69] on div "NUR-RUB" at bounding box center [223, 68] width 39 height 9
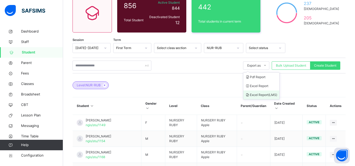
click at [267, 93] on li "Excel Report (LMS)" at bounding box center [261, 95] width 36 height 9
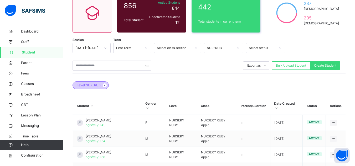
click at [106, 85] on icon at bounding box center [104, 85] width 4 height 3
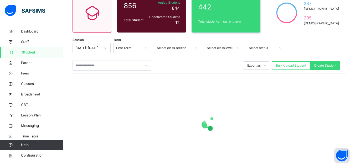
click at [105, 85] on div at bounding box center [208, 124] width 273 height 100
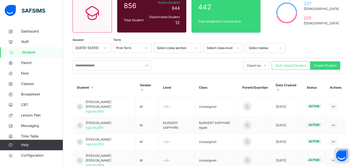
click at [267, 47] on div "Select status" at bounding box center [262, 48] width 27 height 5
click at [163, 47] on div "Select class section" at bounding box center [174, 48] width 35 height 5
click at [135, 50] on div "First Term" at bounding box center [127, 48] width 28 height 8
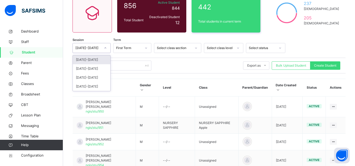
click at [87, 47] on div "[DATE]-[DATE]" at bounding box center [87, 48] width 25 height 5
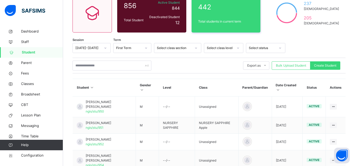
click at [171, 63] on div "Export as Pdf Report Excel Report Excel Report (LMS) Bulk Upload Student Create…" at bounding box center [208, 66] width 273 height 10
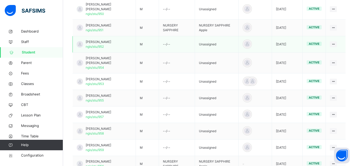
scroll to position [184, 0]
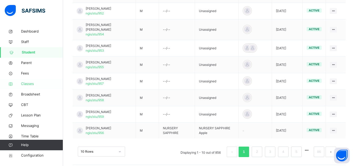
click at [29, 84] on span "Classes" at bounding box center [42, 83] width 42 height 5
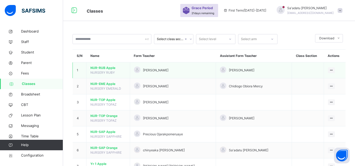
click at [100, 67] on span "NUR-RUB Apple" at bounding box center [107, 68] width 35 height 5
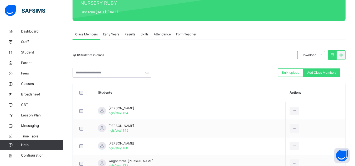
scroll to position [79, 0]
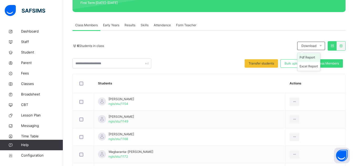
click at [310, 58] on li "Pdf Report" at bounding box center [308, 57] width 23 height 9
click at [343, 45] on icon at bounding box center [340, 46] width 4 height 4
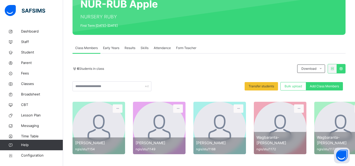
scroll to position [57, 0]
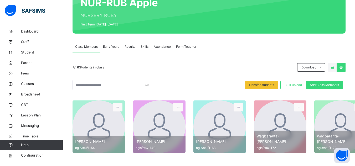
click at [334, 67] on icon at bounding box center [332, 67] width 4 height 4
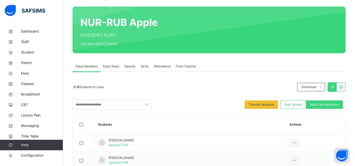
scroll to position [35, 0]
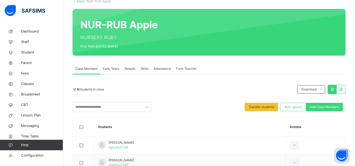
click at [114, 69] on span "Early Years" at bounding box center [111, 68] width 16 height 5
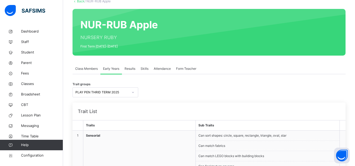
click at [87, 72] on div "Class Members" at bounding box center [86, 69] width 28 height 11
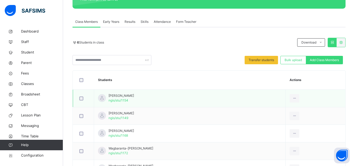
scroll to position [88, 0]
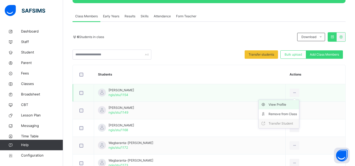
click at [296, 105] on div "View Profile" at bounding box center [282, 104] width 28 height 5
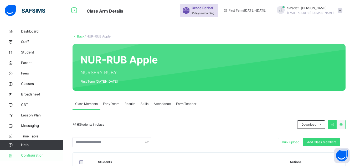
click at [41, 154] on span "Configuration" at bounding box center [42, 155] width 42 height 5
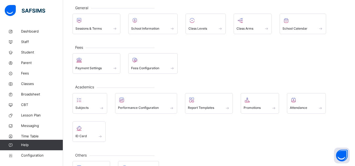
scroll to position [53, 0]
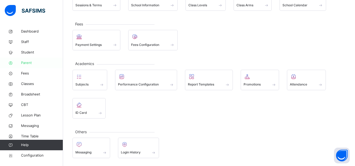
click at [25, 62] on span "Parent" at bounding box center [42, 62] width 42 height 5
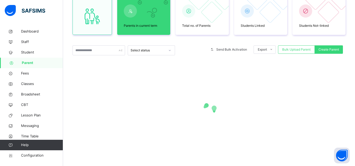
click at [149, 51] on div "Select status" at bounding box center [147, 50] width 35 height 5
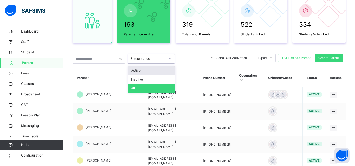
scroll to position [57, 0]
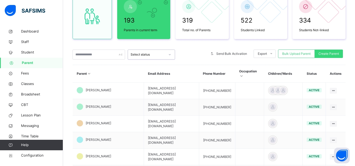
click at [149, 51] on div "Select status" at bounding box center [146, 55] width 37 height 8
click at [113, 52] on input "text" at bounding box center [98, 55] width 53 height 10
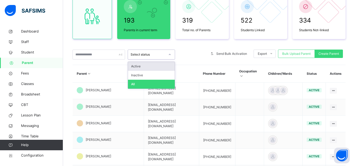
click at [147, 55] on div "Select status" at bounding box center [147, 54] width 35 height 5
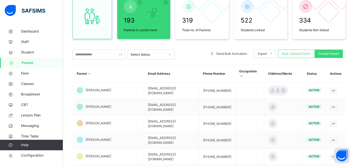
click at [187, 53] on div at bounding box center [191, 55] width 28 height 10
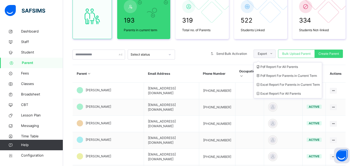
click at [267, 55] on span "Export" at bounding box center [262, 53] width 9 height 5
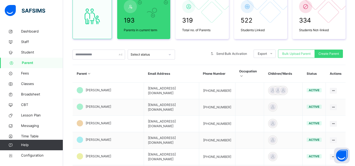
click at [186, 51] on div at bounding box center [191, 55] width 28 height 10
click at [243, 74] on icon at bounding box center [241, 76] width 4 height 4
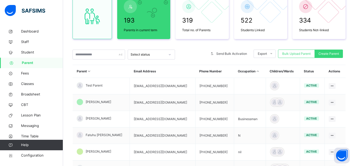
click at [260, 71] on icon at bounding box center [257, 71] width 4 height 4
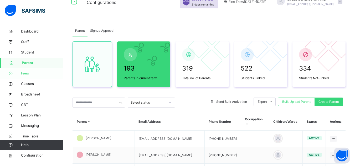
scroll to position [0, 0]
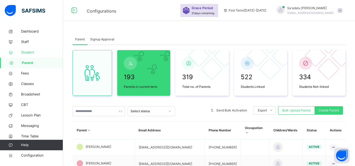
click at [30, 53] on span "Student" at bounding box center [42, 52] width 42 height 5
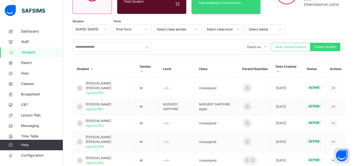
scroll to position [79, 0]
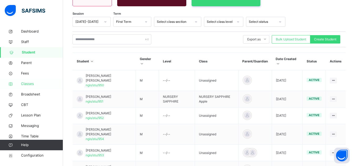
click at [38, 85] on span "Classes" at bounding box center [42, 83] width 42 height 5
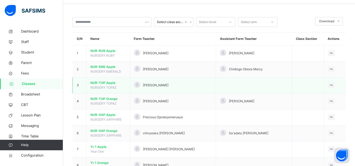
scroll to position [26, 0]
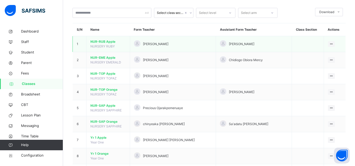
click at [105, 40] on span "NUR-RUB Apple" at bounding box center [107, 41] width 35 height 5
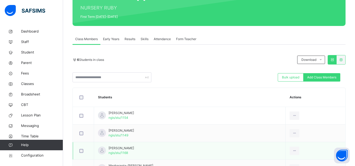
scroll to position [114, 0]
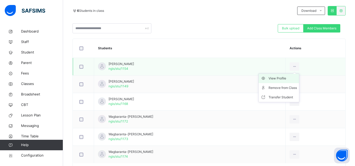
click at [295, 77] on div "View Profile" at bounding box center [282, 78] width 28 height 5
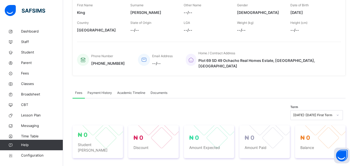
scroll to position [88, 0]
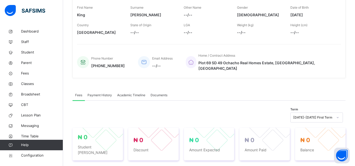
drag, startPoint x: 294, startPoint y: 15, endPoint x: 331, endPoint y: 14, distance: 36.8
click at [331, 14] on span "[DATE]" at bounding box center [312, 15] width 45 height 6
copy span "[DATE]"
click at [26, 50] on span "Student" at bounding box center [42, 52] width 42 height 5
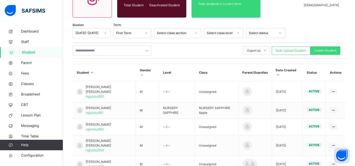
scroll to position [88, 0]
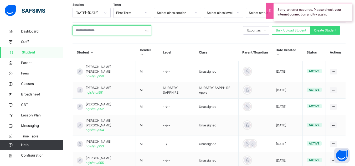
click at [124, 30] on input "text" at bounding box center [111, 30] width 79 height 10
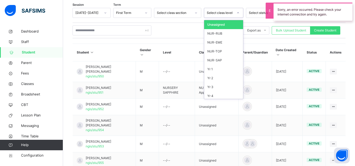
click at [216, 9] on div "Select class level" at bounding box center [218, 13] width 29 height 8
click at [220, 34] on div "NUR-RUB" at bounding box center [223, 33] width 39 height 9
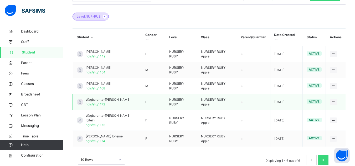
scroll to position [112, 0]
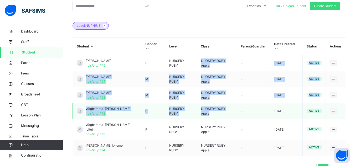
drag, startPoint x: 208, startPoint y: 58, endPoint x: 228, endPoint y: 115, distance: 60.6
click at [228, 115] on tbody "Enechukwu [PERSON_NAME] ngis/stu/1149 F NURSERY RUBY NURSERY RUBY Apple [DATE] …" at bounding box center [209, 105] width 273 height 101
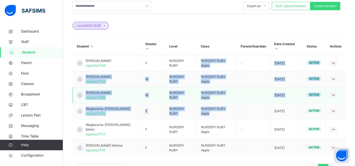
click at [252, 100] on td at bounding box center [253, 95] width 33 height 16
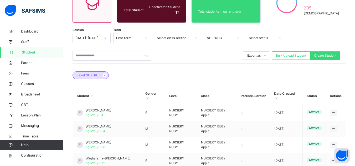
scroll to position [60, 0]
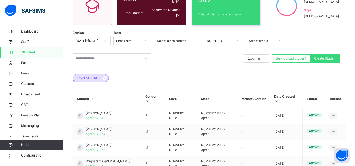
click at [219, 42] on div "NUR-RUB" at bounding box center [220, 41] width 27 height 5
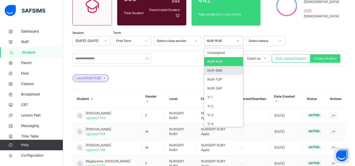
click at [218, 73] on div "NUR-EME" at bounding box center [223, 70] width 39 height 9
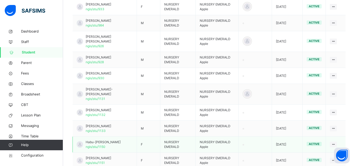
scroll to position [120, 0]
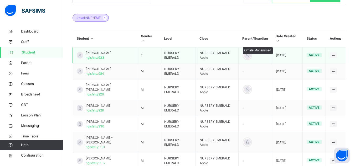
click at [249, 55] on div at bounding box center [247, 55] width 8 height 8
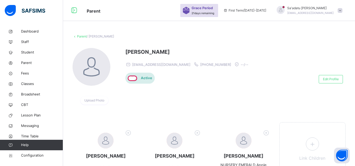
scroll to position [26, 0]
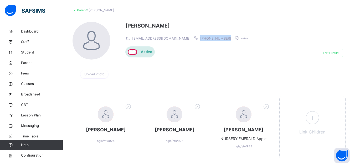
drag, startPoint x: 177, startPoint y: 38, endPoint x: 205, endPoint y: 39, distance: 28.1
click at [205, 39] on span "[PHONE_NUMBER]" at bounding box center [215, 38] width 31 height 4
copy span "[PHONE_NUMBER]"
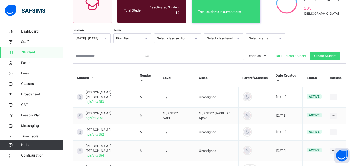
scroll to position [41, 0]
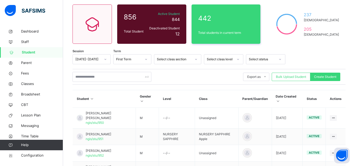
click at [222, 60] on div "Select class level" at bounding box center [220, 59] width 27 height 5
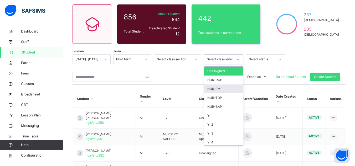
click at [218, 90] on div "NUR-EME" at bounding box center [223, 89] width 39 height 9
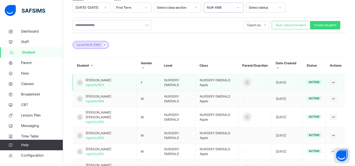
scroll to position [67, 0]
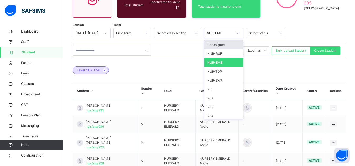
click at [226, 34] on div "NUR-EME" at bounding box center [220, 33] width 27 height 5
drag, startPoint x: 213, startPoint y: 70, endPoint x: 216, endPoint y: 82, distance: 12.0
click at [216, 82] on div "Unassigned NUR-RUB NUR-EME NUR-TOP NUR-SAP Yr 1 Yr 2 Yr 3 Yr 4 Yr 5 Yr 7 Yr 8 Y…" at bounding box center [223, 79] width 39 height 79
click at [216, 81] on div "NUR-SAP" at bounding box center [223, 80] width 39 height 9
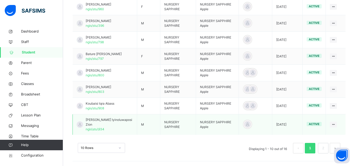
scroll to position [202, 0]
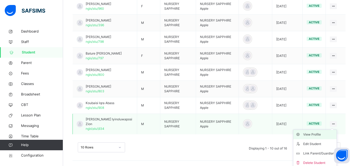
click at [319, 136] on div "View Profile" at bounding box center [318, 134] width 31 height 5
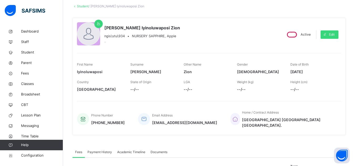
scroll to position [18, 0]
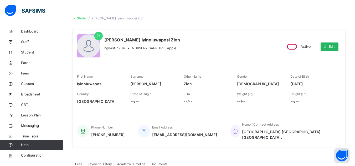
click at [327, 45] on icon at bounding box center [325, 47] width 4 height 4
select select "**"
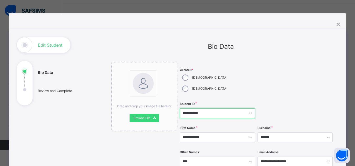
click at [188, 108] on input "**********" at bounding box center [217, 113] width 75 height 10
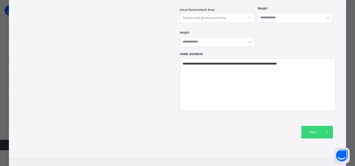
scroll to position [236, 0]
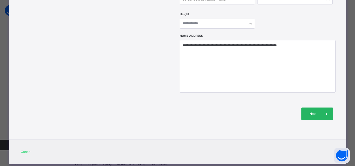
click at [317, 112] on span "Next" at bounding box center [312, 114] width 15 height 5
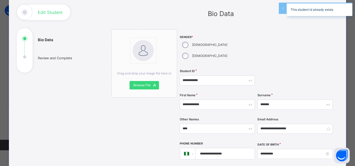
scroll to position [0, 0]
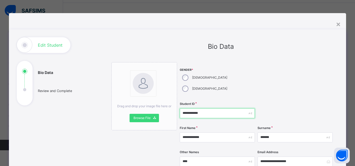
drag, startPoint x: 180, startPoint y: 103, endPoint x: 191, endPoint y: 101, distance: 11.2
click at [180, 108] on input "**********" at bounding box center [217, 113] width 75 height 10
click at [210, 108] on input "**********" at bounding box center [217, 113] width 75 height 10
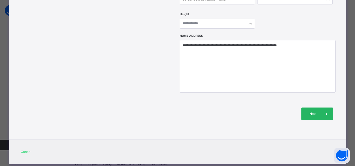
type input "**********"
click at [311, 108] on div "Next" at bounding box center [317, 114] width 32 height 13
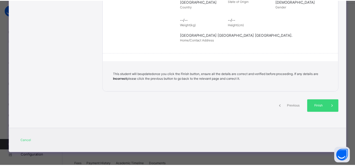
scroll to position [123, 0]
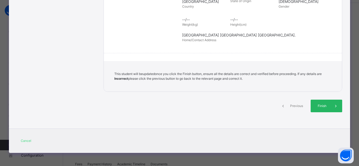
click at [315, 103] on div "Finish" at bounding box center [326, 106] width 32 height 13
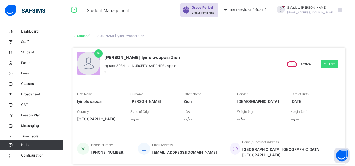
scroll to position [0, 0]
click at [25, 55] on span "Student" at bounding box center [42, 52] width 42 height 5
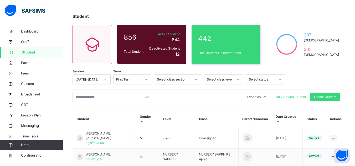
click at [212, 85] on div "Select class level" at bounding box center [223, 80] width 39 height 10
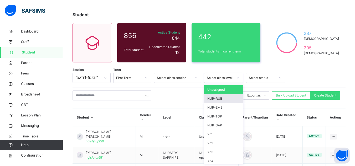
scroll to position [23, 0]
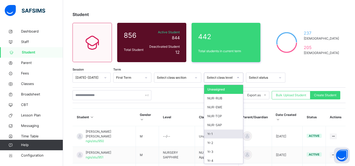
click at [212, 134] on div "Yr 1" at bounding box center [223, 134] width 39 height 9
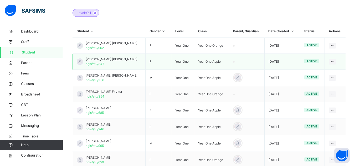
scroll to position [113, 0]
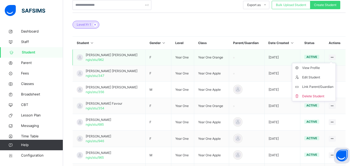
click at [334, 57] on icon at bounding box center [332, 57] width 4 height 4
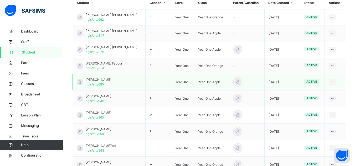
scroll to position [192, 0]
